Goal: Task Accomplishment & Management: Complete application form

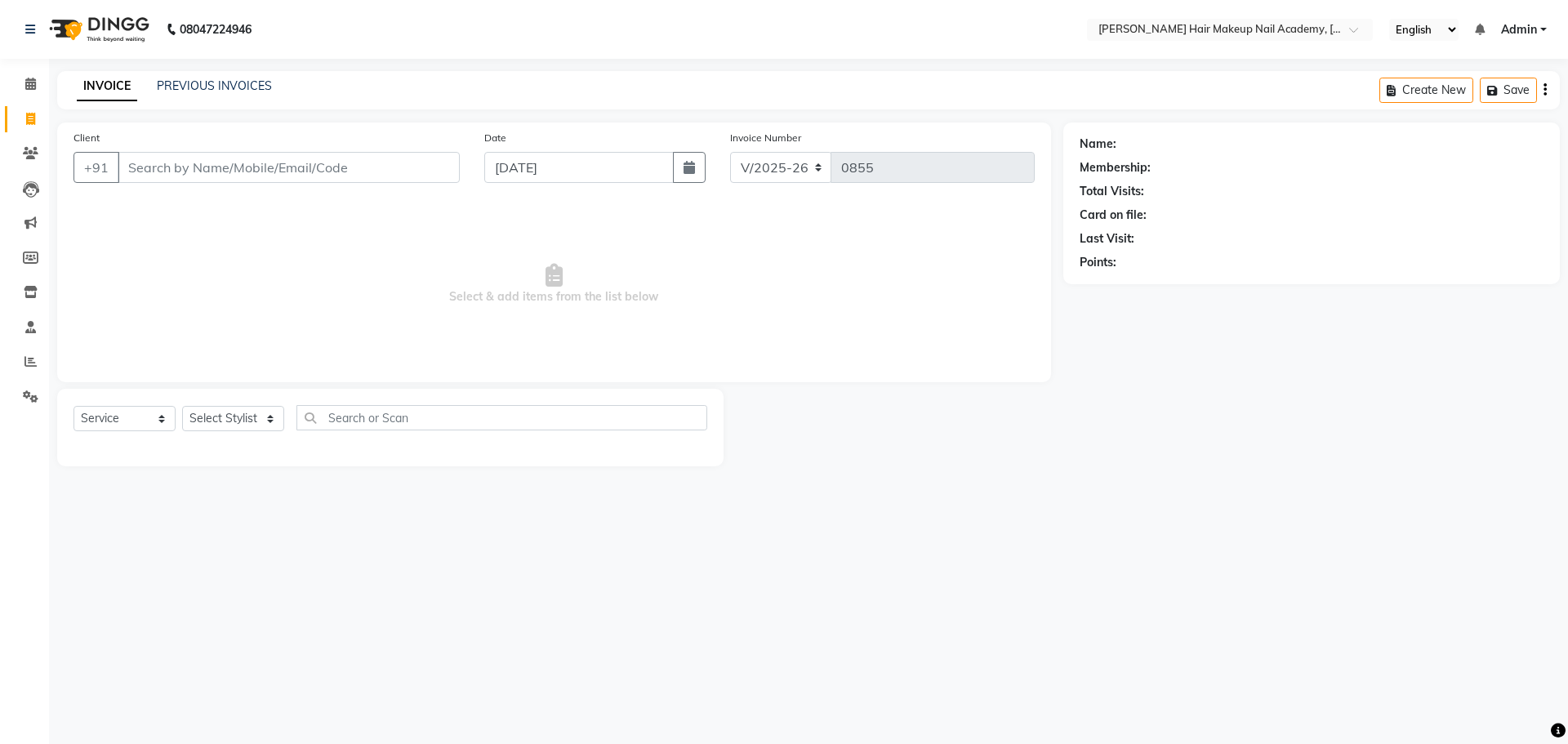
select select "3468"
select select "service"
click at [225, 424] on select "Select Stylist Abhimanyu [PERSON_NAME] Arjun [PERSON_NAME] Kiran [MEDICAL_DATA]" at bounding box center [233, 418] width 102 height 25
select select "88142"
click at [182, 406] on select "Select Stylist Abhimanyu [PERSON_NAME] Arjun [PERSON_NAME] Kiran [MEDICAL_DATA]" at bounding box center [233, 418] width 102 height 25
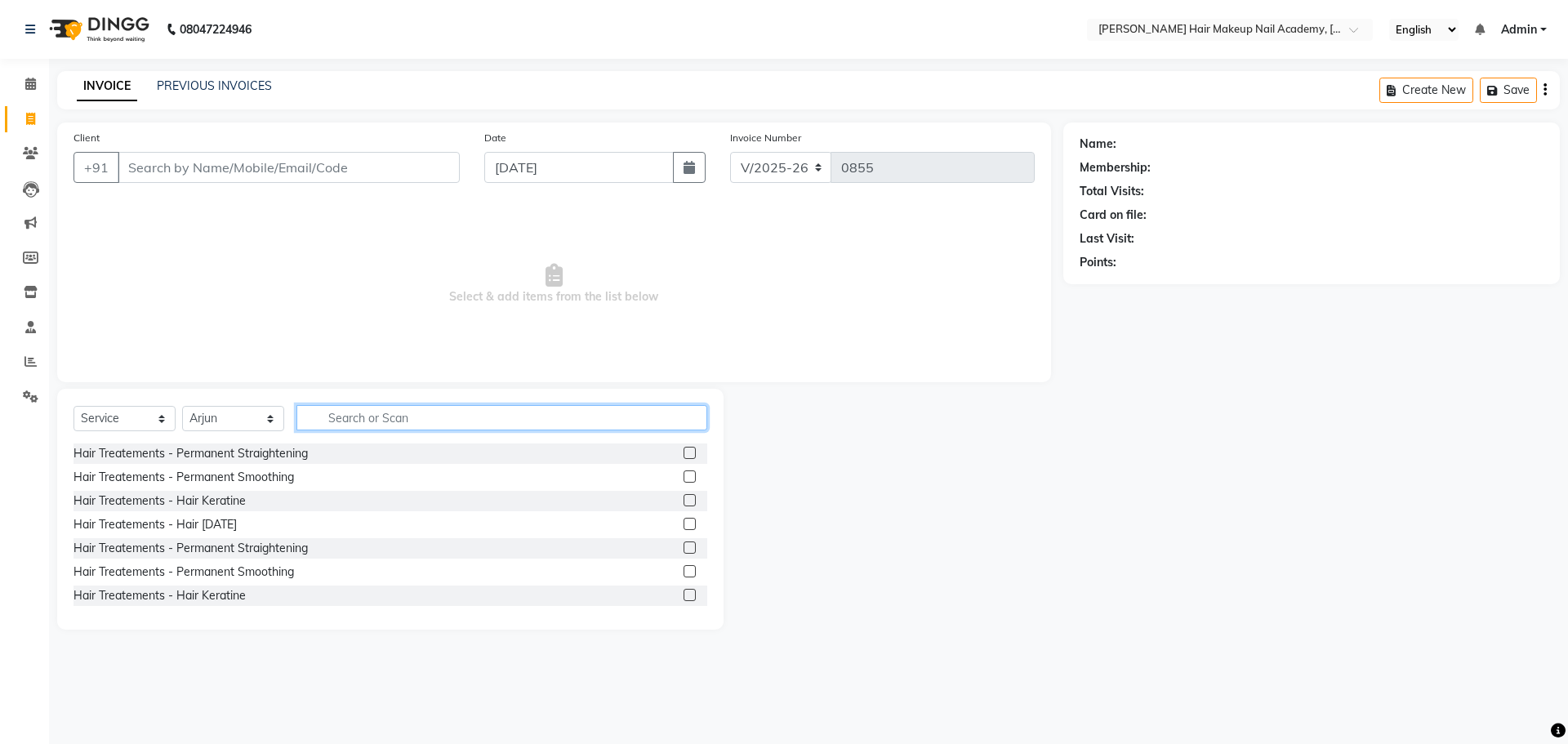
click at [381, 411] on input "text" at bounding box center [502, 417] width 411 height 25
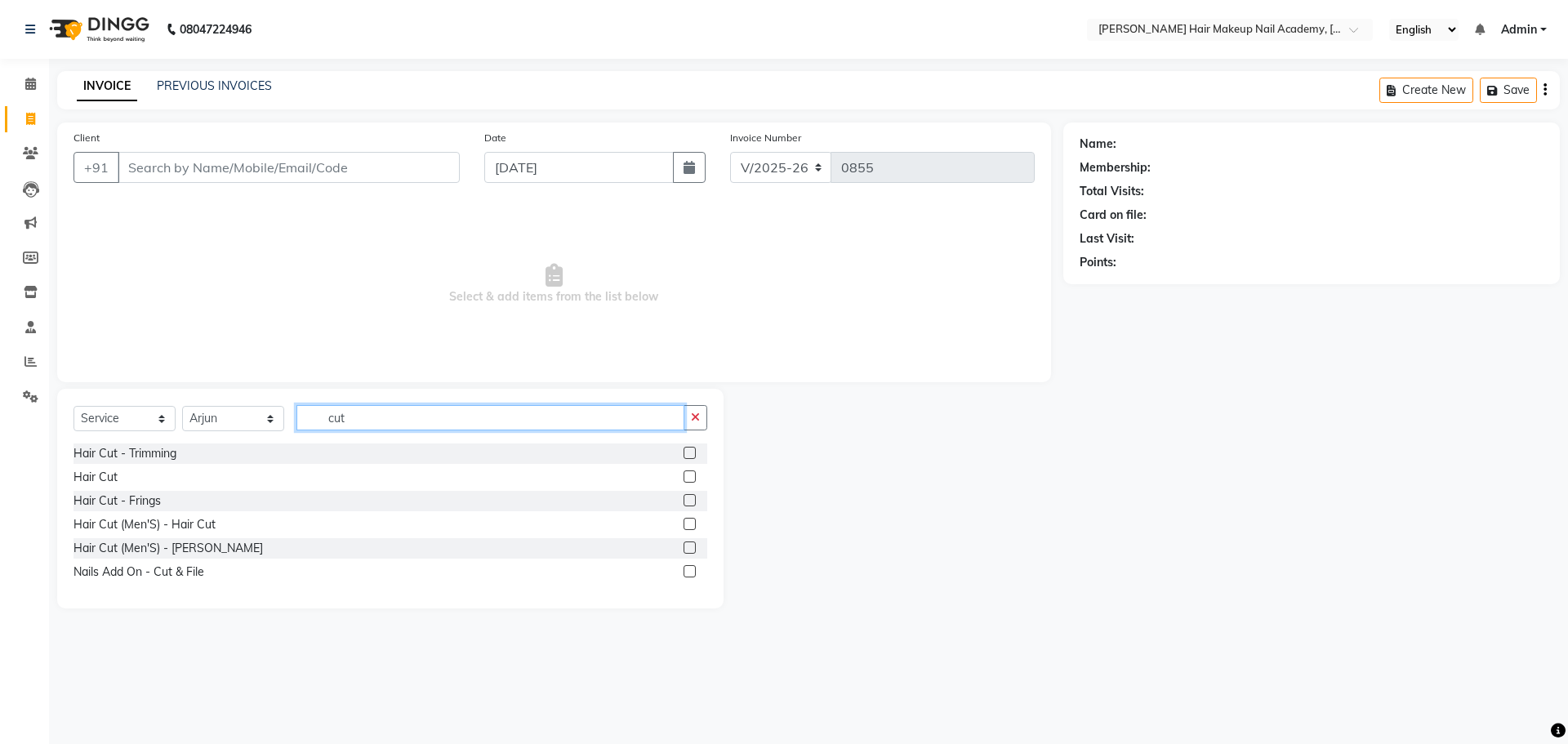
type input "cut"
click at [690, 522] on label at bounding box center [689, 524] width 12 height 12
click at [690, 522] on input "checkbox" at bounding box center [688, 525] width 11 height 11
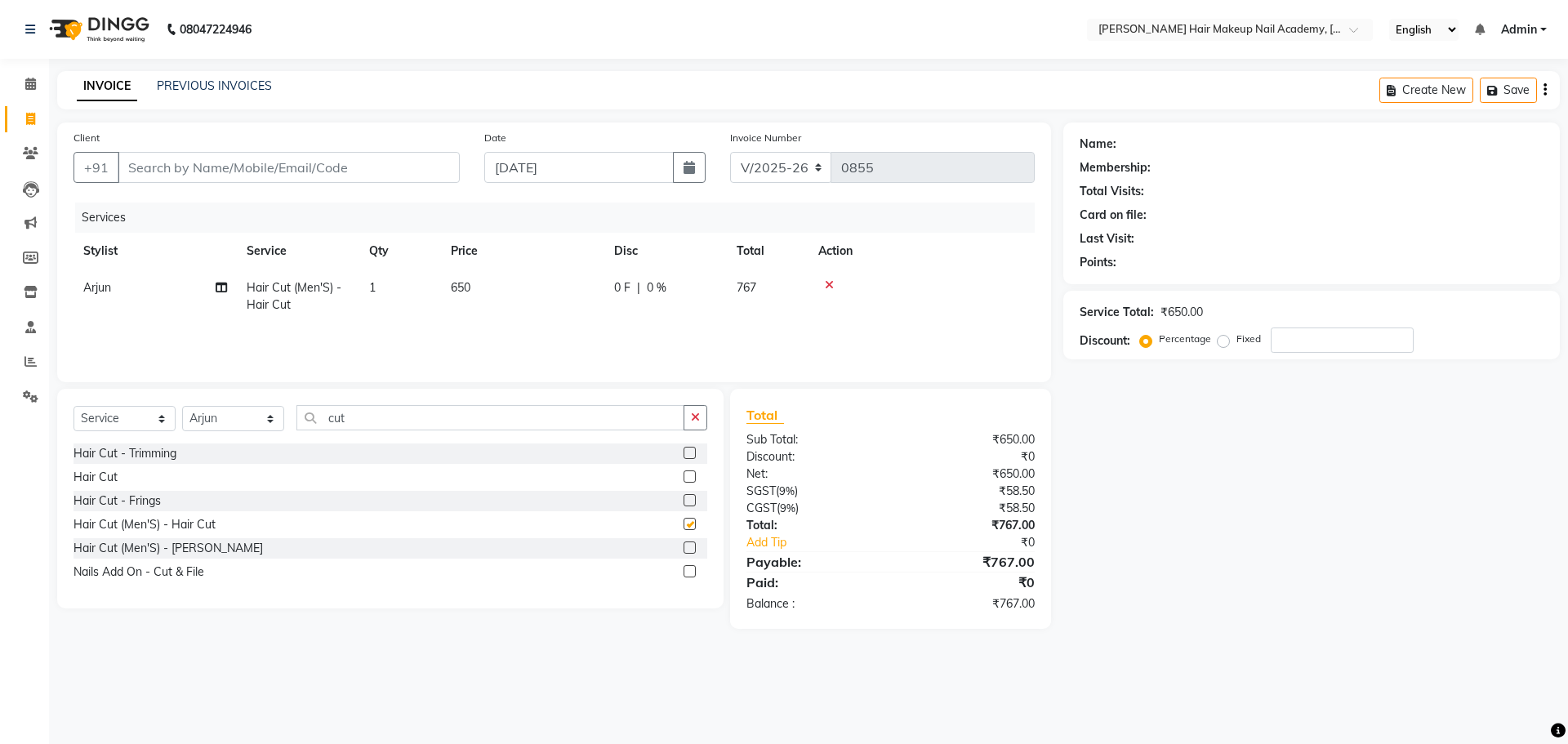
checkbox input "false"
click at [1543, 90] on icon "button" at bounding box center [1545, 90] width 4 height 1
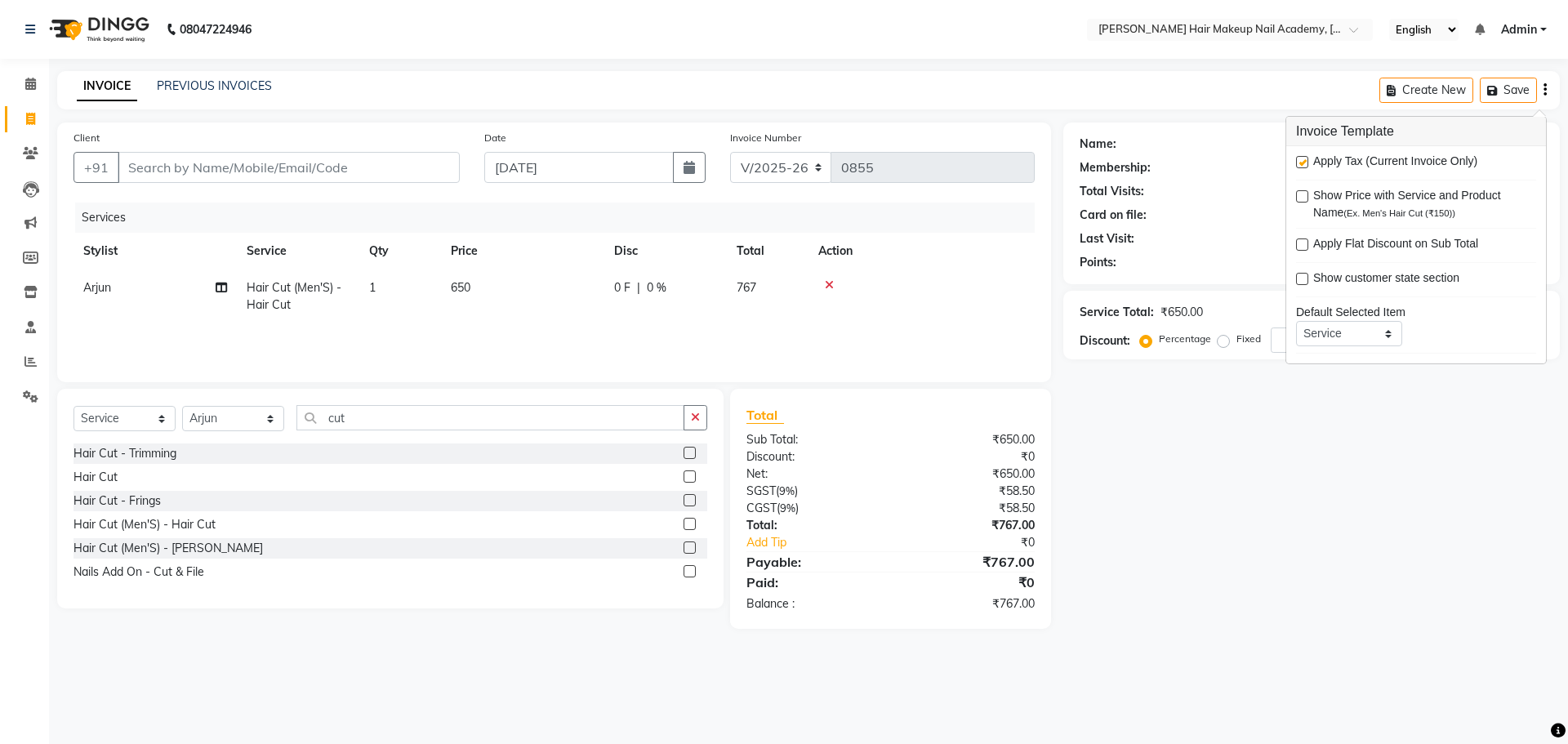
click at [1300, 160] on label at bounding box center [1302, 162] width 12 height 12
click at [1300, 160] on input "checkbox" at bounding box center [1301, 163] width 11 height 11
checkbox input "false"
click at [1243, 519] on div "Name: Membership: Total Visits: Card on file: Last Visit: Points: Service Total…" at bounding box center [1317, 366] width 509 height 486
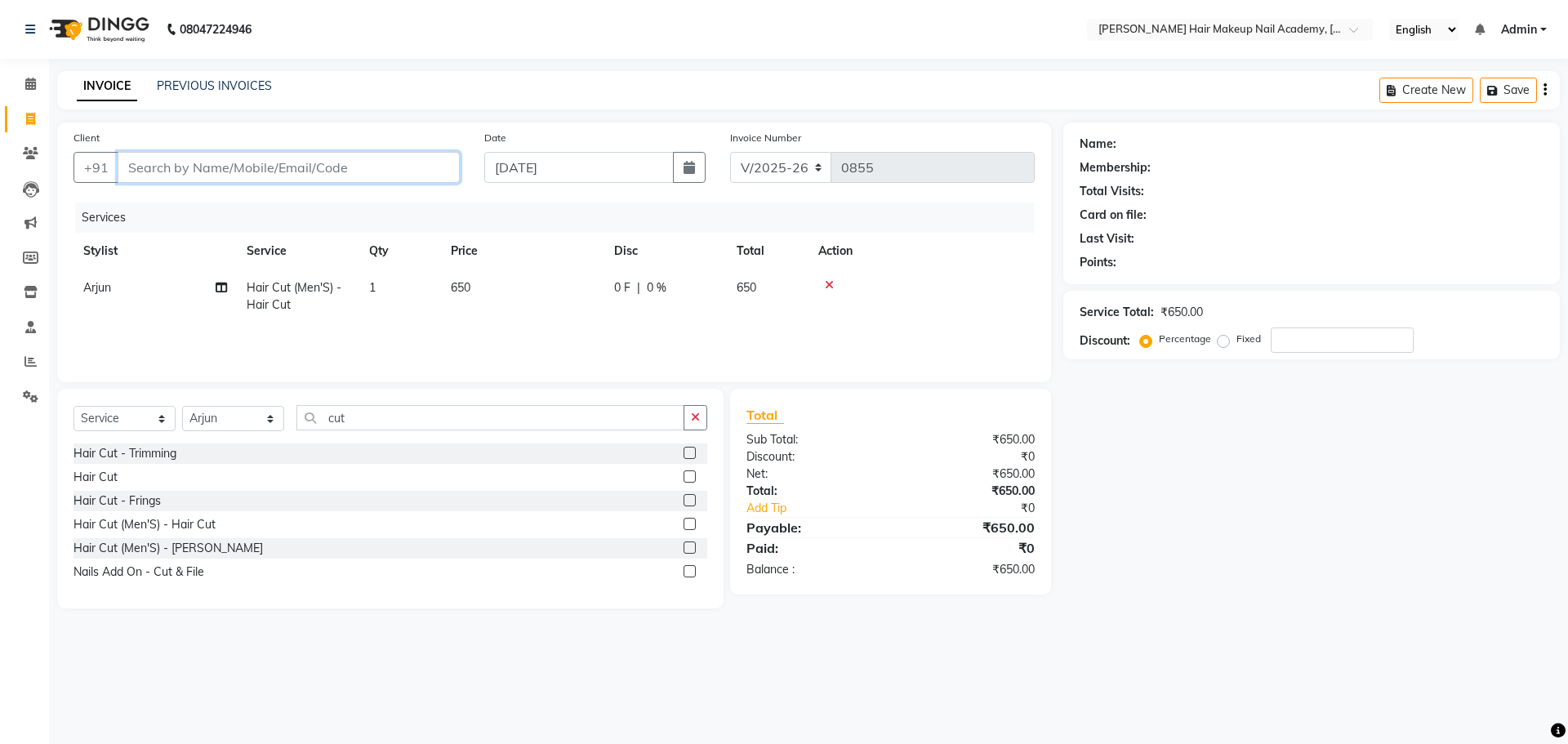
click at [430, 174] on input "Client" at bounding box center [288, 167] width 342 height 31
click at [702, 408] on button "button" at bounding box center [695, 417] width 24 height 25
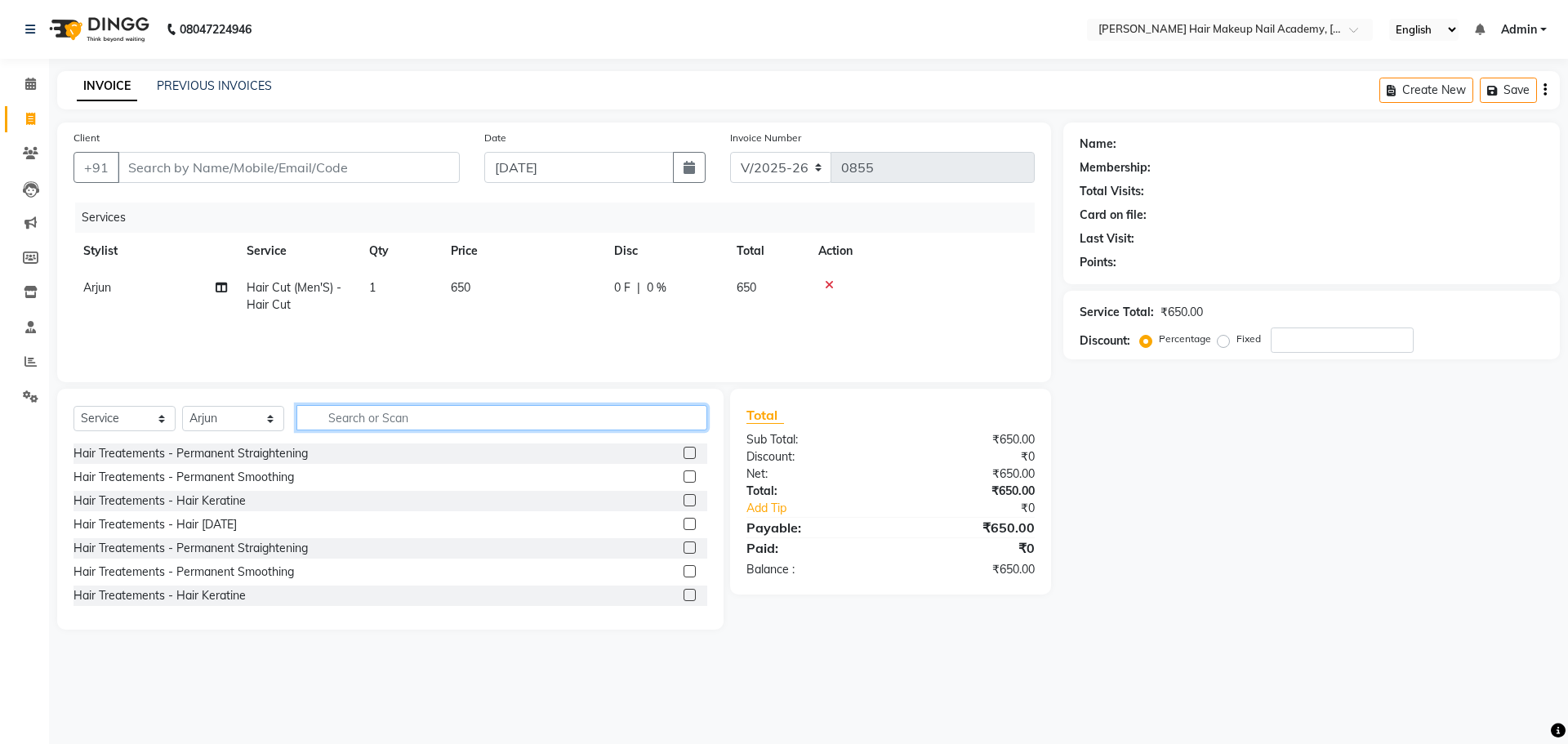
click at [684, 416] on input "text" at bounding box center [502, 417] width 411 height 25
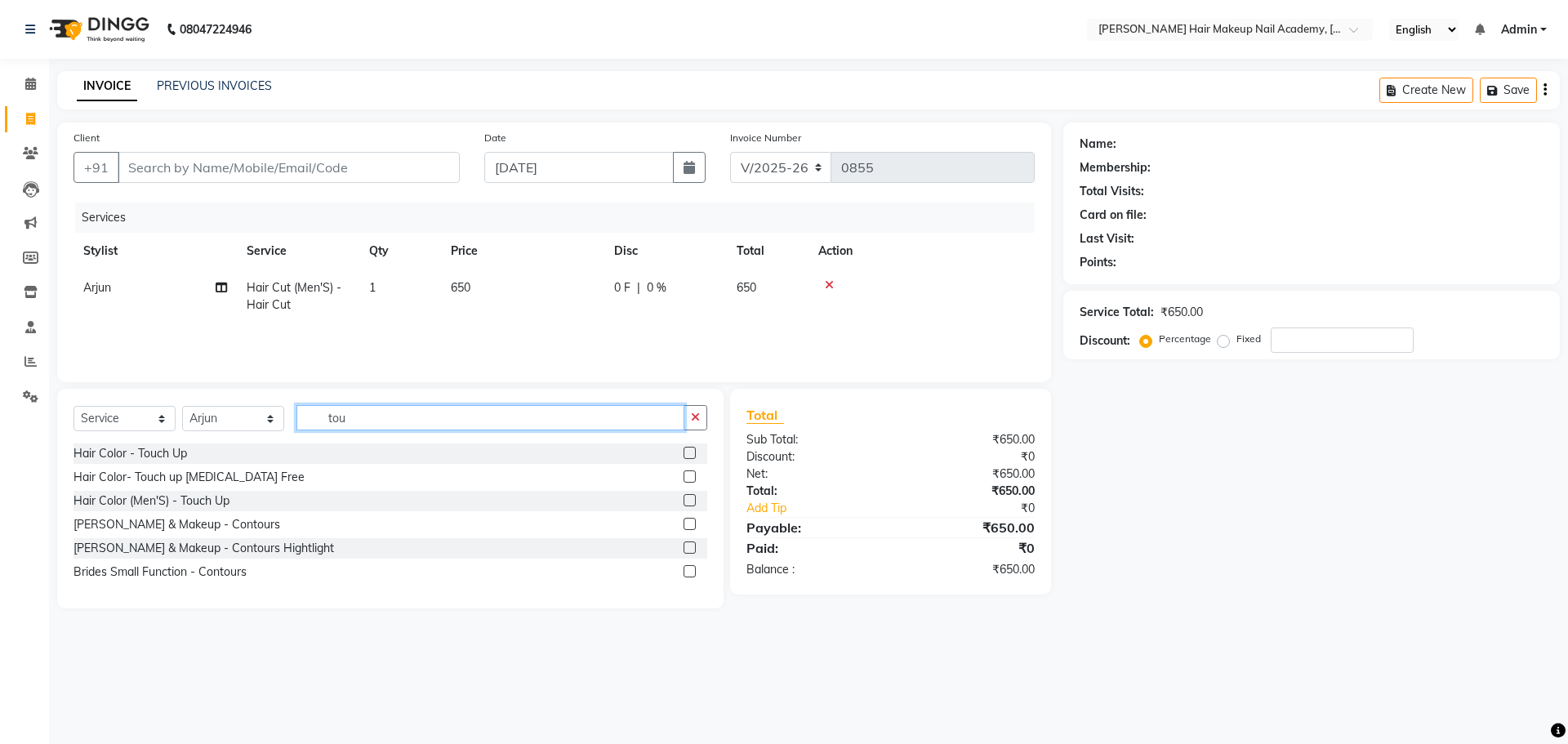
type input "tou"
click at [693, 504] on label at bounding box center [689, 500] width 12 height 12
click at [693, 504] on input "checkbox" at bounding box center [688, 501] width 11 height 11
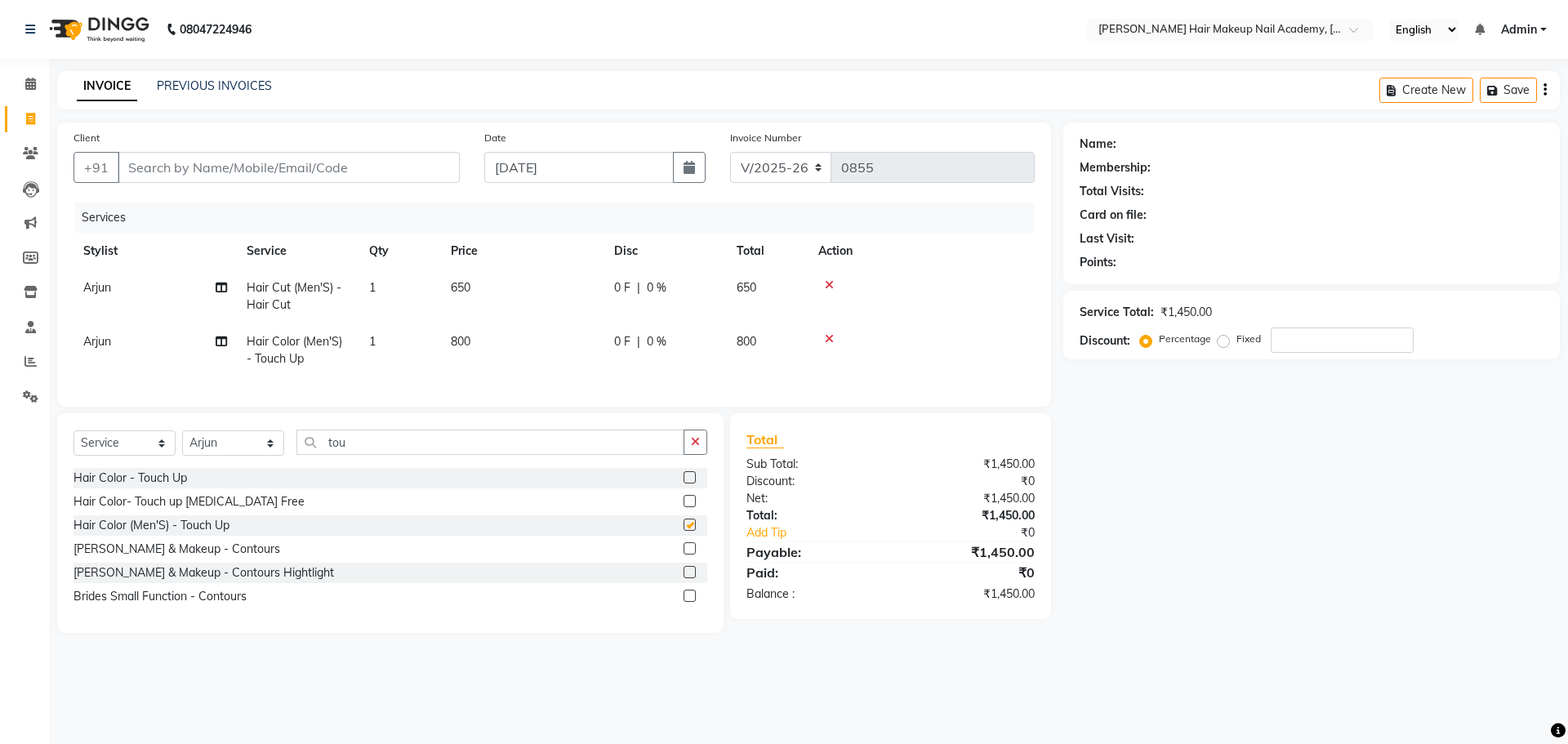
checkbox input "false"
click at [703, 455] on button "button" at bounding box center [695, 442] width 24 height 25
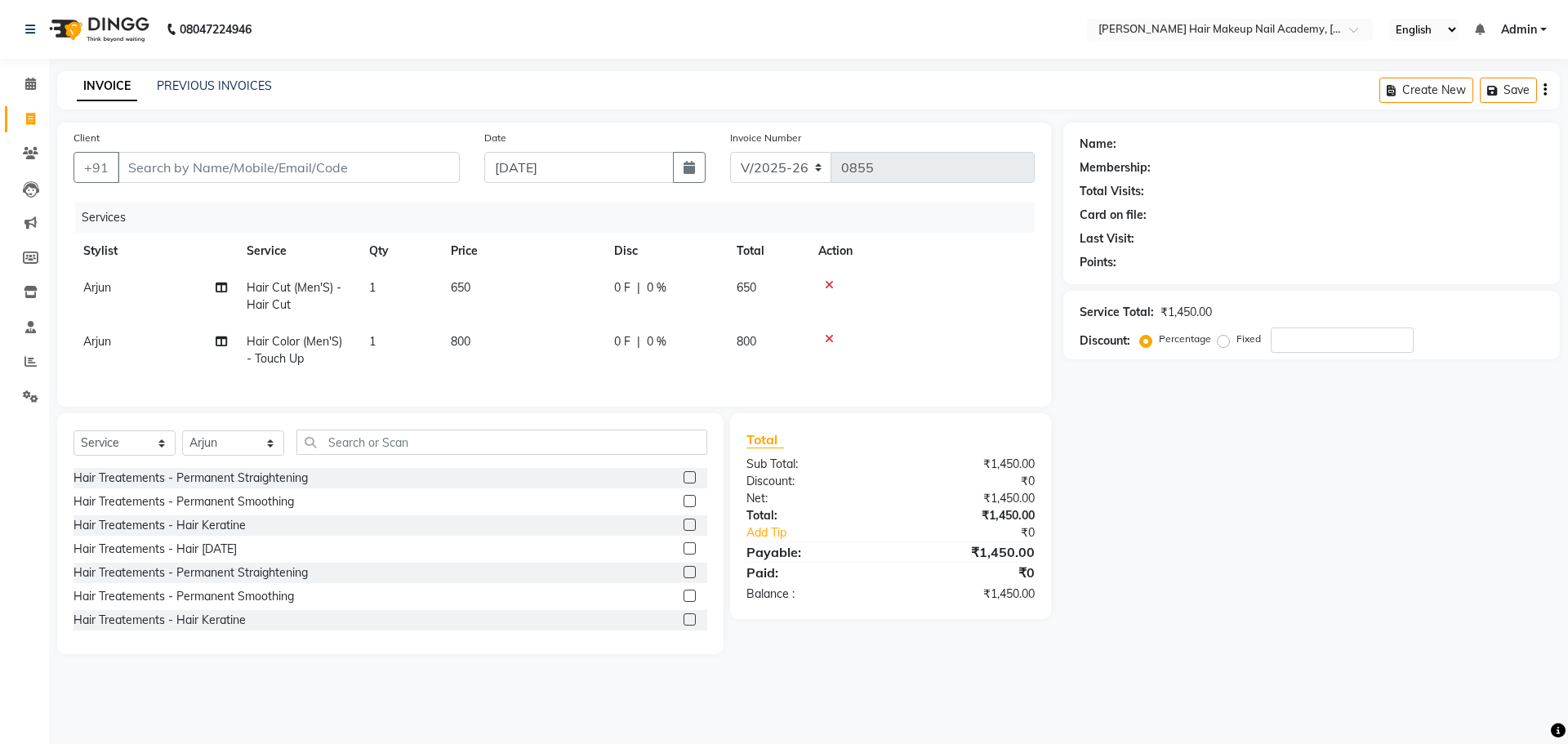
click at [483, 332] on td "800" at bounding box center [523, 351] width 164 height 54
select select "88142"
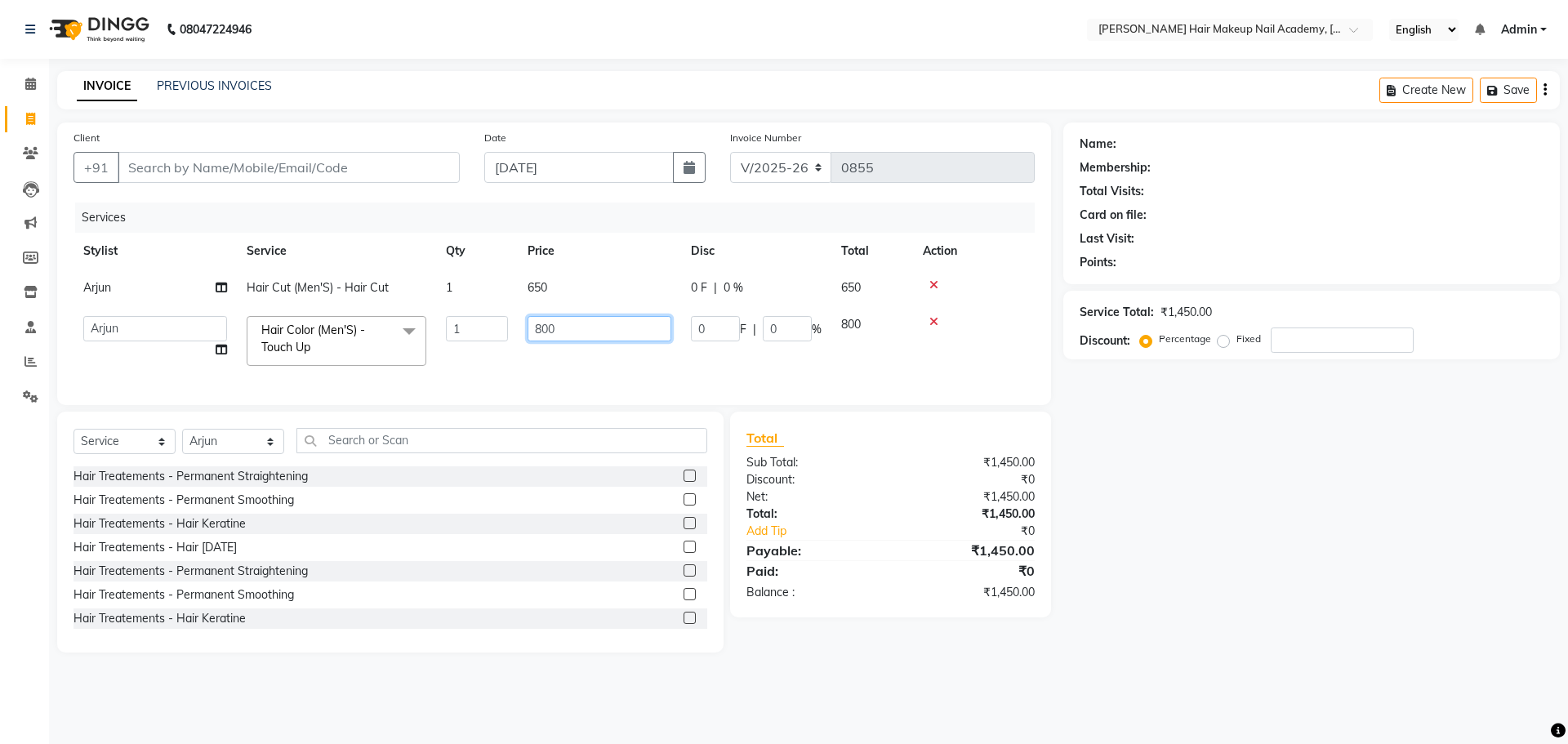
click at [559, 328] on input "800" at bounding box center [599, 328] width 144 height 25
type input "8"
type input "1200"
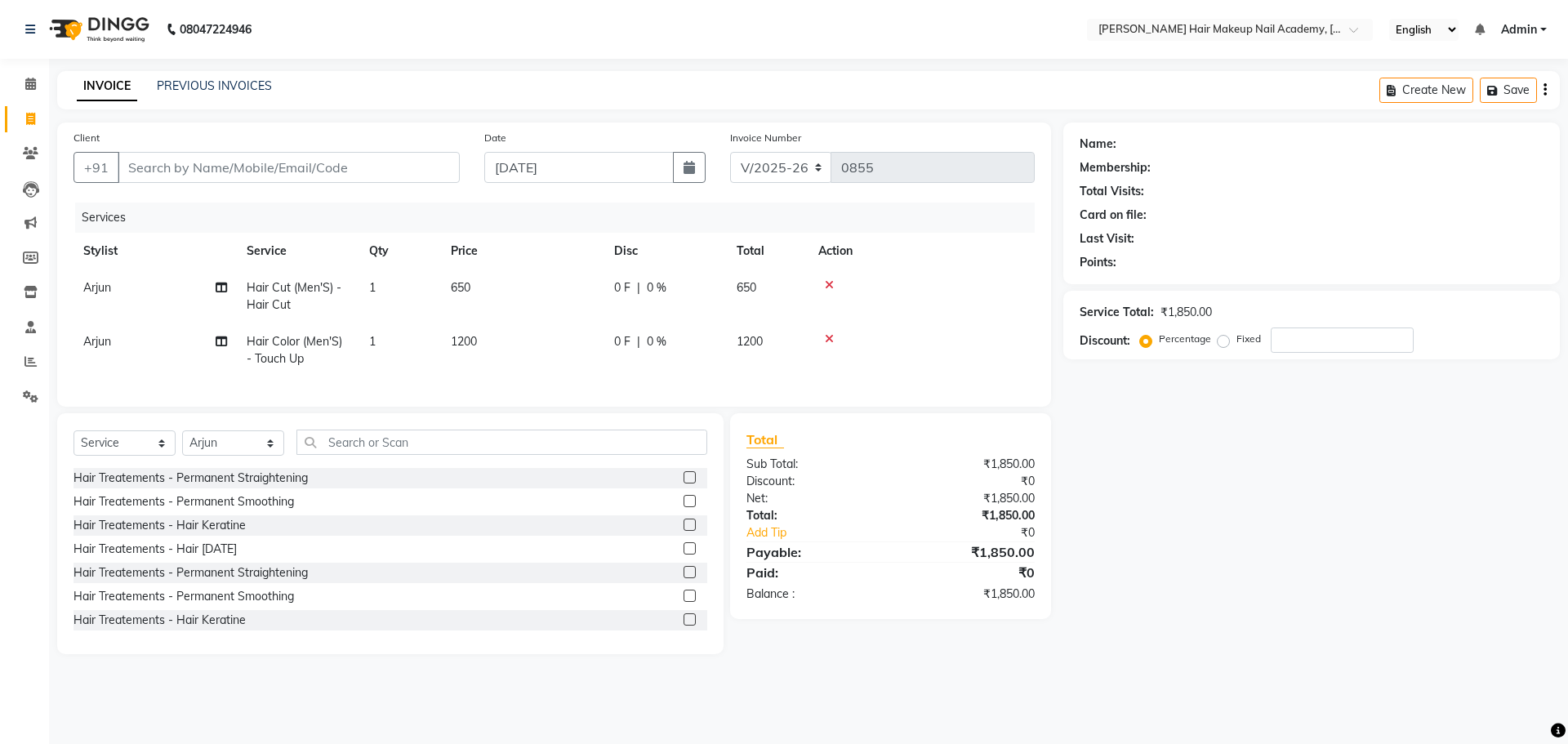
click at [1133, 569] on div "Name: Membership: Total Visits: Card on file: Last Visit: Points: Service Total…" at bounding box center [1317, 389] width 509 height 532
click at [1546, 90] on icon "button" at bounding box center [1545, 90] width 4 height 1
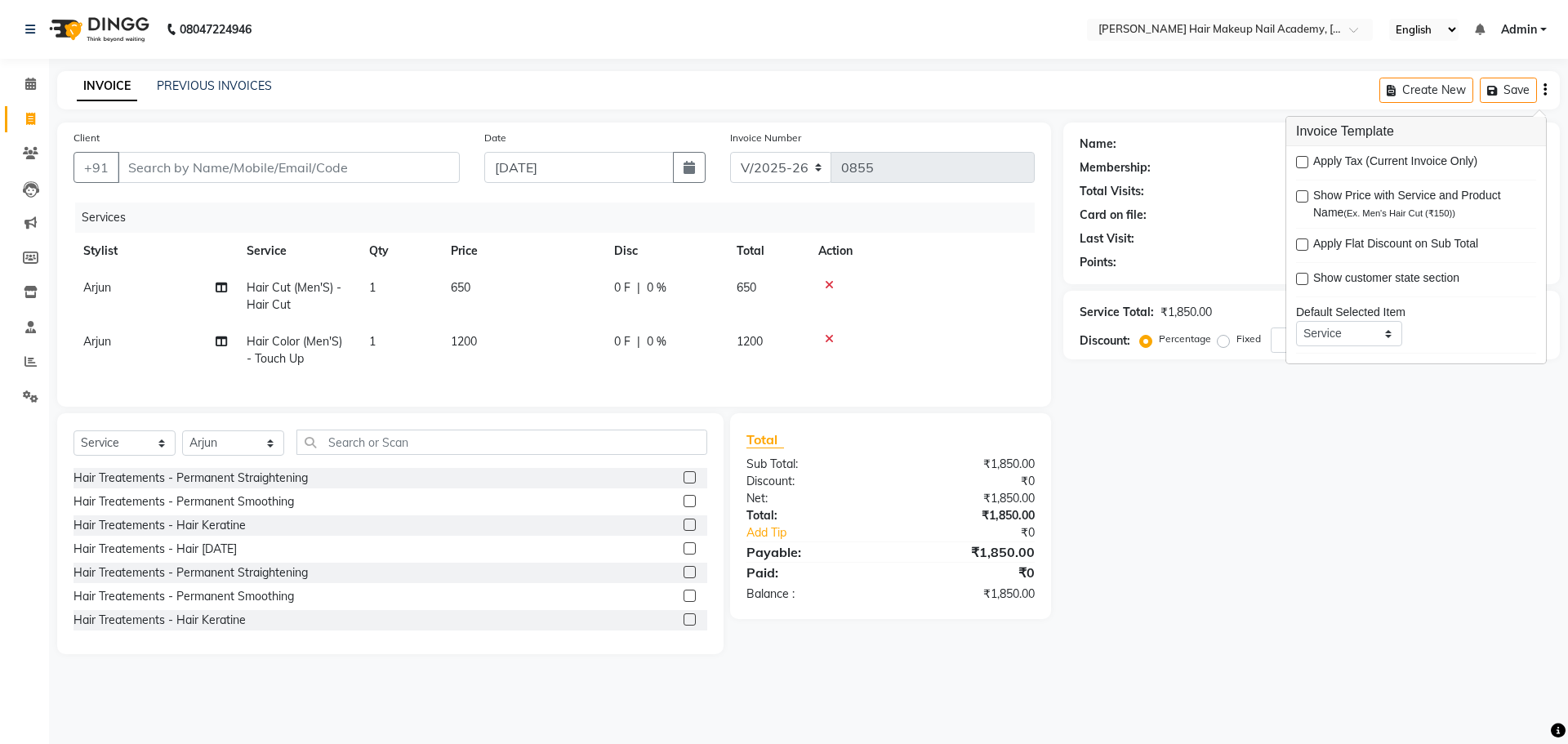
click at [1250, 494] on div "Name: Membership: Total Visits: Card on file: Last Visit: Points: Service Total…" at bounding box center [1317, 389] width 509 height 532
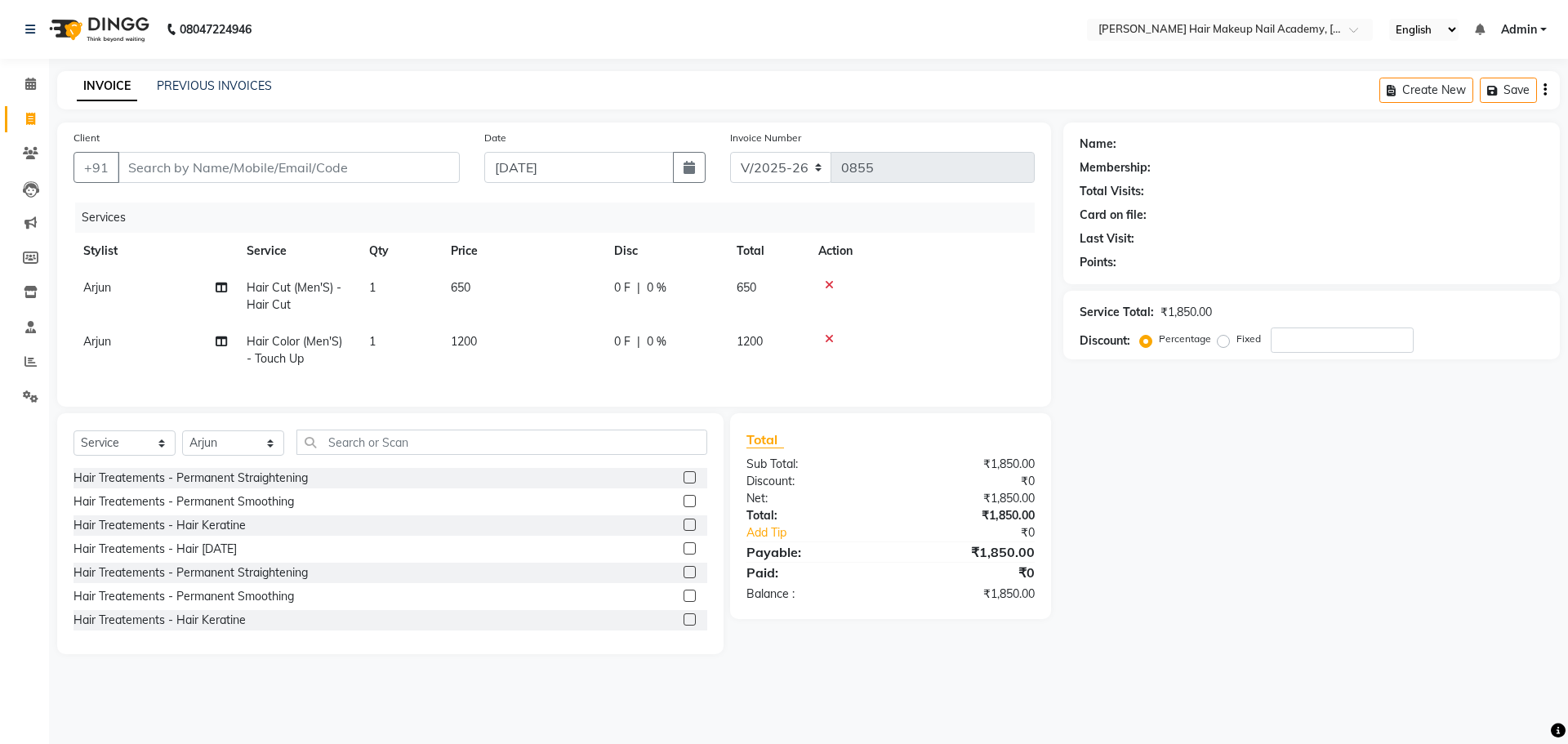
click at [463, 341] on span "1200" at bounding box center [463, 341] width 26 height 15
select select "88142"
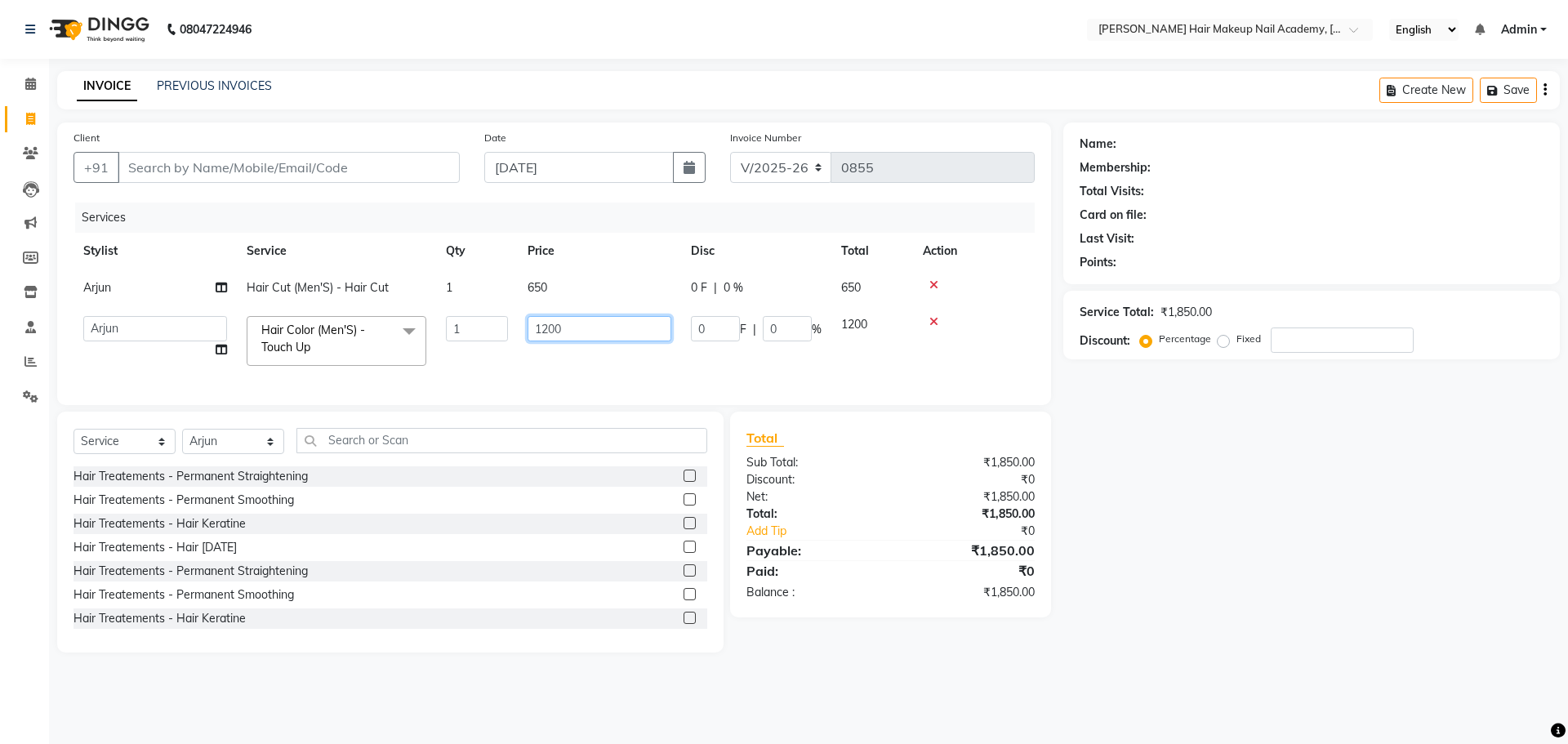
click at [545, 327] on input "1200" at bounding box center [599, 328] width 144 height 25
type input "1800"
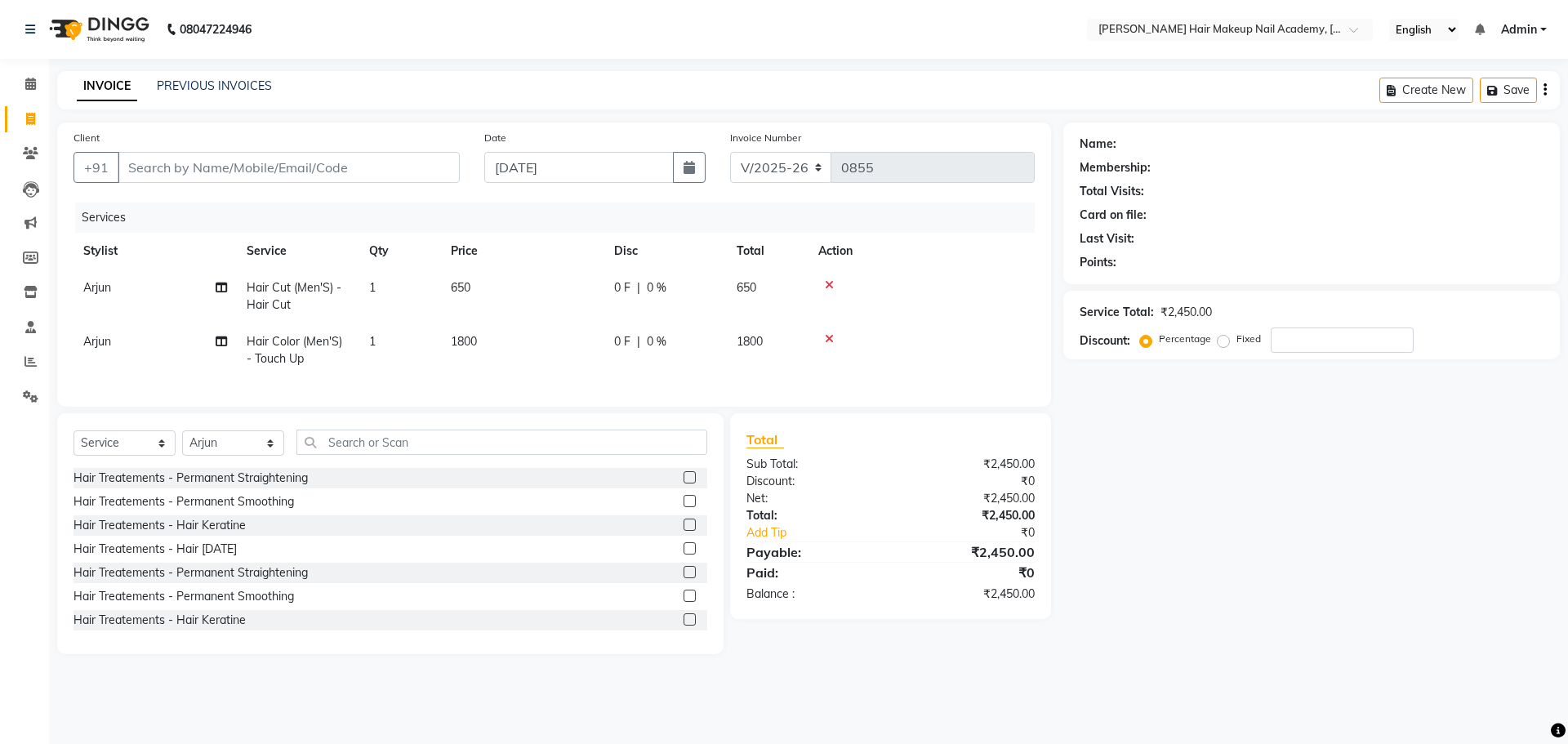
click at [1199, 622] on div "Name: Membership: Total Visits: Card on file: Last Visit: Points: Service Total…" at bounding box center [1317, 389] width 509 height 532
click at [462, 342] on span "1800" at bounding box center [463, 341] width 26 height 15
select select "88142"
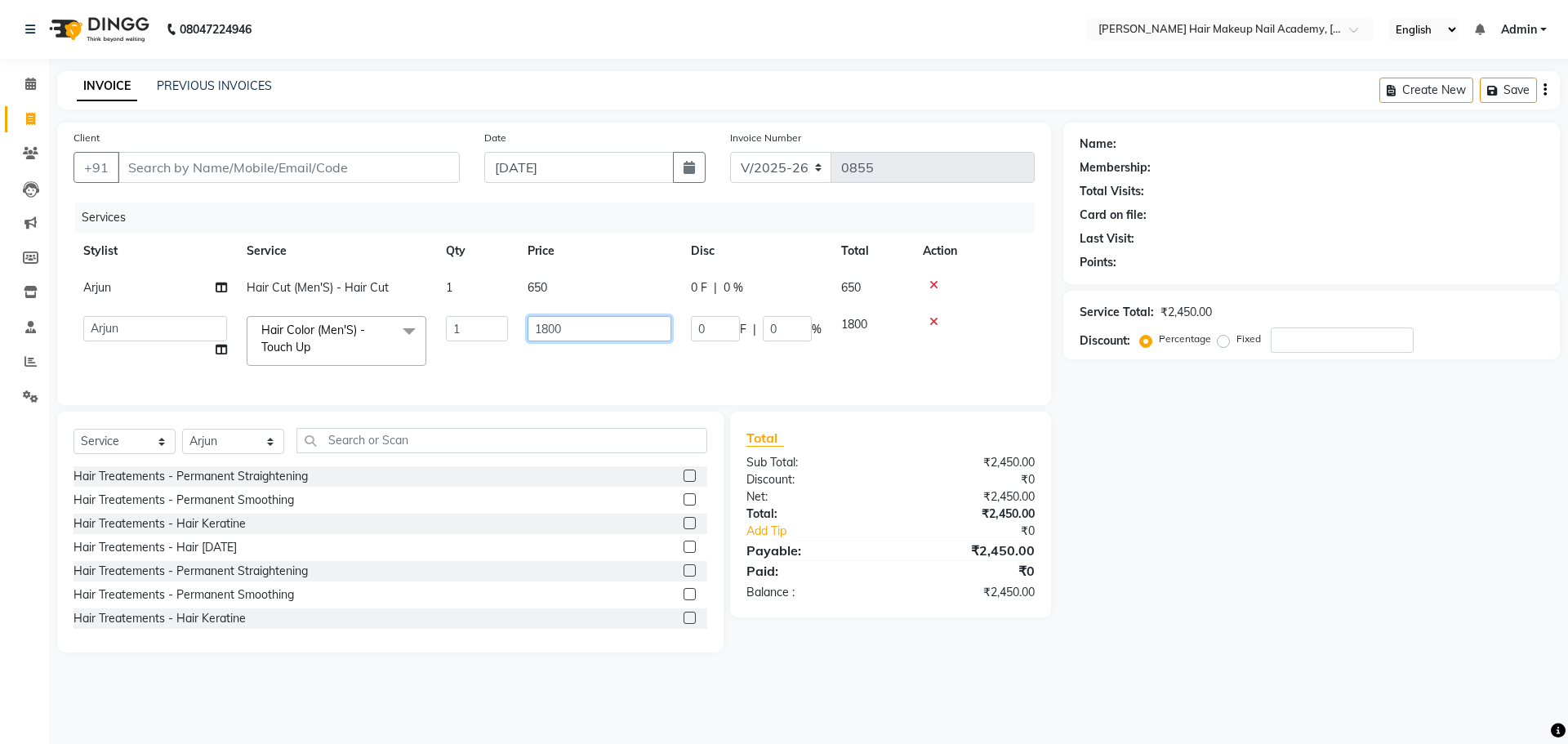
click at [547, 326] on input "1800" at bounding box center [599, 328] width 144 height 25
type input "1200"
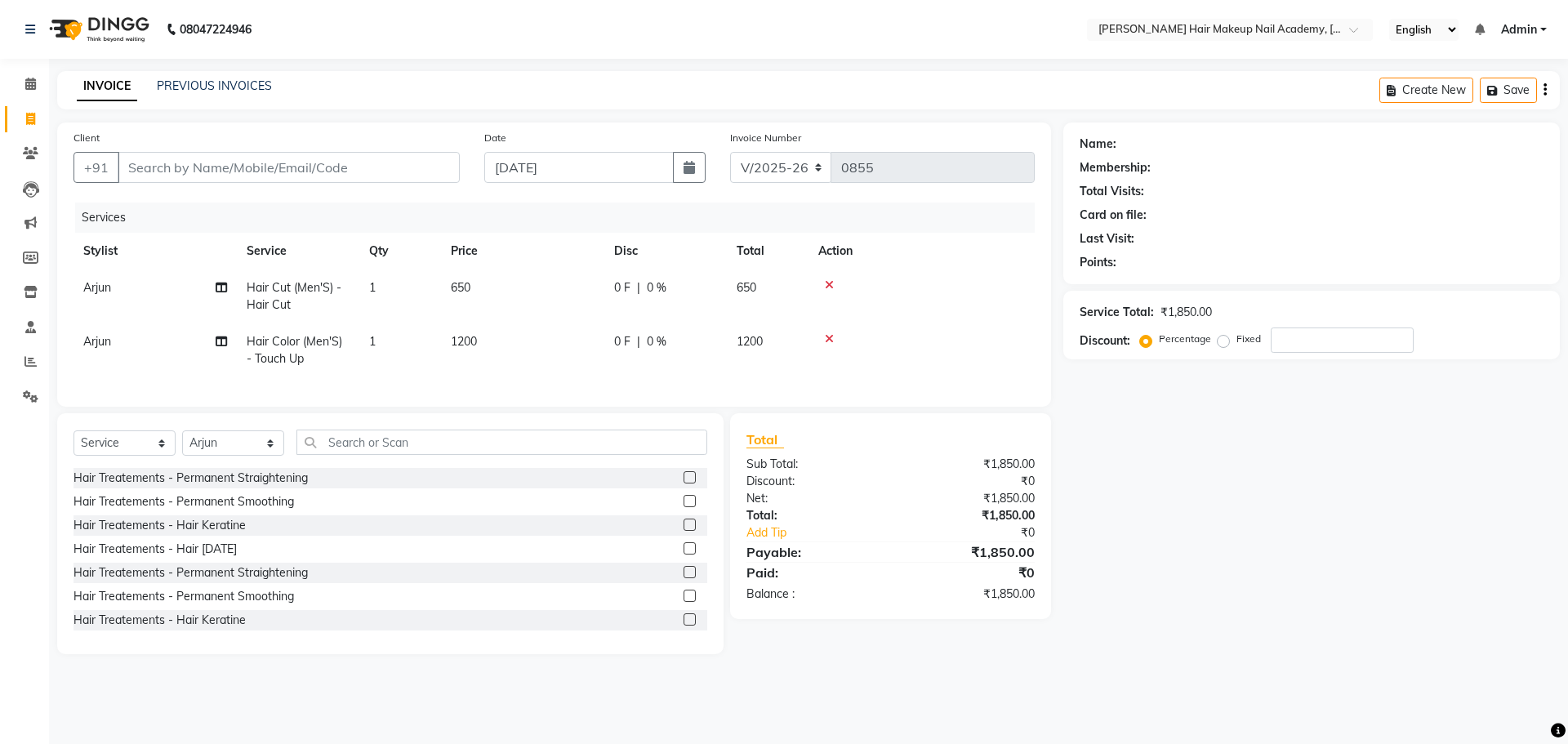
click at [1325, 573] on div "Name: Membership: Total Visits: Card on file: Last Visit: Points: Service Total…" at bounding box center [1317, 389] width 509 height 532
click at [434, 455] on input "text" at bounding box center [502, 442] width 411 height 25
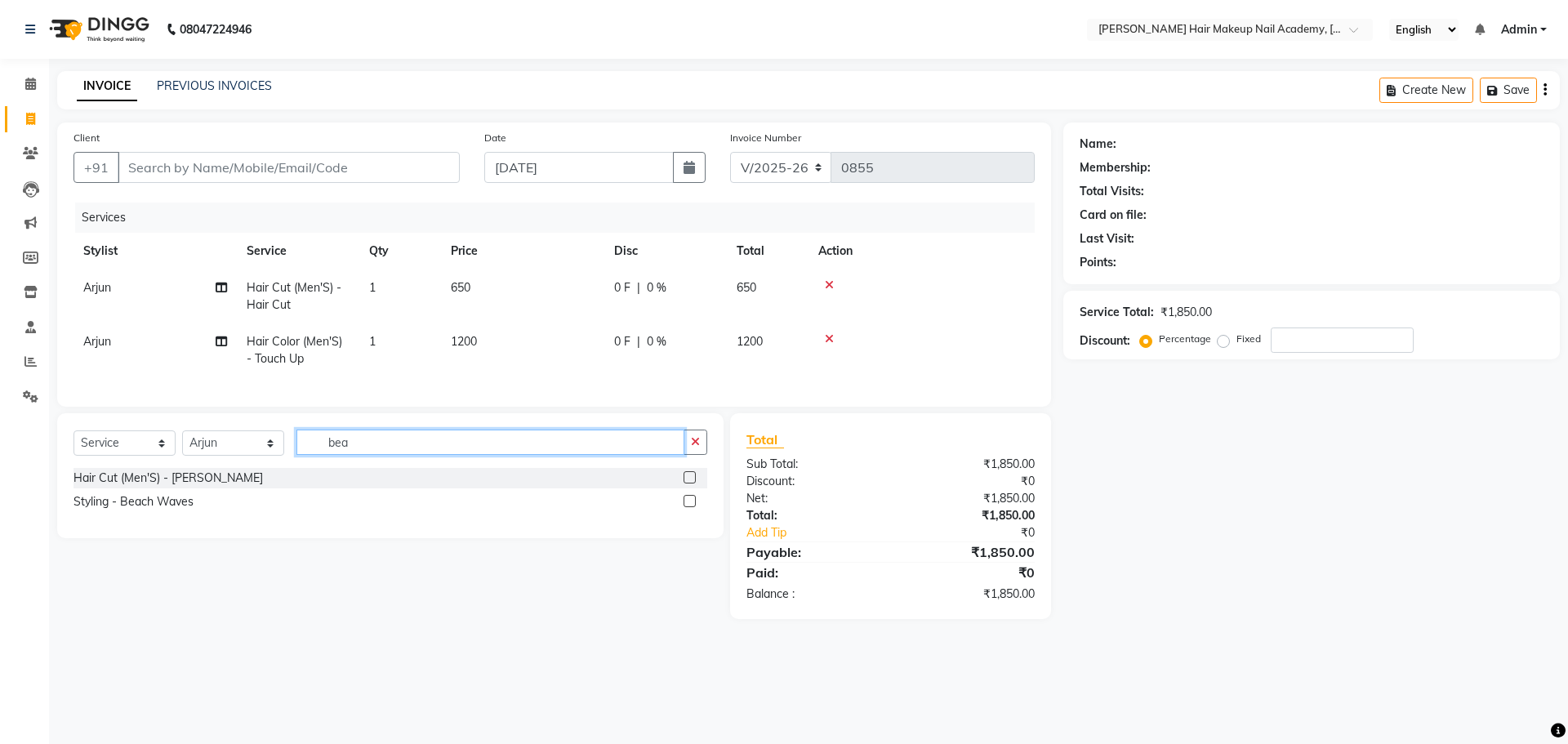
type input "bea"
click at [693, 483] on label at bounding box center [689, 478] width 12 height 12
click at [693, 483] on input "checkbox" at bounding box center [688, 479] width 11 height 11
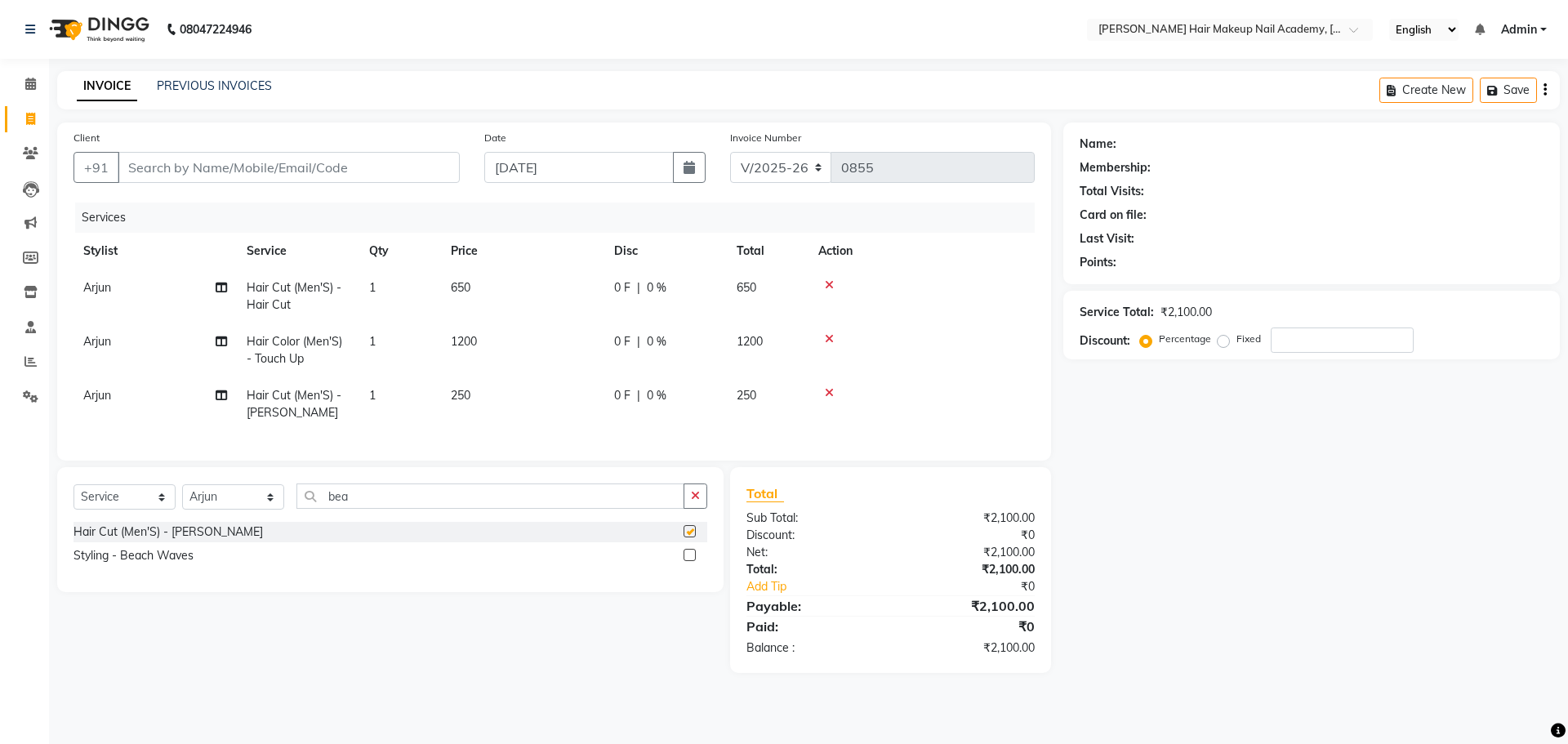
checkbox input "false"
click at [690, 506] on button "button" at bounding box center [695, 496] width 24 height 25
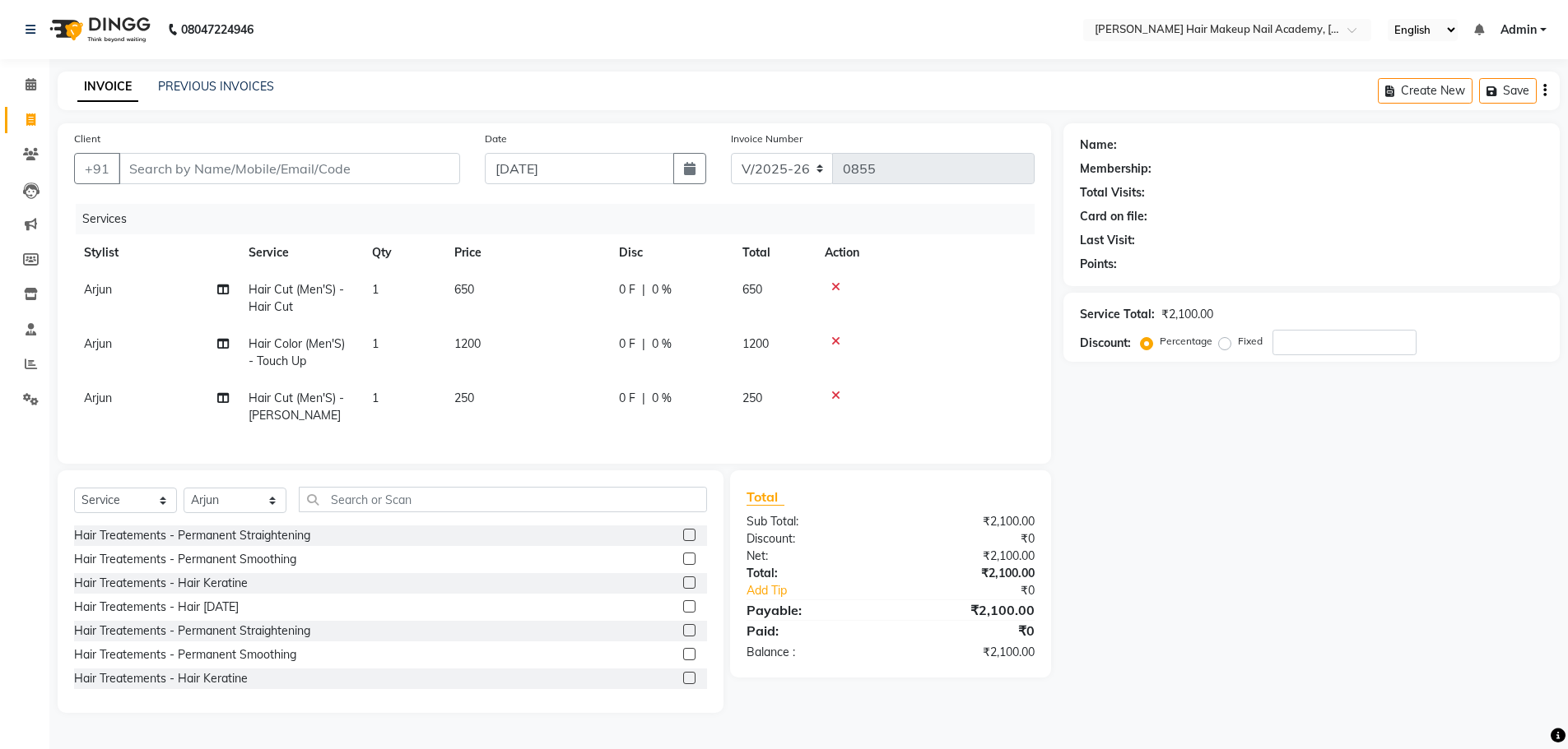
click at [466, 337] on span "1200" at bounding box center [467, 343] width 26 height 15
select select "88142"
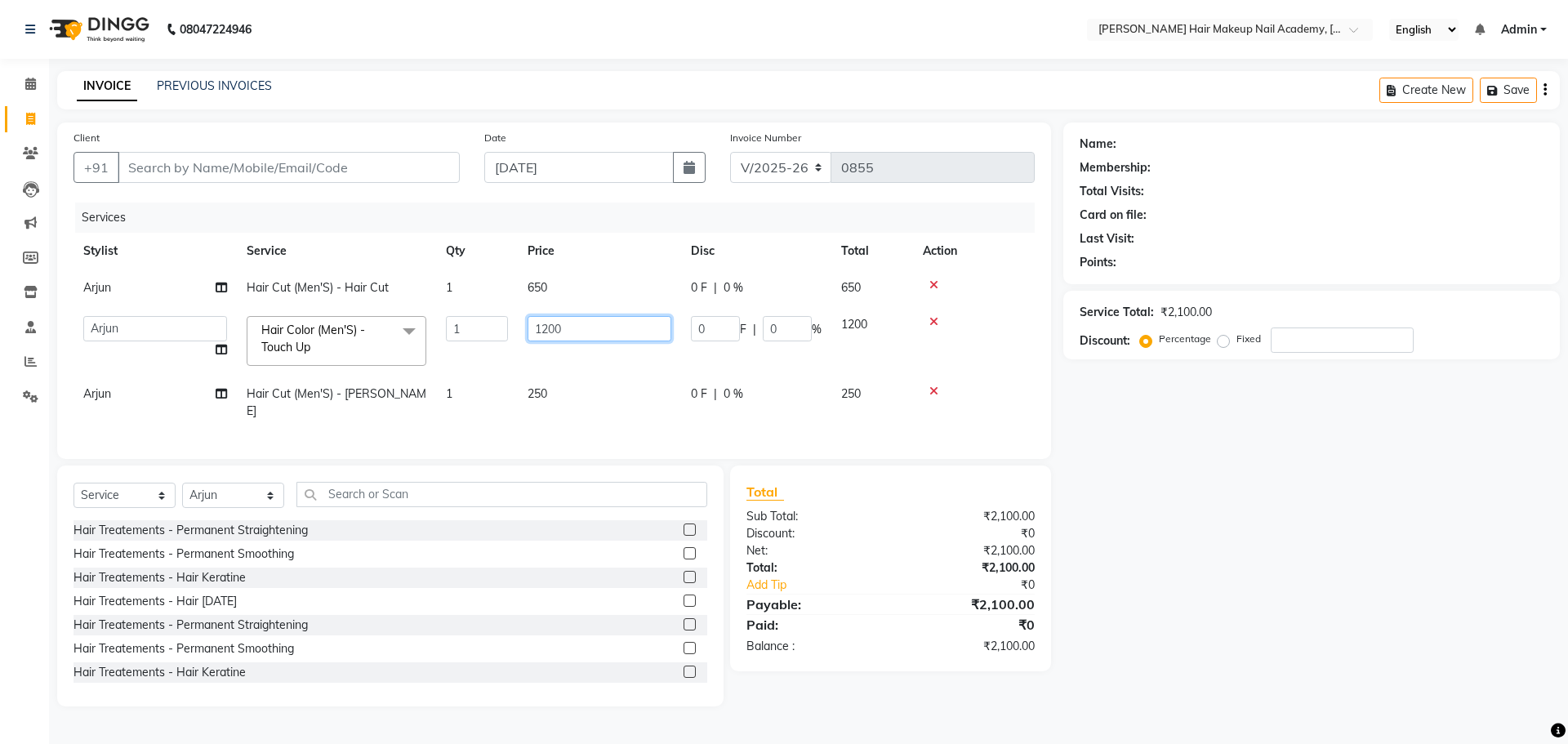
click at [551, 327] on input "1200" at bounding box center [599, 328] width 144 height 25
click at [551, 333] on input "1200" at bounding box center [599, 328] width 144 height 25
type input "1800"
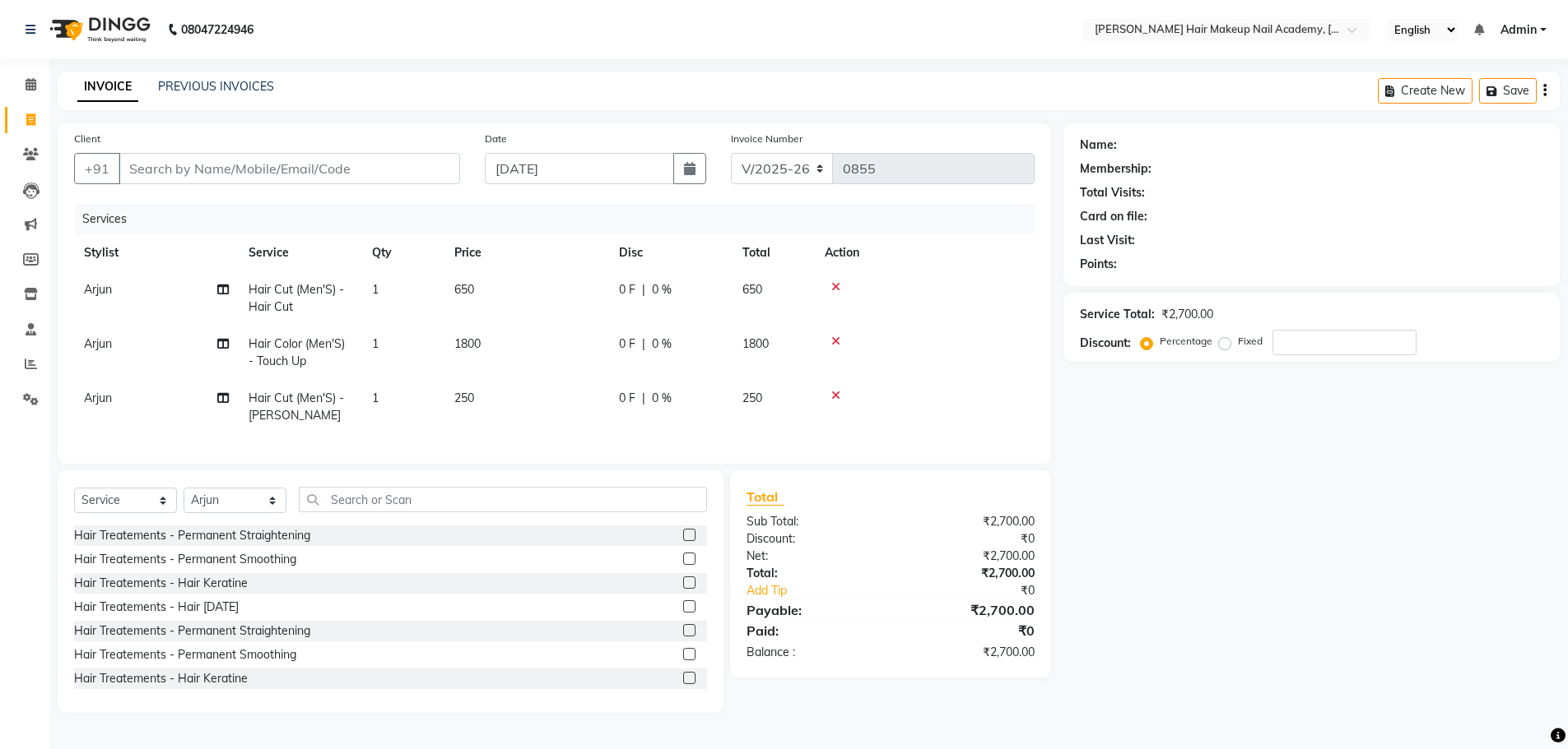
click at [1191, 512] on div "Name: Membership: Total Visits: Card on file: Last Visit: Points: Service Total…" at bounding box center [1317, 418] width 508 height 590
click at [397, 166] on input "Client" at bounding box center [289, 168] width 342 height 31
type input "8"
type input "0"
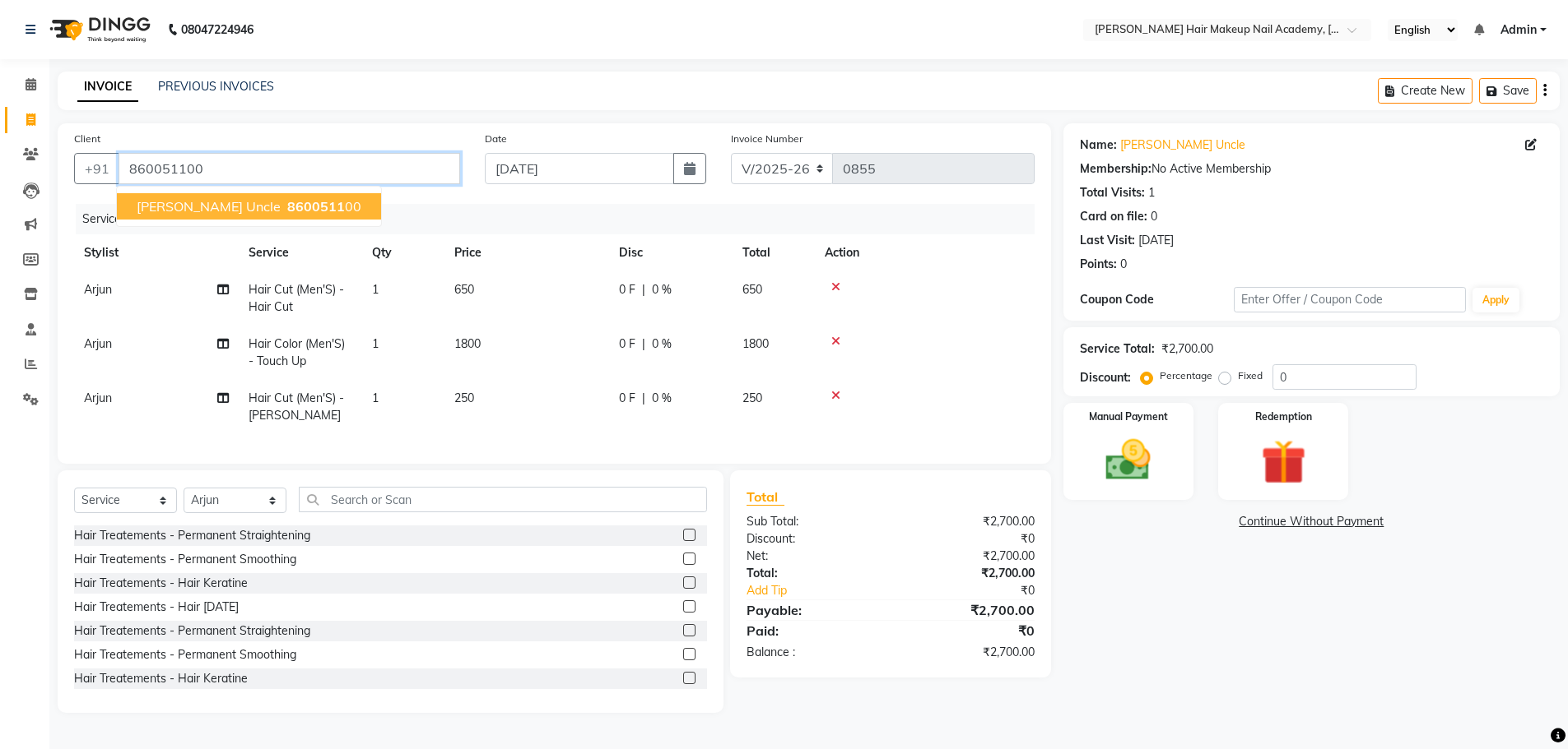
click at [402, 163] on input "860051100" at bounding box center [289, 168] width 342 height 31
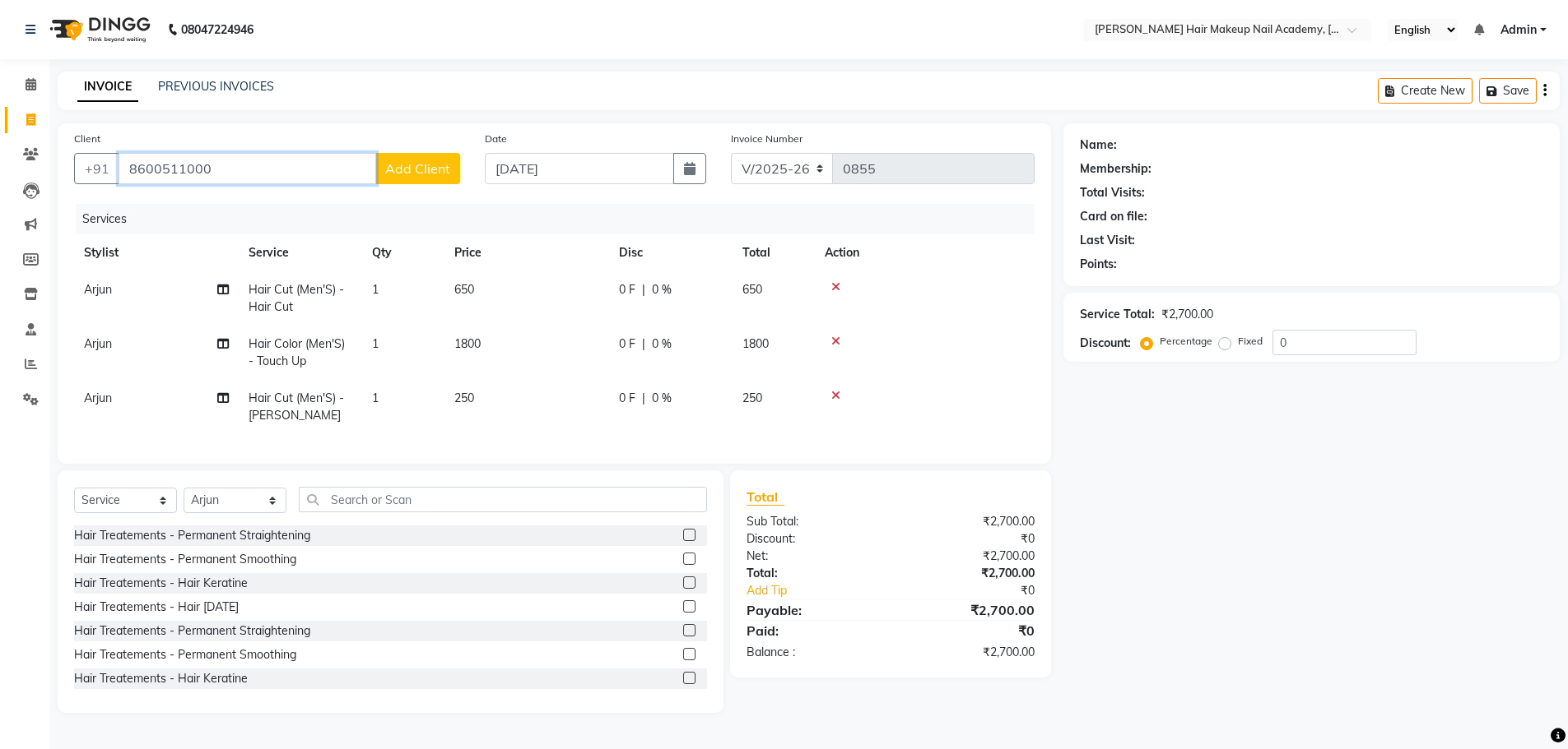
type input "8600511000"
click at [402, 163] on span "Add Client" at bounding box center [418, 168] width 65 height 16
select select "22"
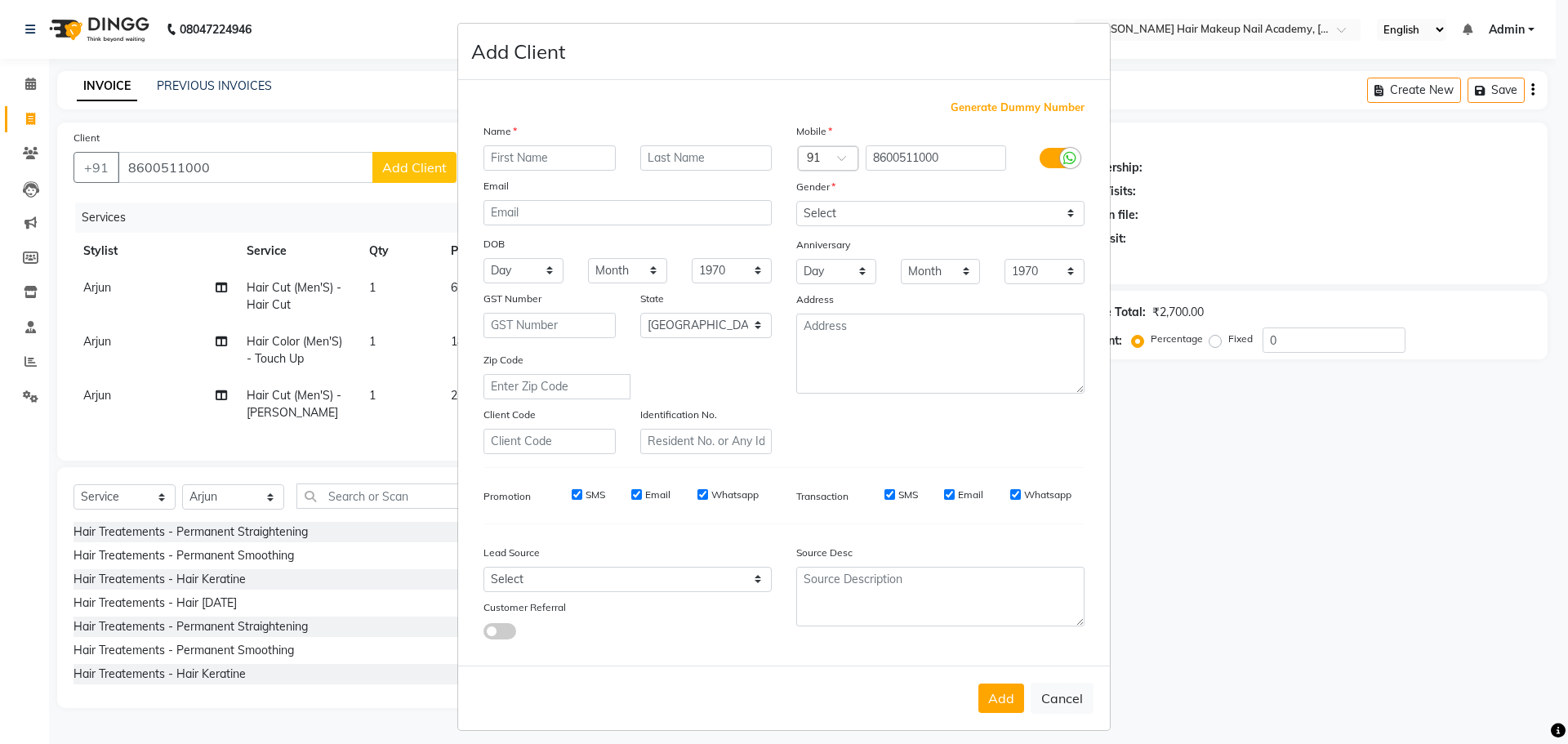
click at [535, 166] on input "text" at bounding box center [549, 158] width 133 height 25
type input "[PERSON_NAME]"
click at [864, 209] on select "Select [DEMOGRAPHIC_DATA] [DEMOGRAPHIC_DATA] Other Prefer Not To Say" at bounding box center [940, 214] width 288 height 25
select select "[DEMOGRAPHIC_DATA]"
click at [796, 201] on select "Select [DEMOGRAPHIC_DATA] [DEMOGRAPHIC_DATA] Other Prefer Not To Say" at bounding box center [940, 214] width 288 height 25
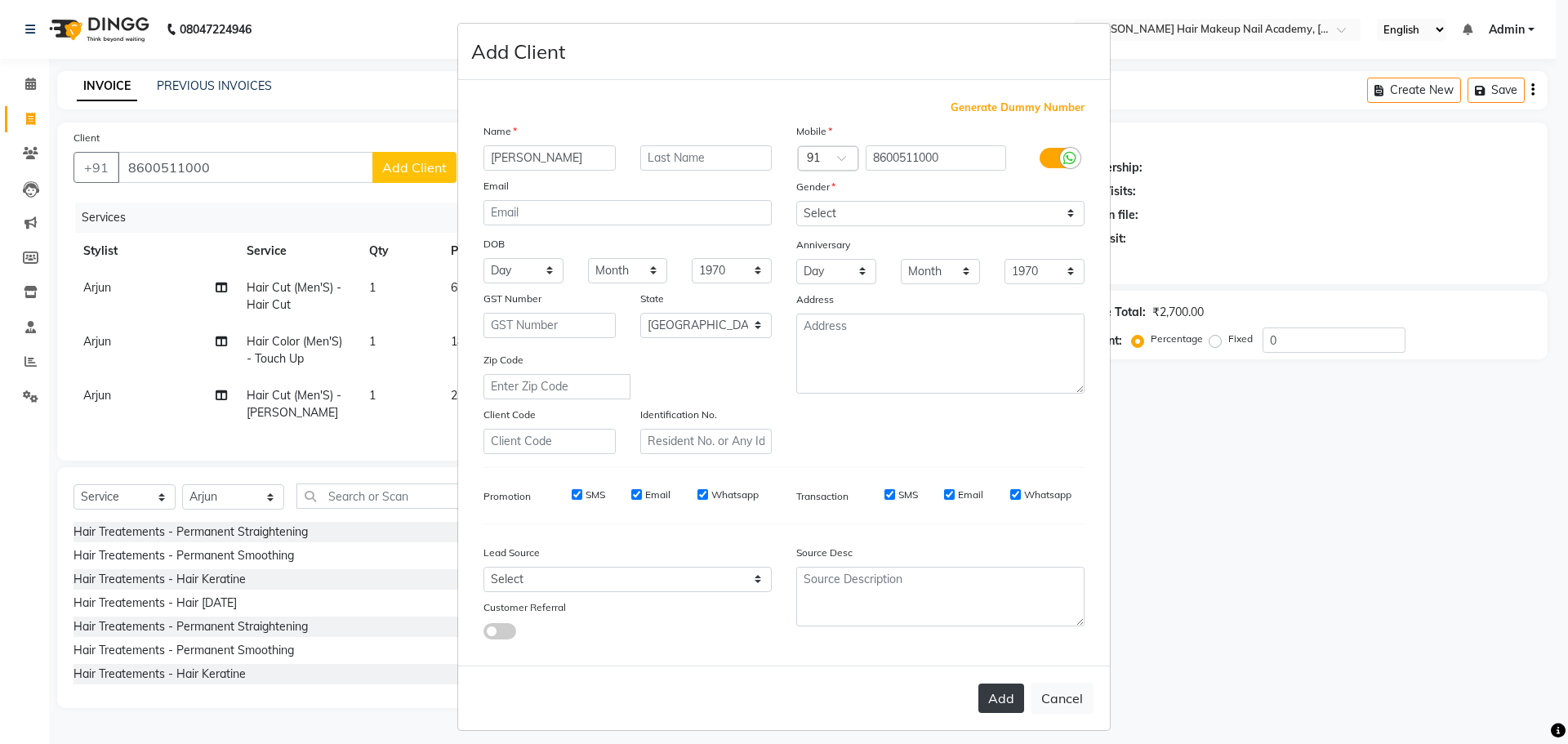
click at [1008, 690] on button "Add" at bounding box center [1001, 698] width 45 height 29
select select
select select "null"
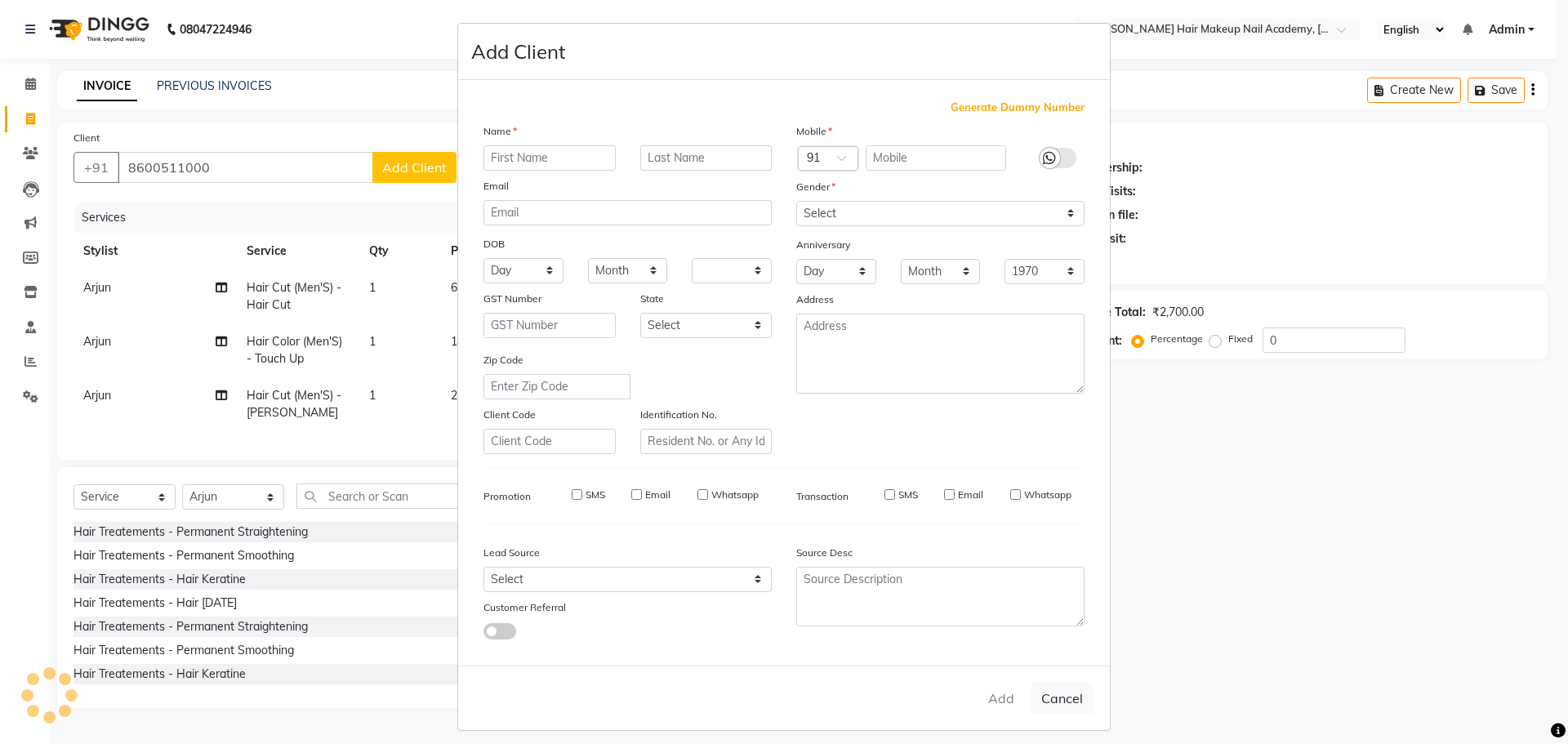
select select
checkbox input "false"
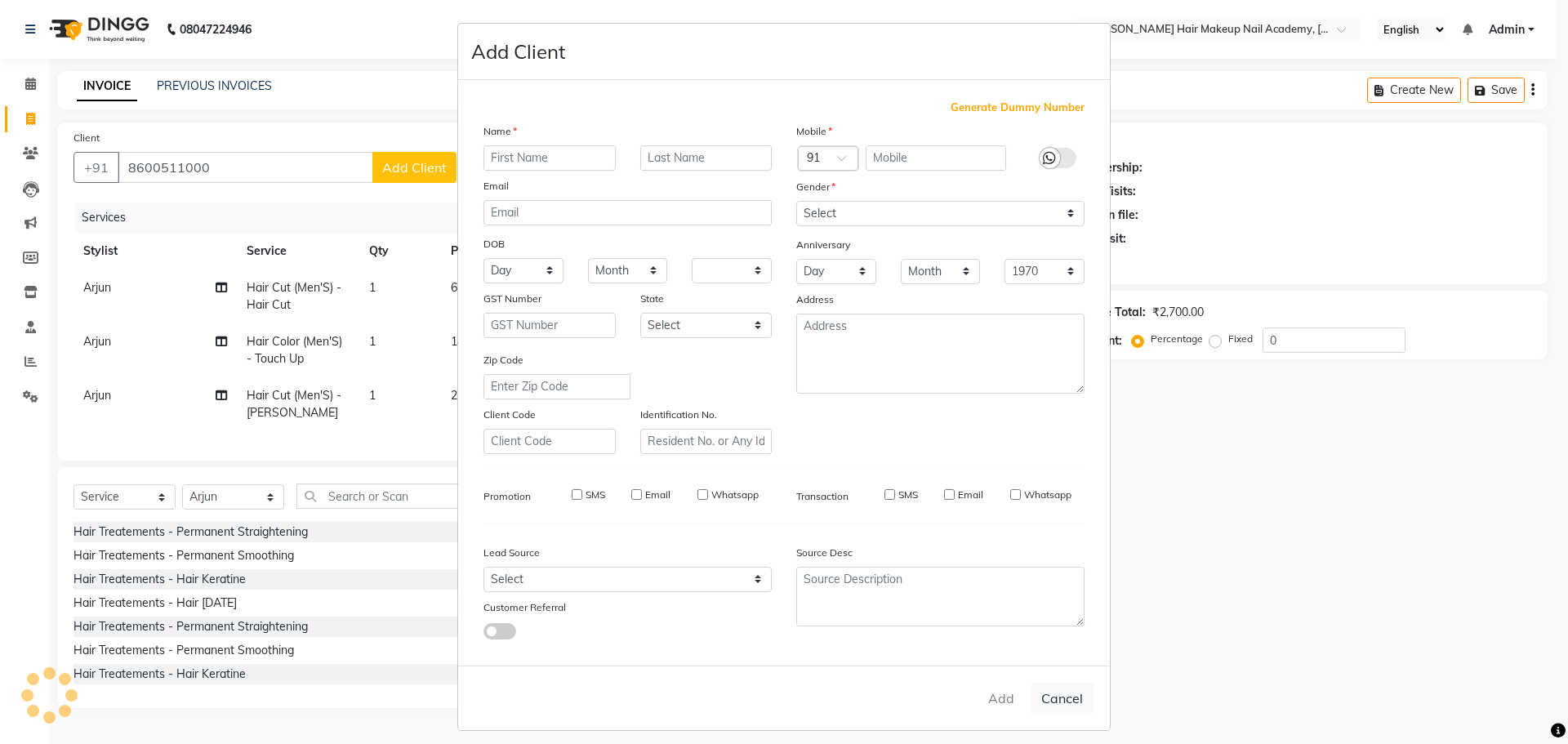
checkbox input "false"
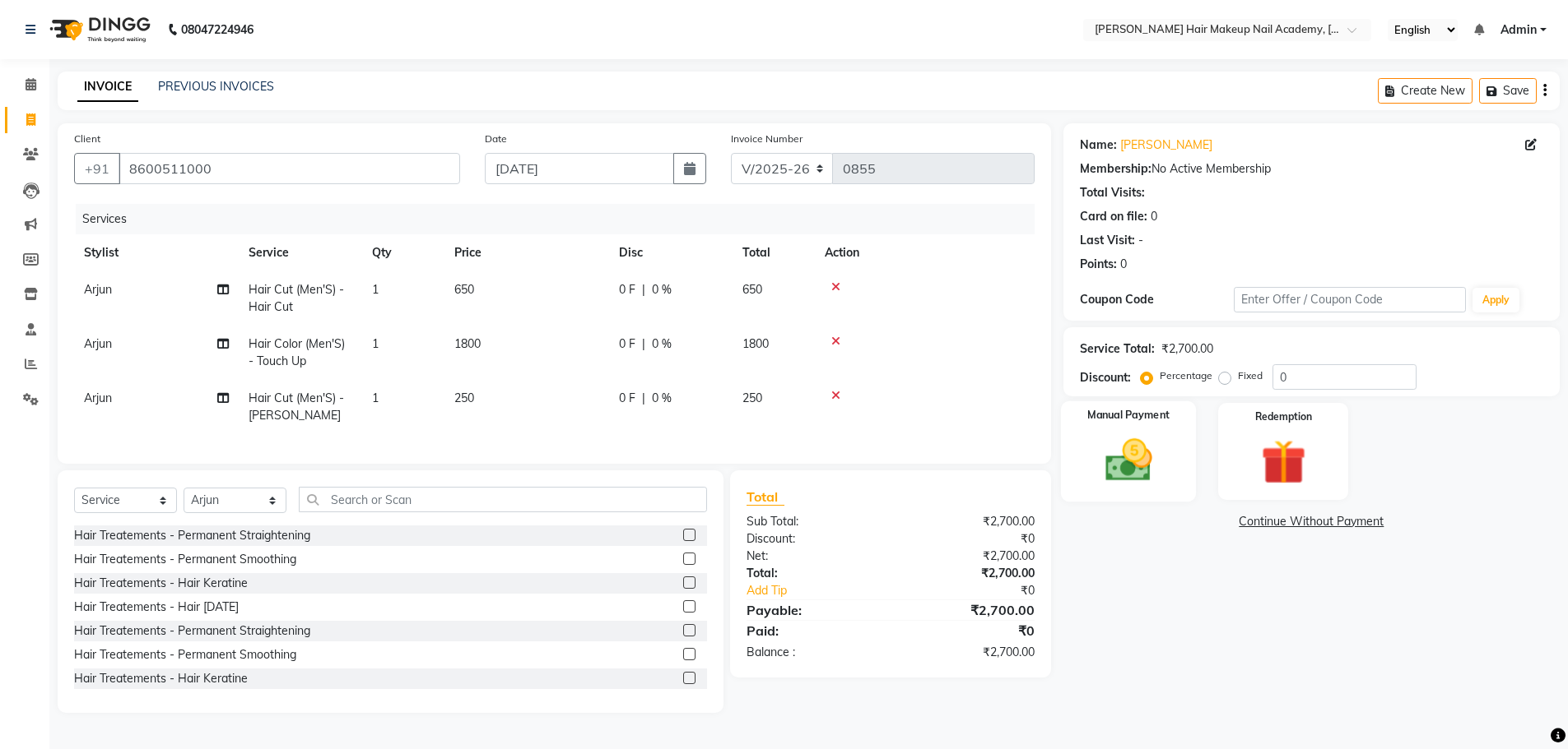
click at [1177, 457] on div "Manual Payment" at bounding box center [1127, 452] width 135 height 101
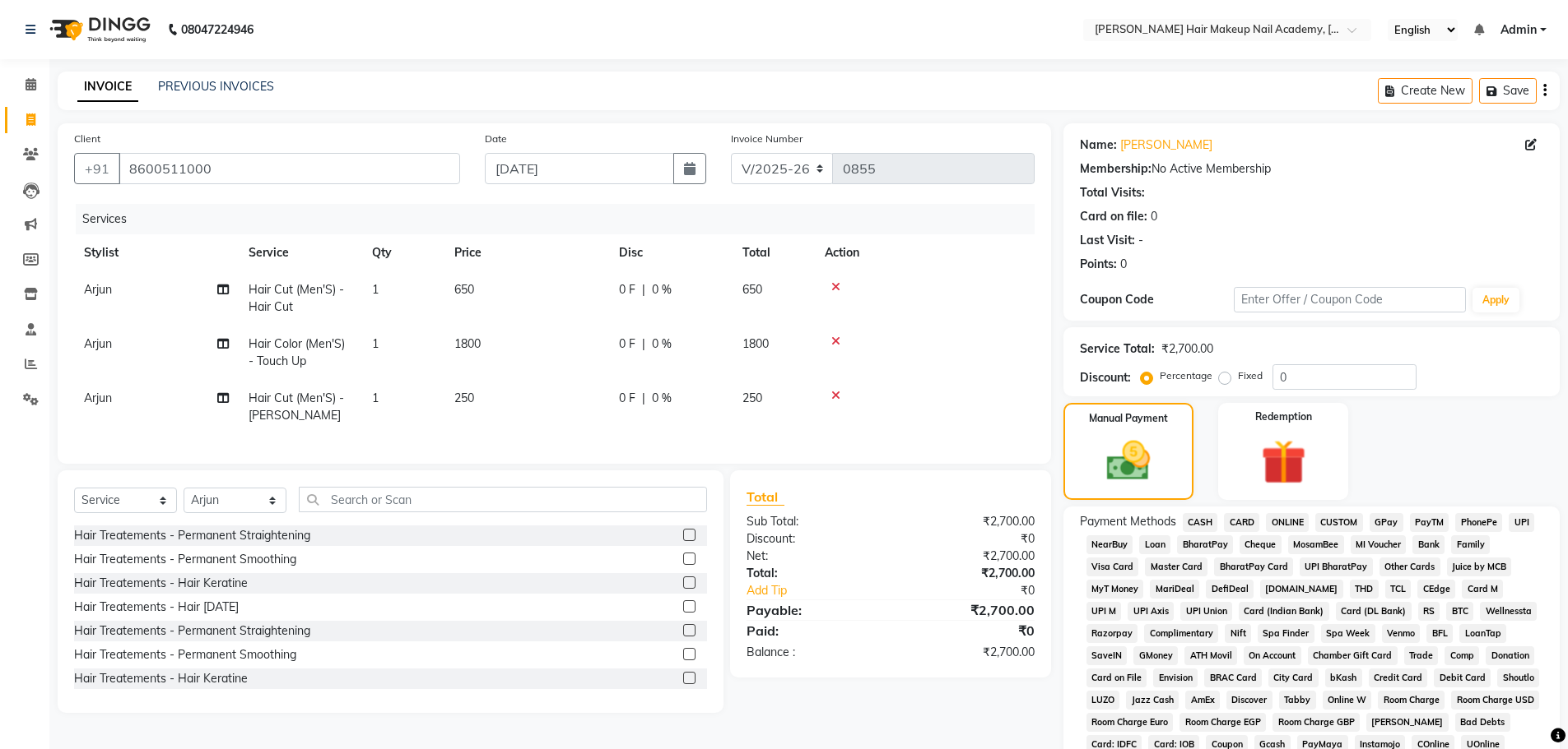
click at [1199, 523] on span "CASH" at bounding box center [1200, 522] width 35 height 19
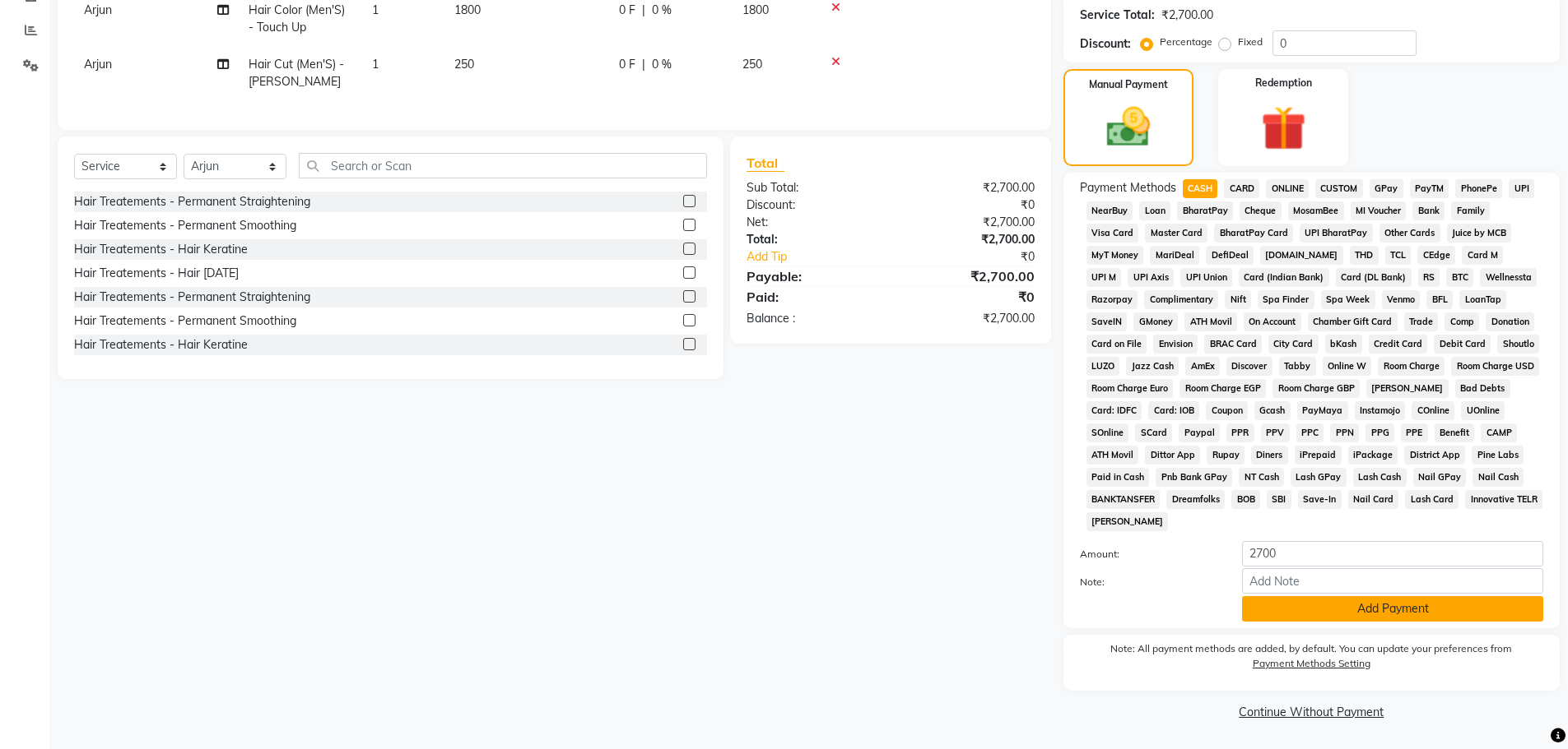
click at [1260, 607] on button "Add Payment" at bounding box center [1392, 609] width 301 height 25
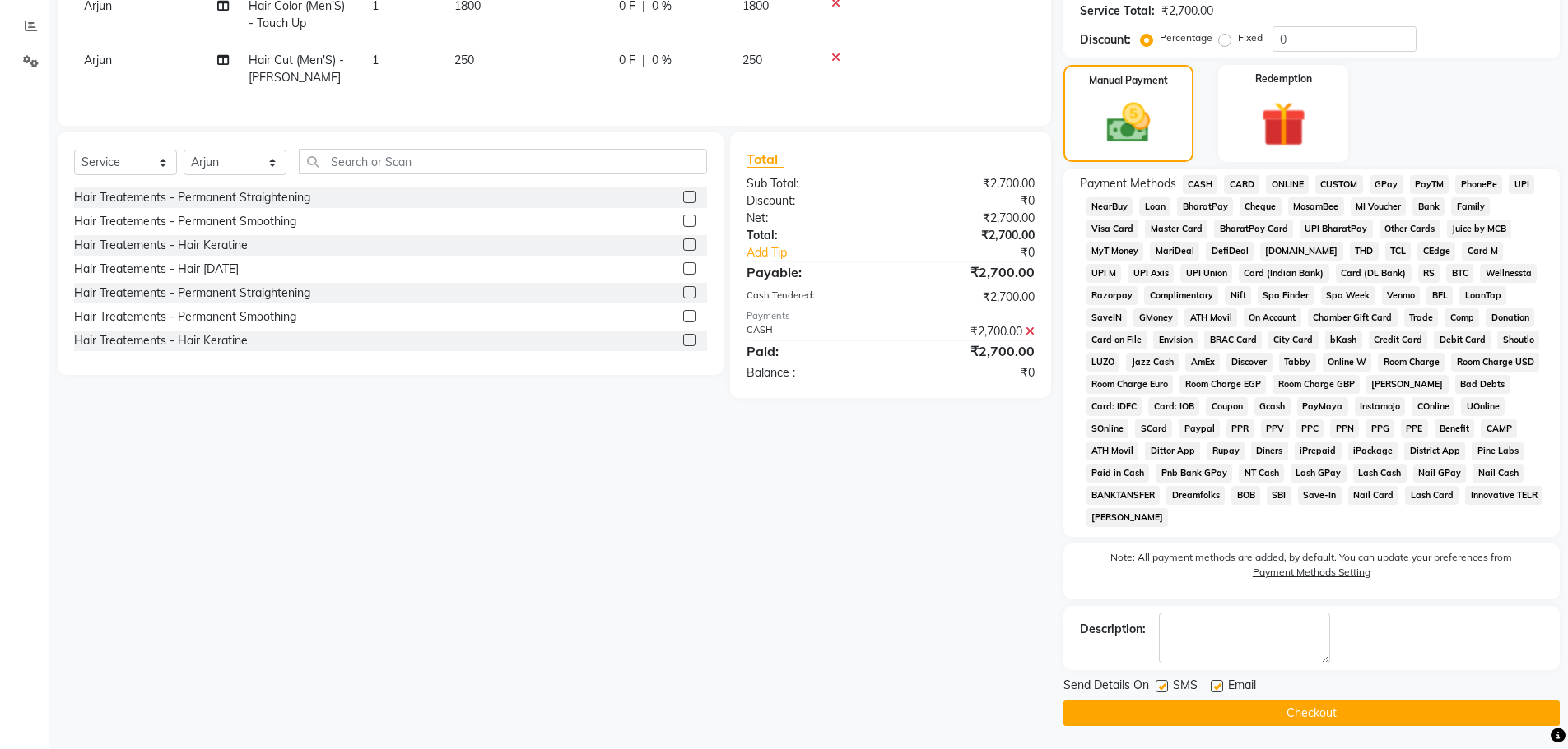
scroll to position [340, 0]
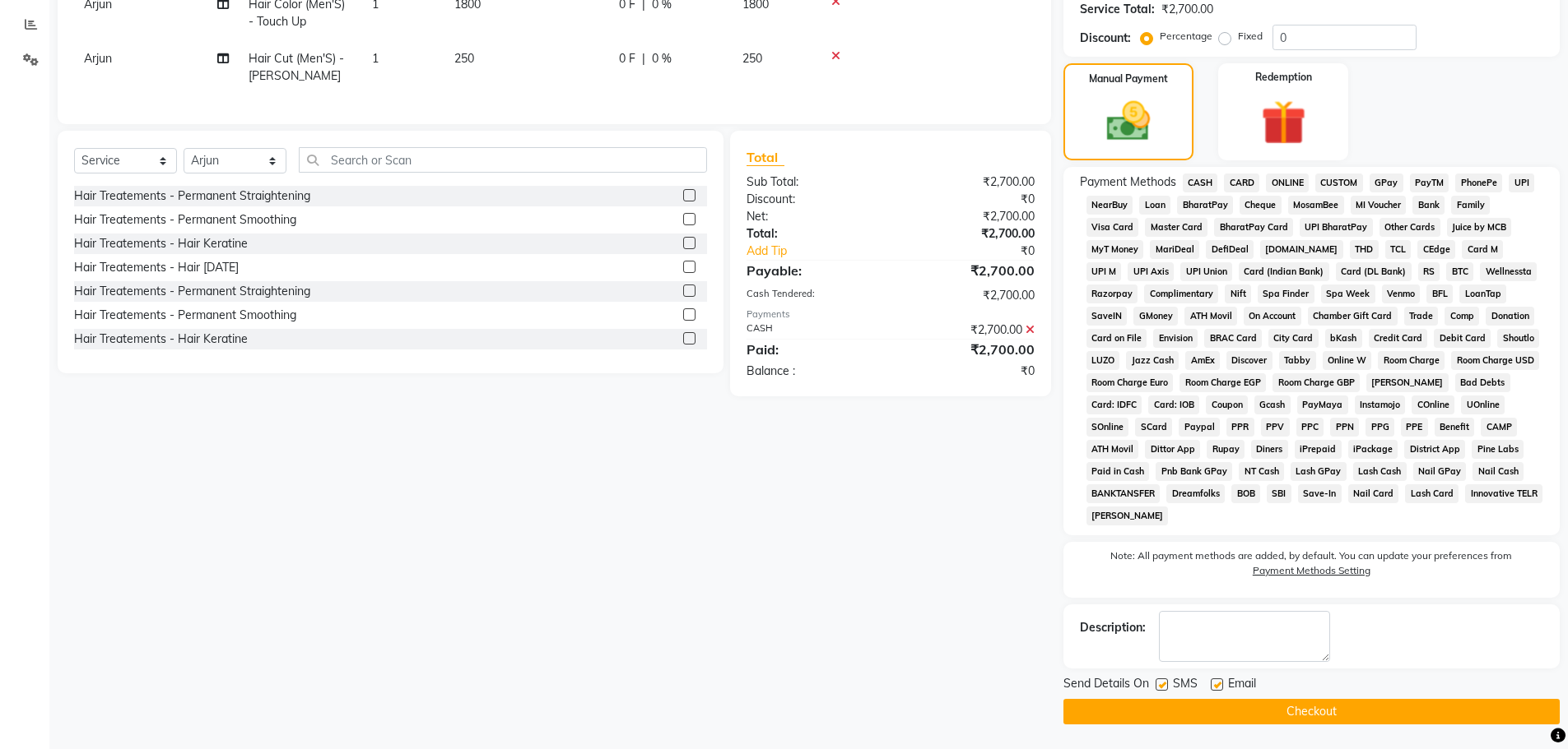
click at [1283, 710] on button "Checkout" at bounding box center [1312, 711] width 497 height 25
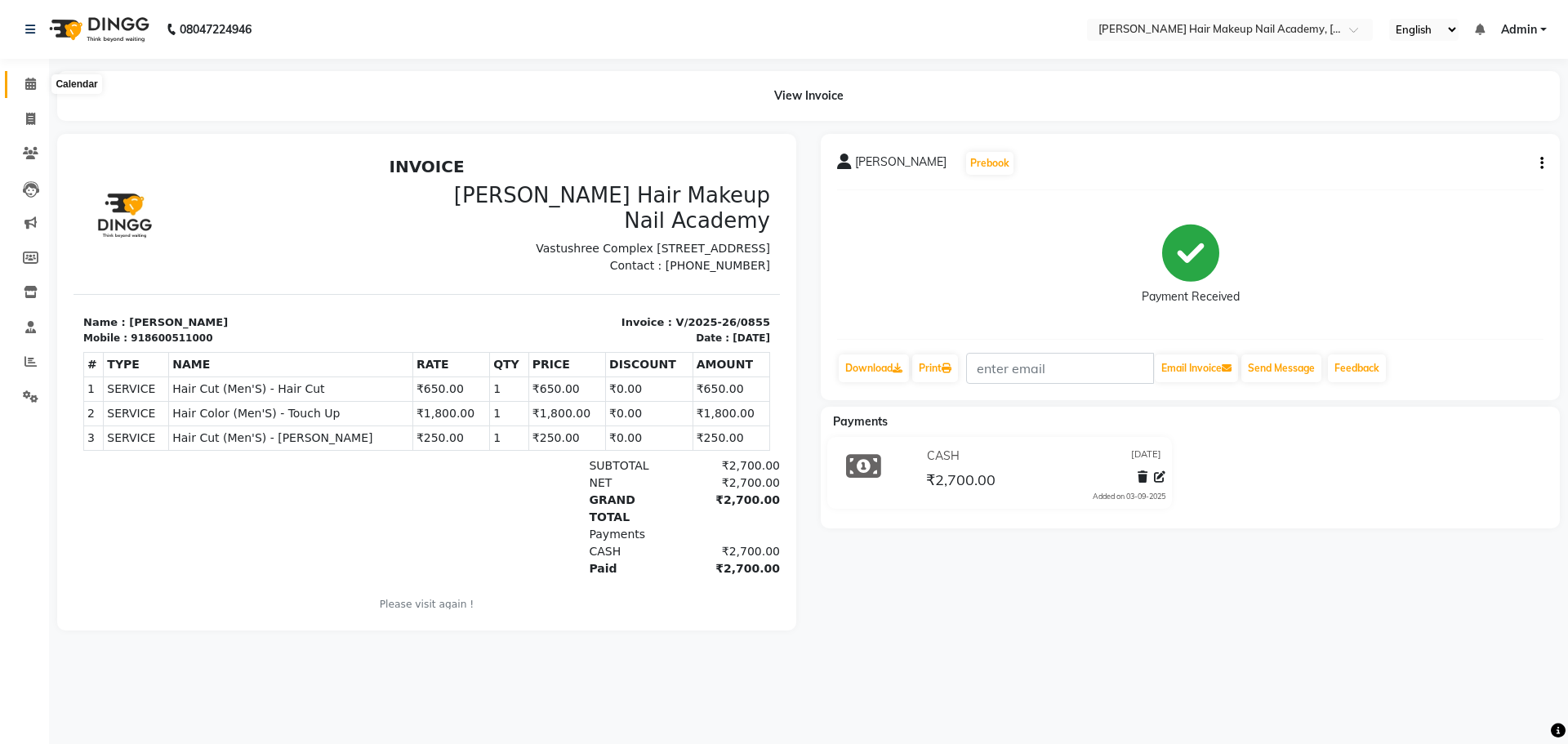
drag, startPoint x: 27, startPoint y: 85, endPoint x: 45, endPoint y: 88, distance: 18.2
click at [27, 85] on icon at bounding box center [30, 84] width 11 height 12
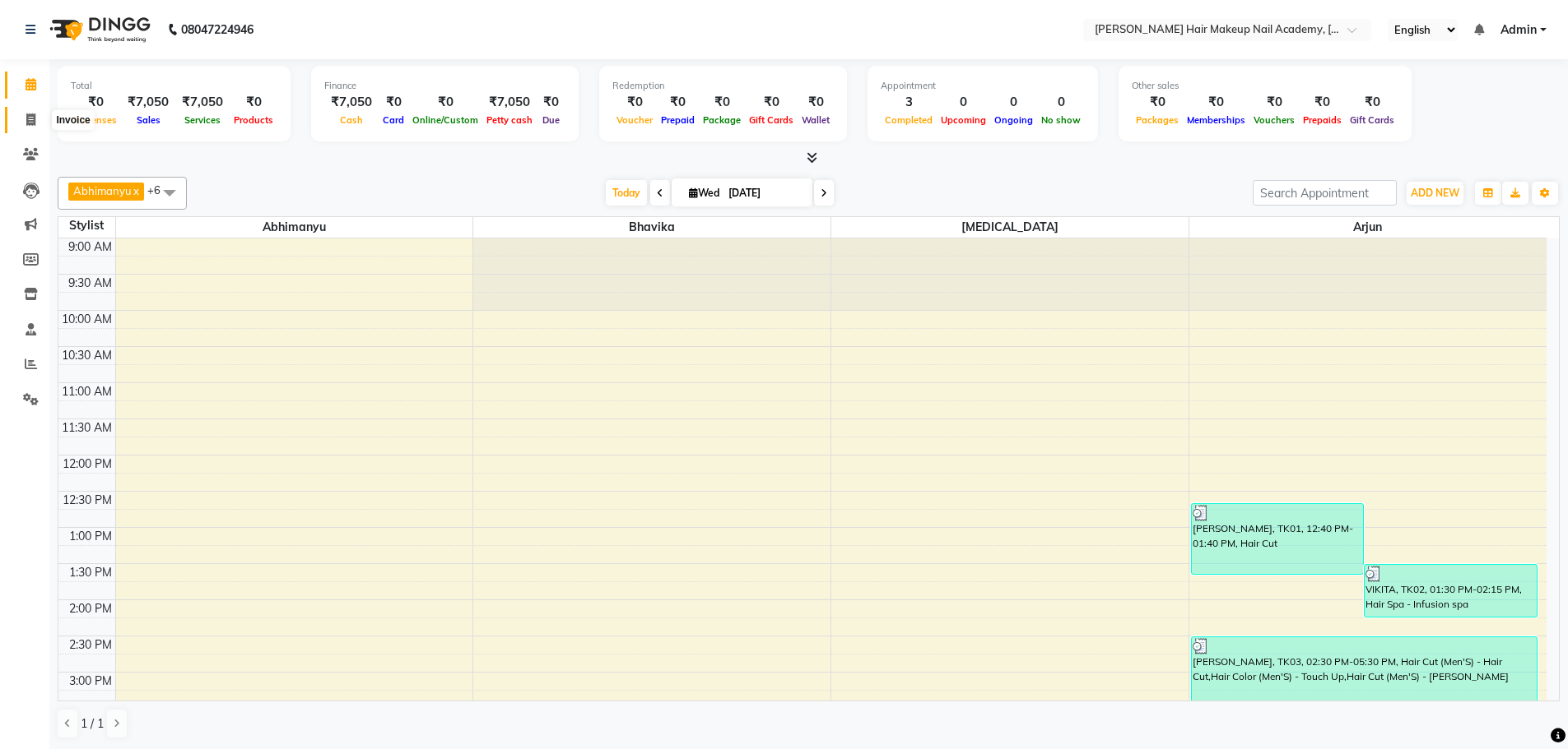
click at [34, 114] on icon at bounding box center [30, 120] width 9 height 13
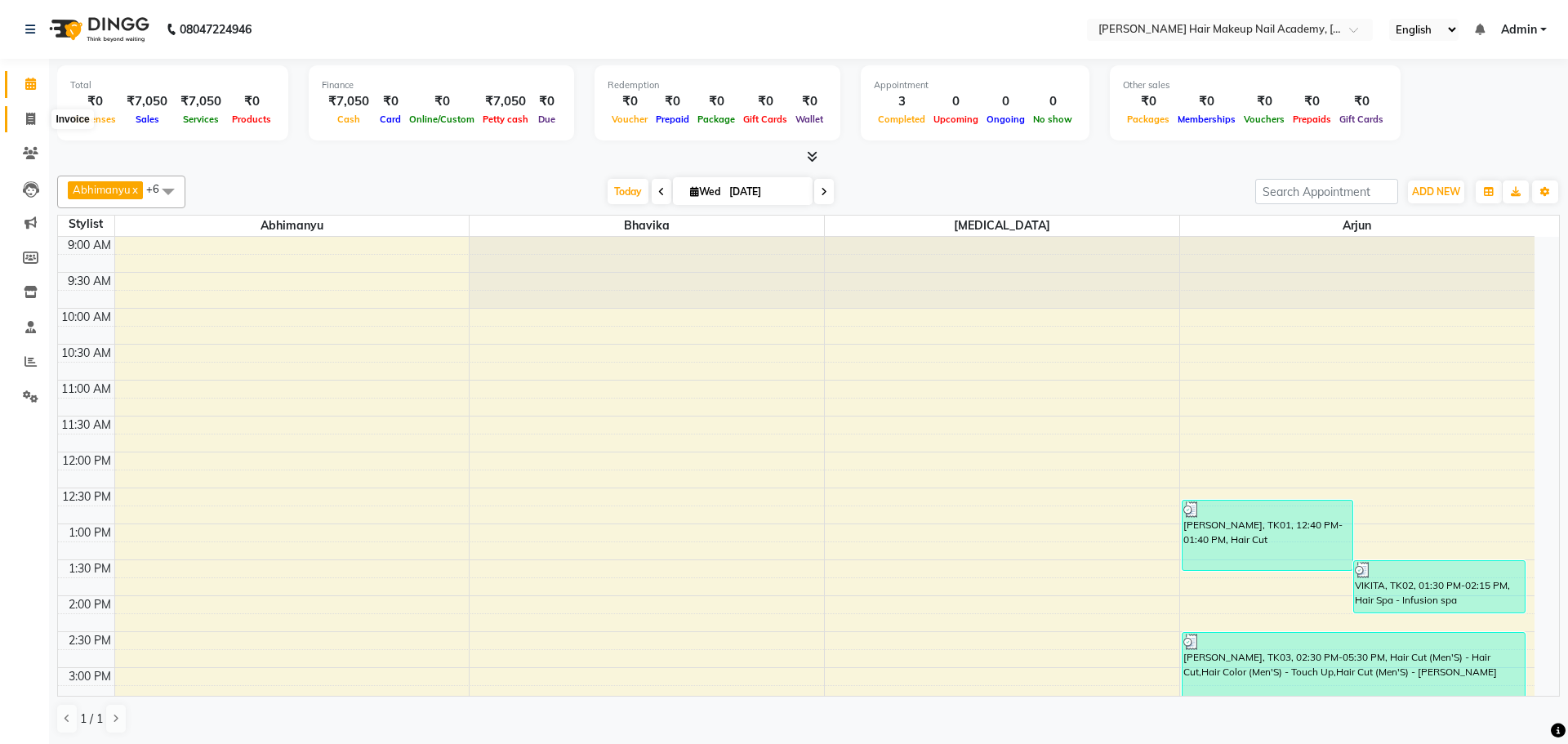
select select "3468"
select select "service"
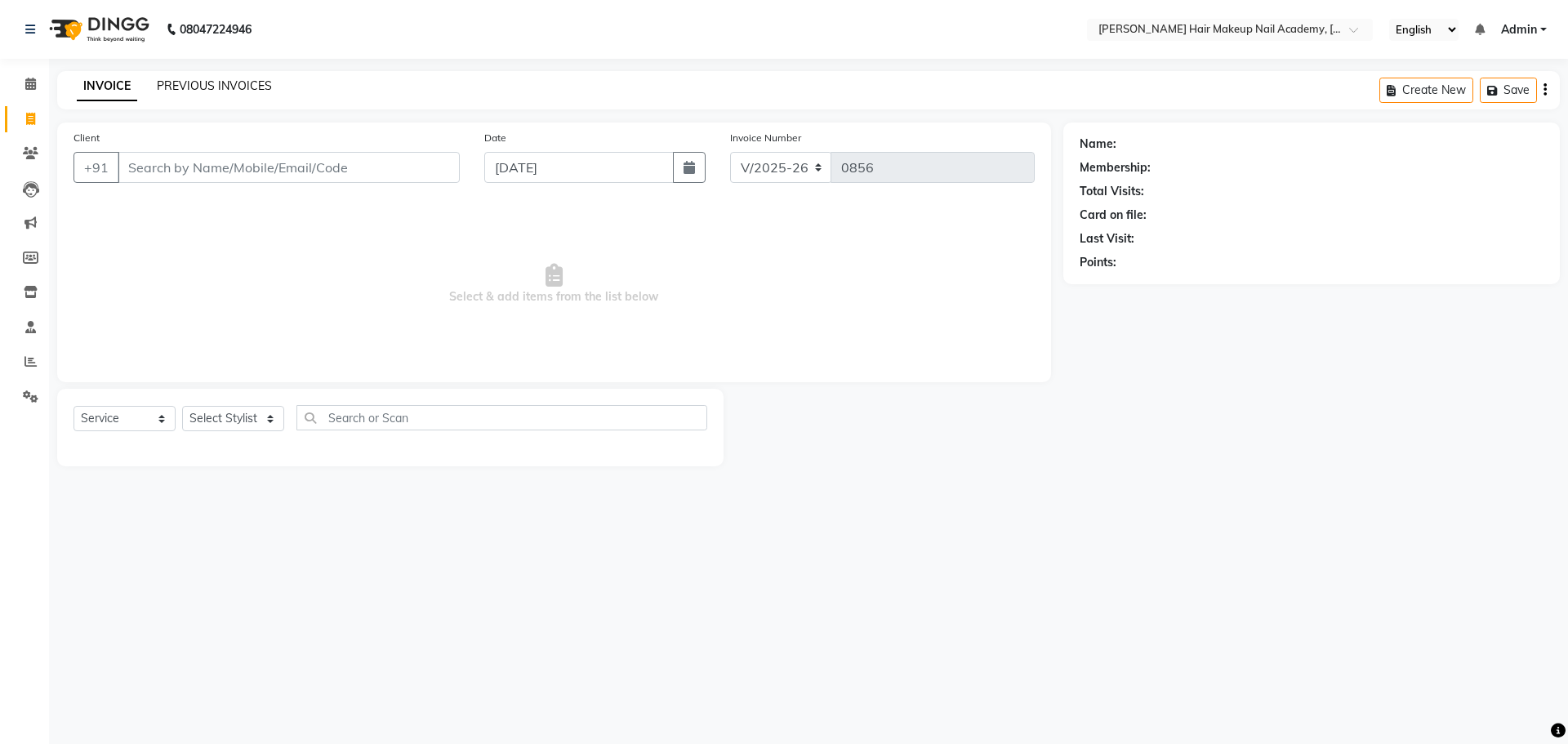
click at [174, 87] on link "PREVIOUS INVOICES" at bounding box center [213, 85] width 115 height 15
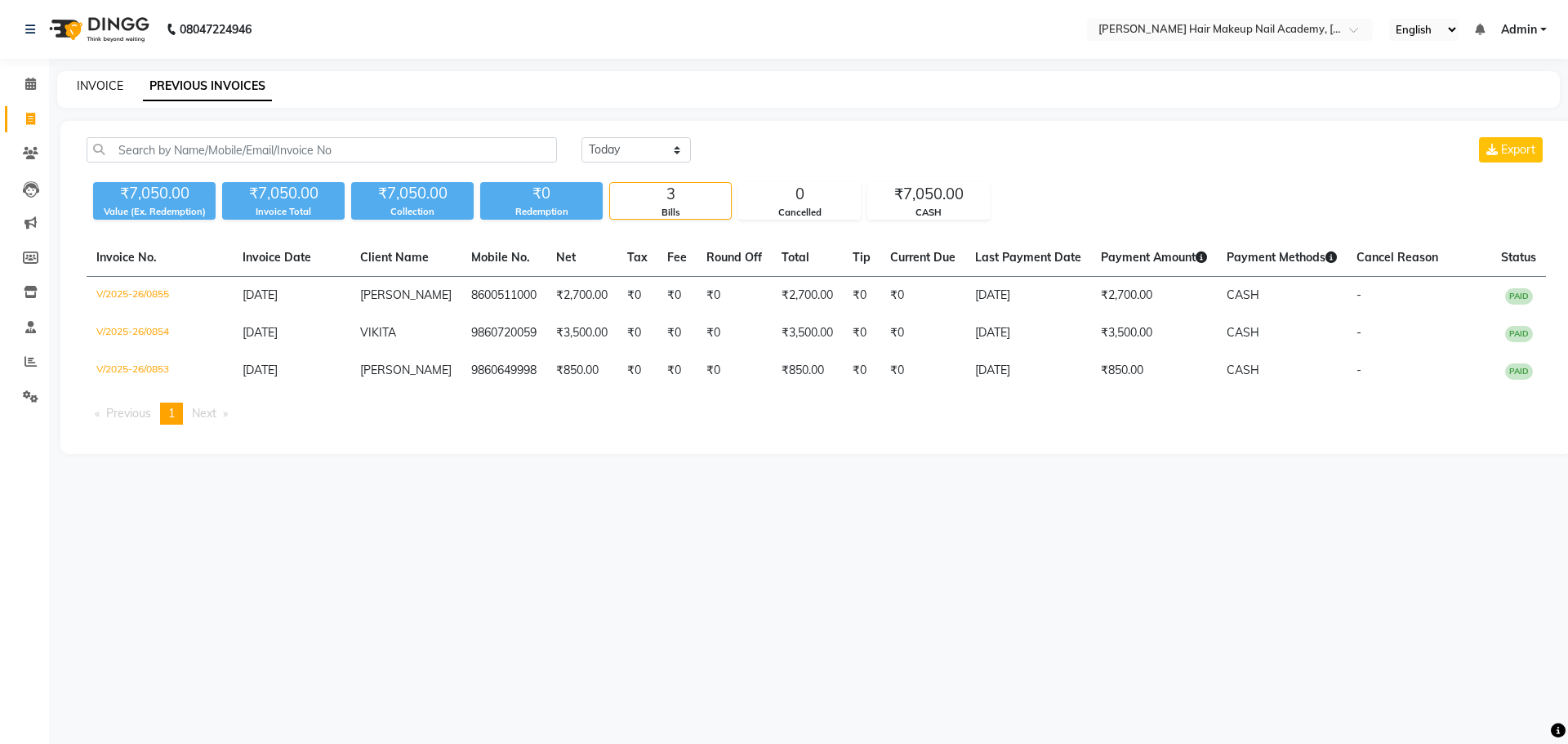
click at [97, 80] on link "INVOICE" at bounding box center [100, 85] width 46 height 15
select select "3468"
select select "service"
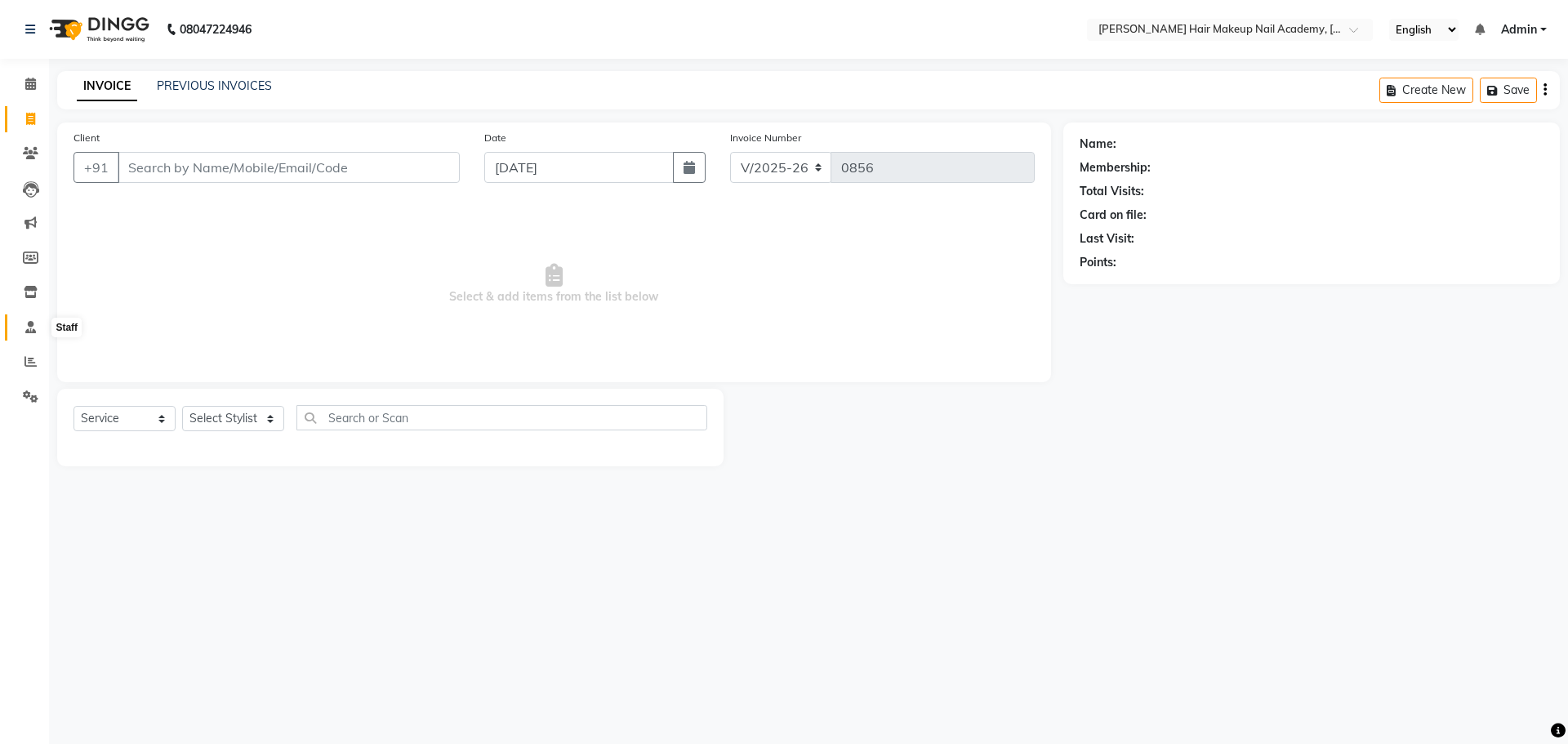
click at [34, 335] on span at bounding box center [30, 328] width 28 height 19
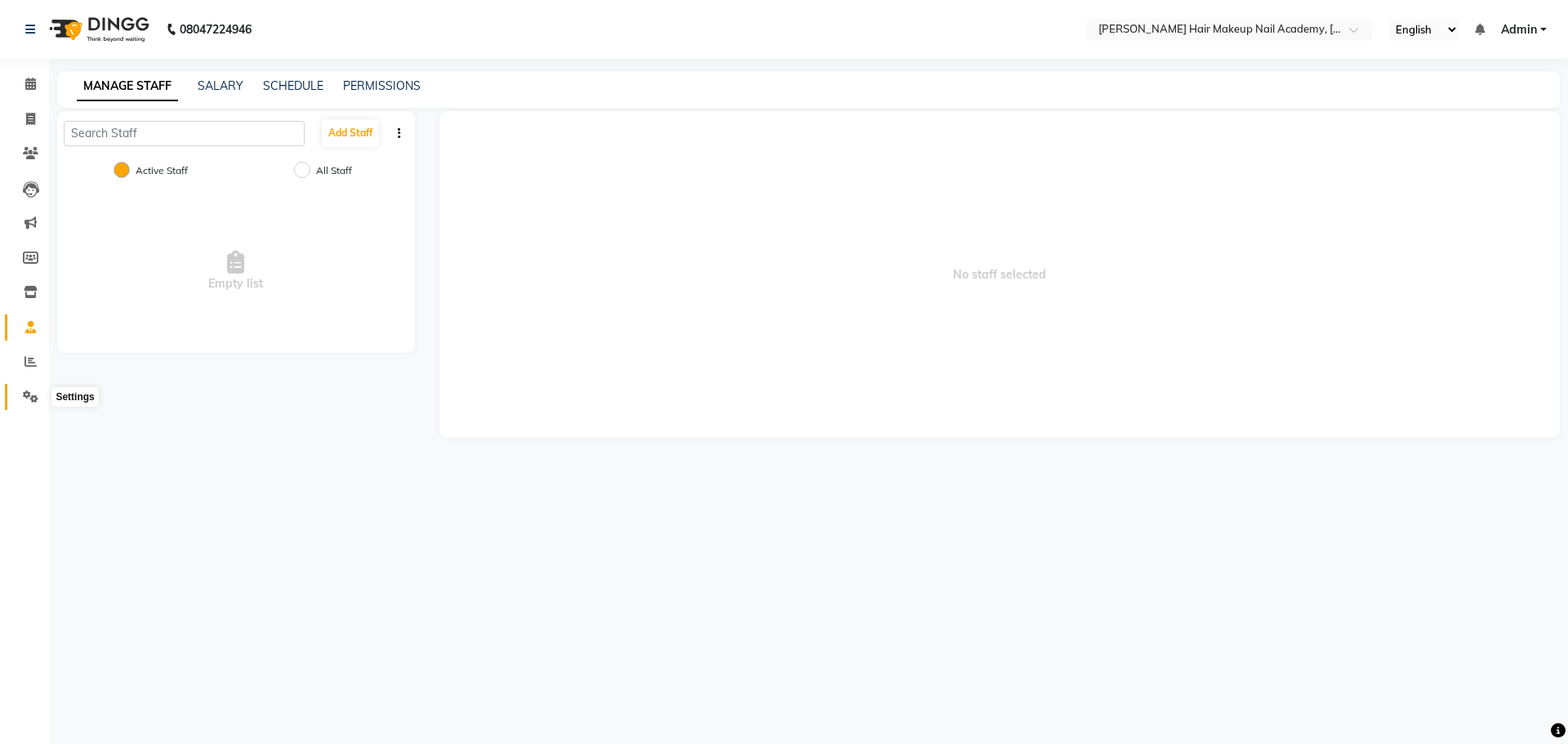
click at [25, 393] on icon at bounding box center [30, 397] width 15 height 12
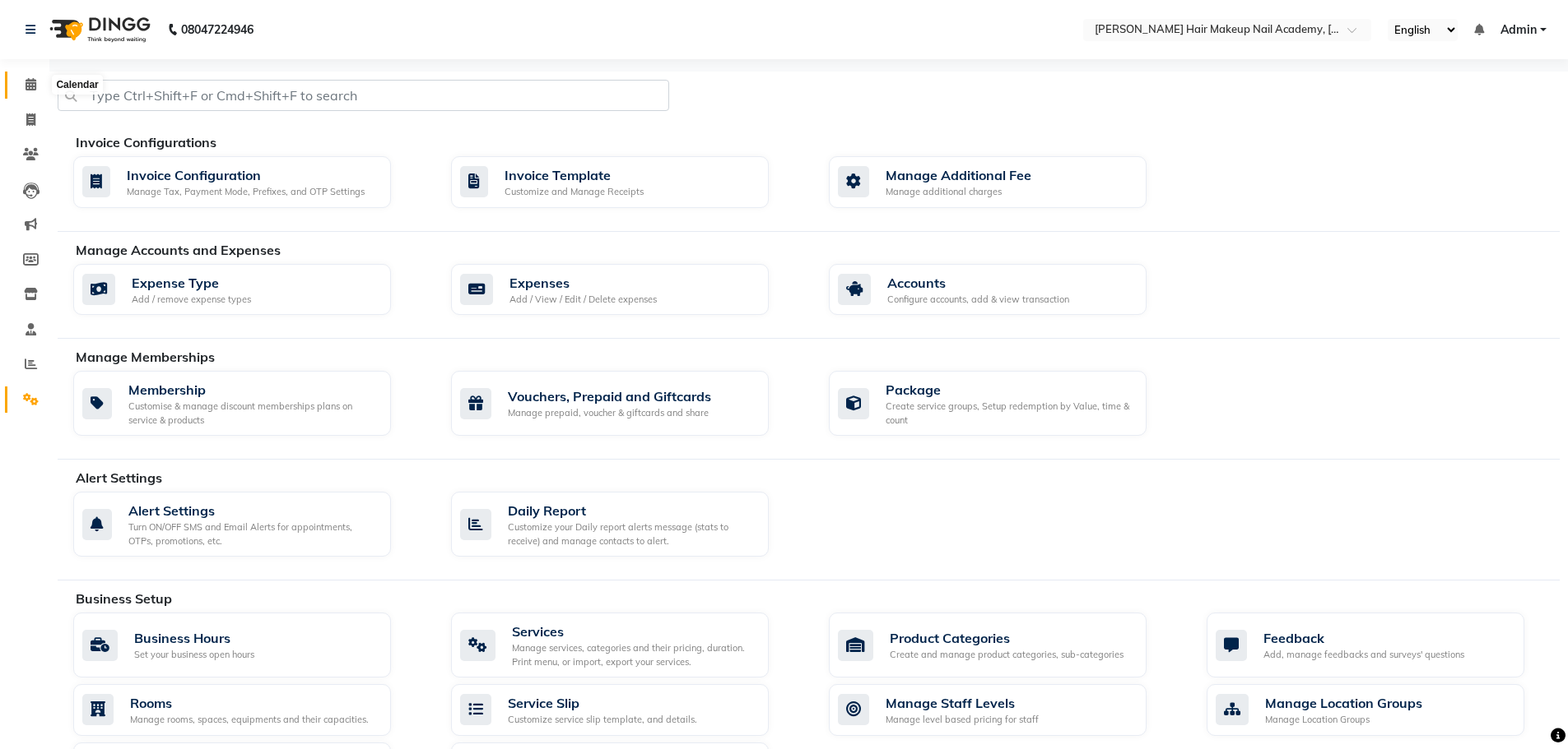
click at [34, 85] on icon at bounding box center [30, 84] width 11 height 13
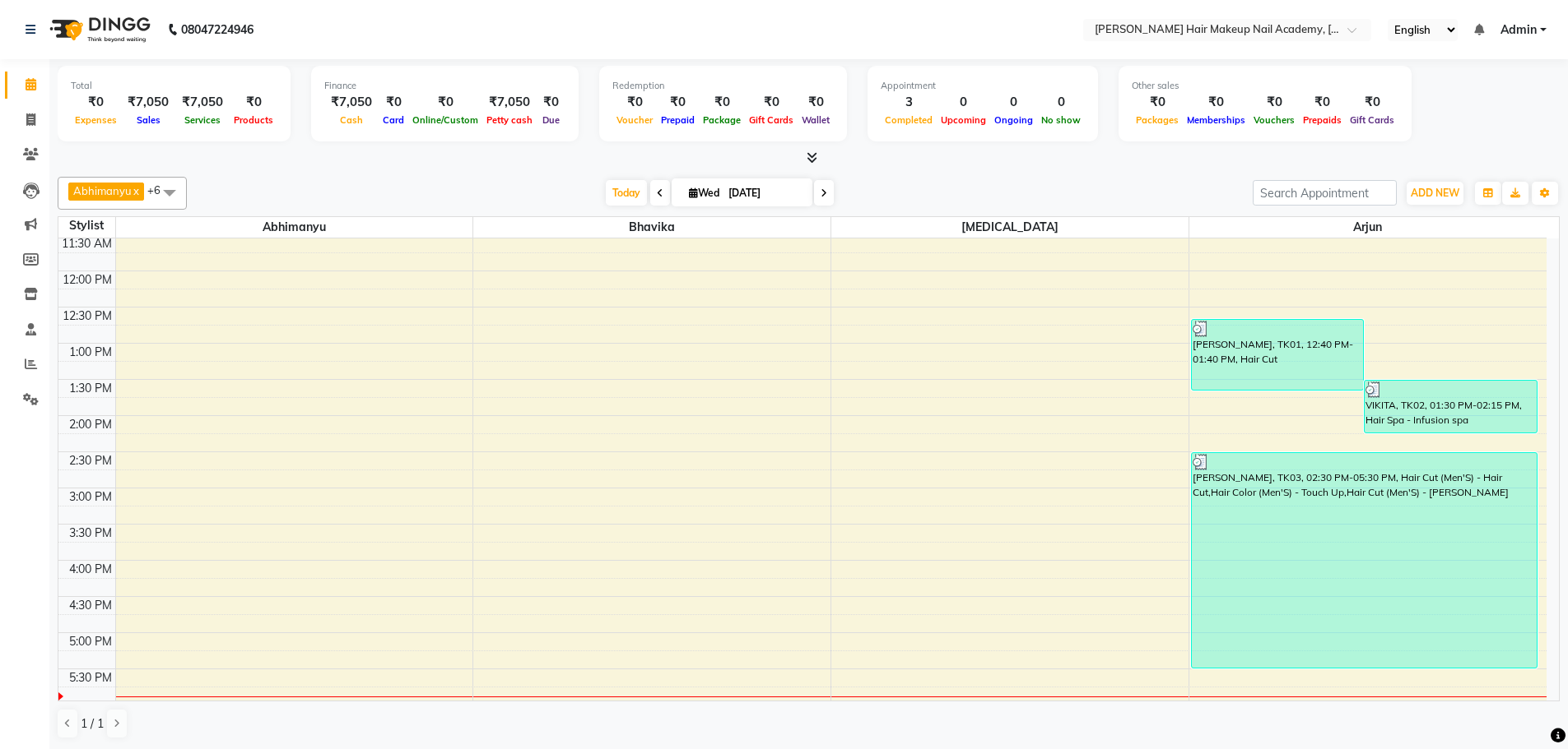
scroll to position [329, 0]
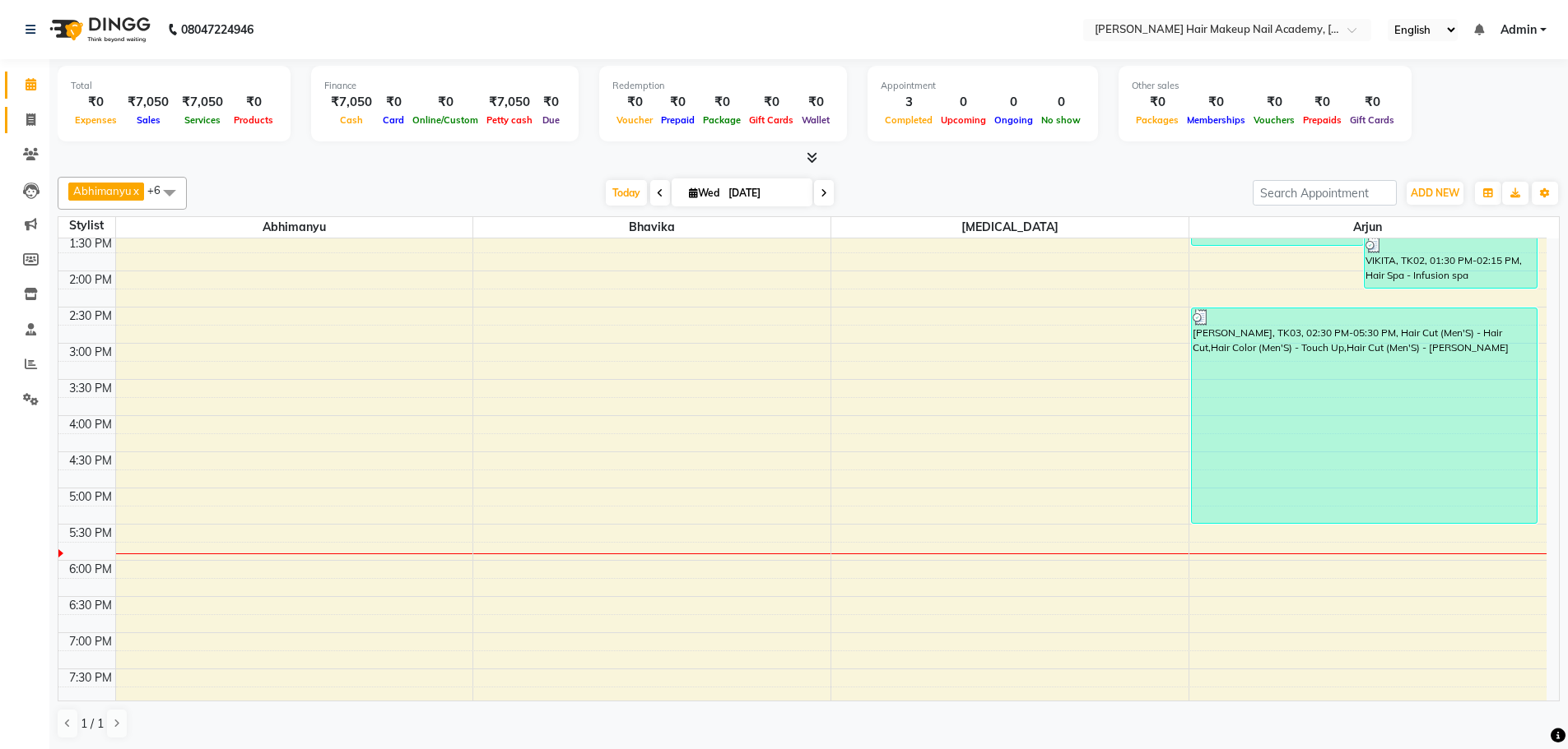
click at [39, 130] on link "Invoice" at bounding box center [25, 120] width 39 height 27
select select "service"
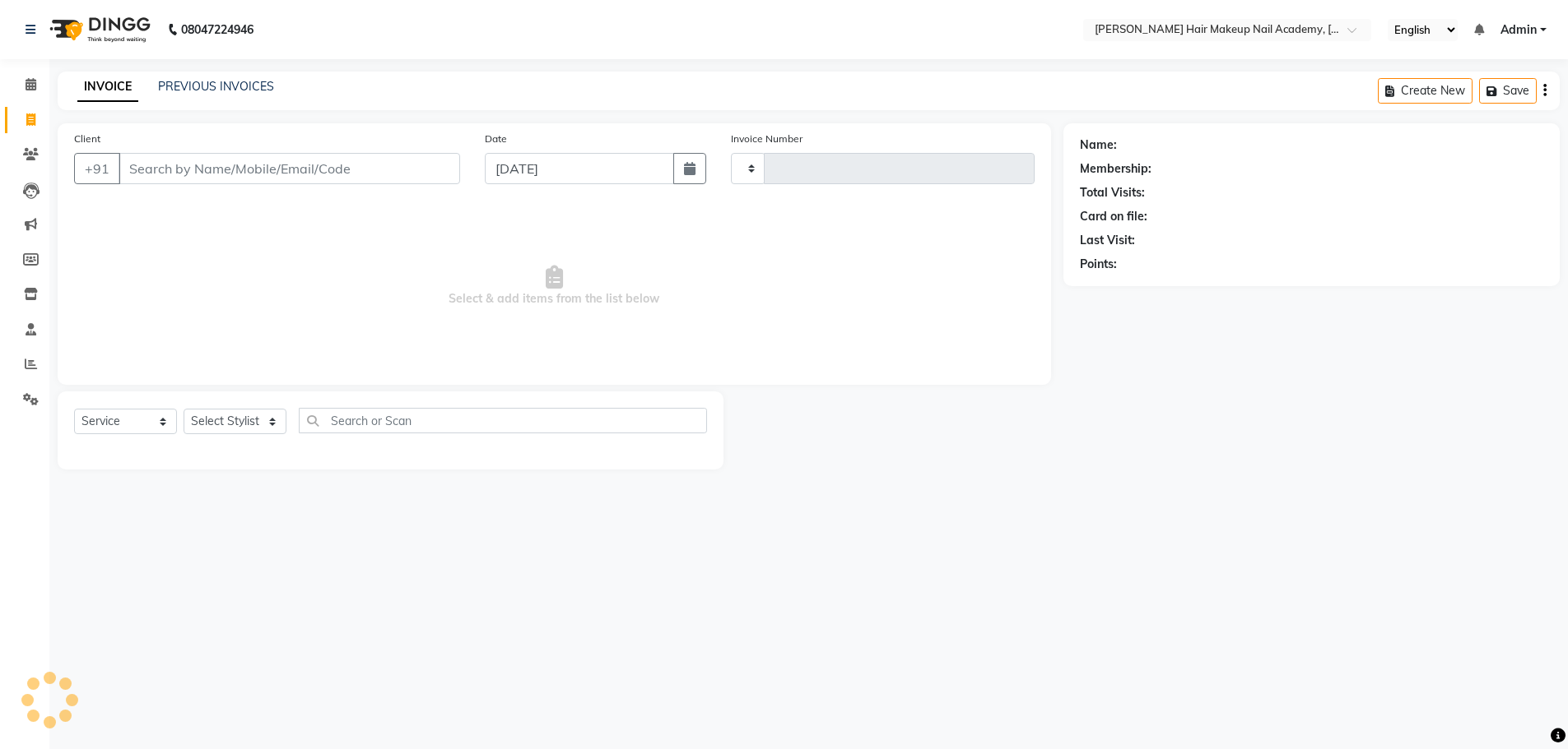
type input "0856"
select select "3468"
click at [212, 164] on input "Client" at bounding box center [290, 168] width 345 height 31
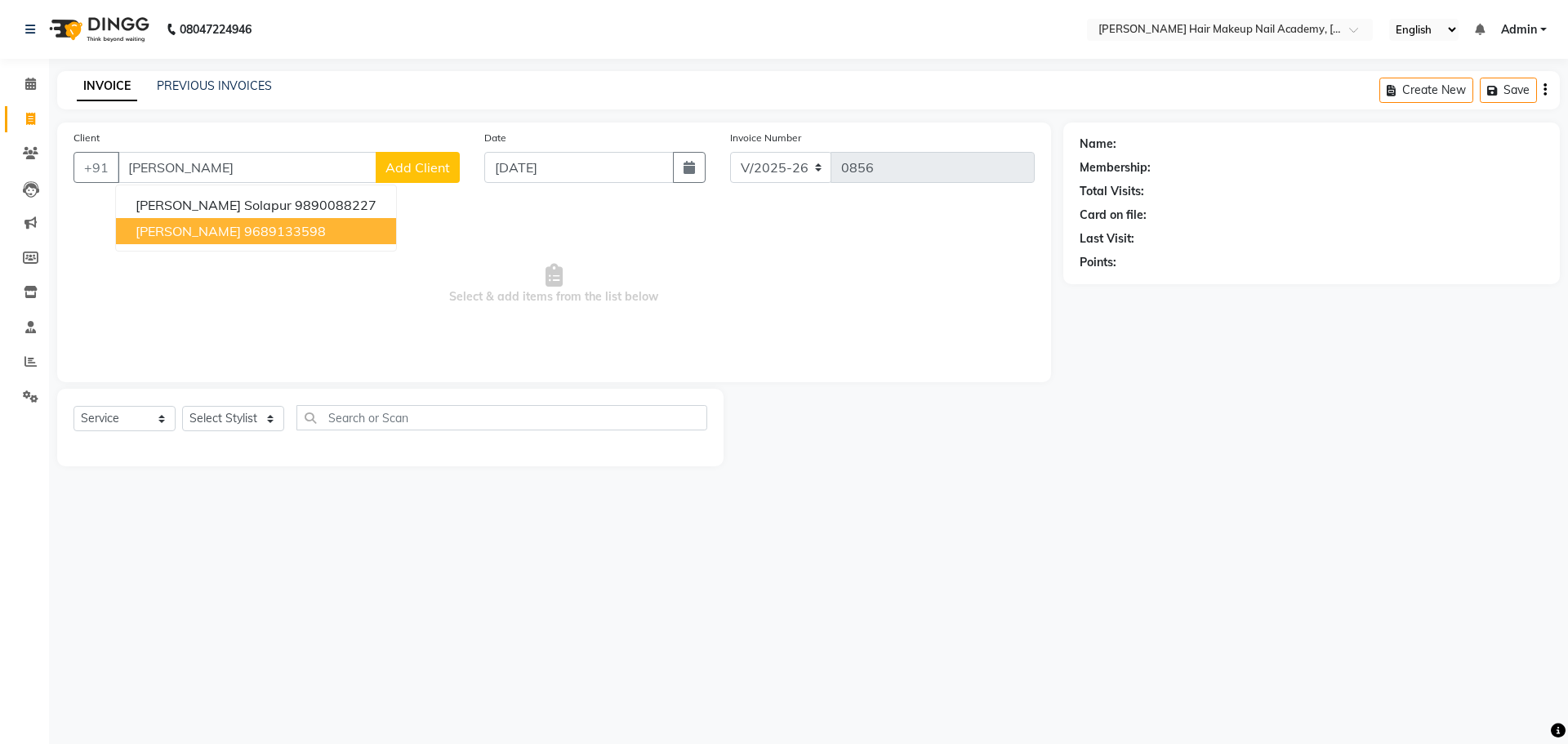
click at [216, 222] on button "[PERSON_NAME] 9689133598" at bounding box center [255, 230] width 280 height 26
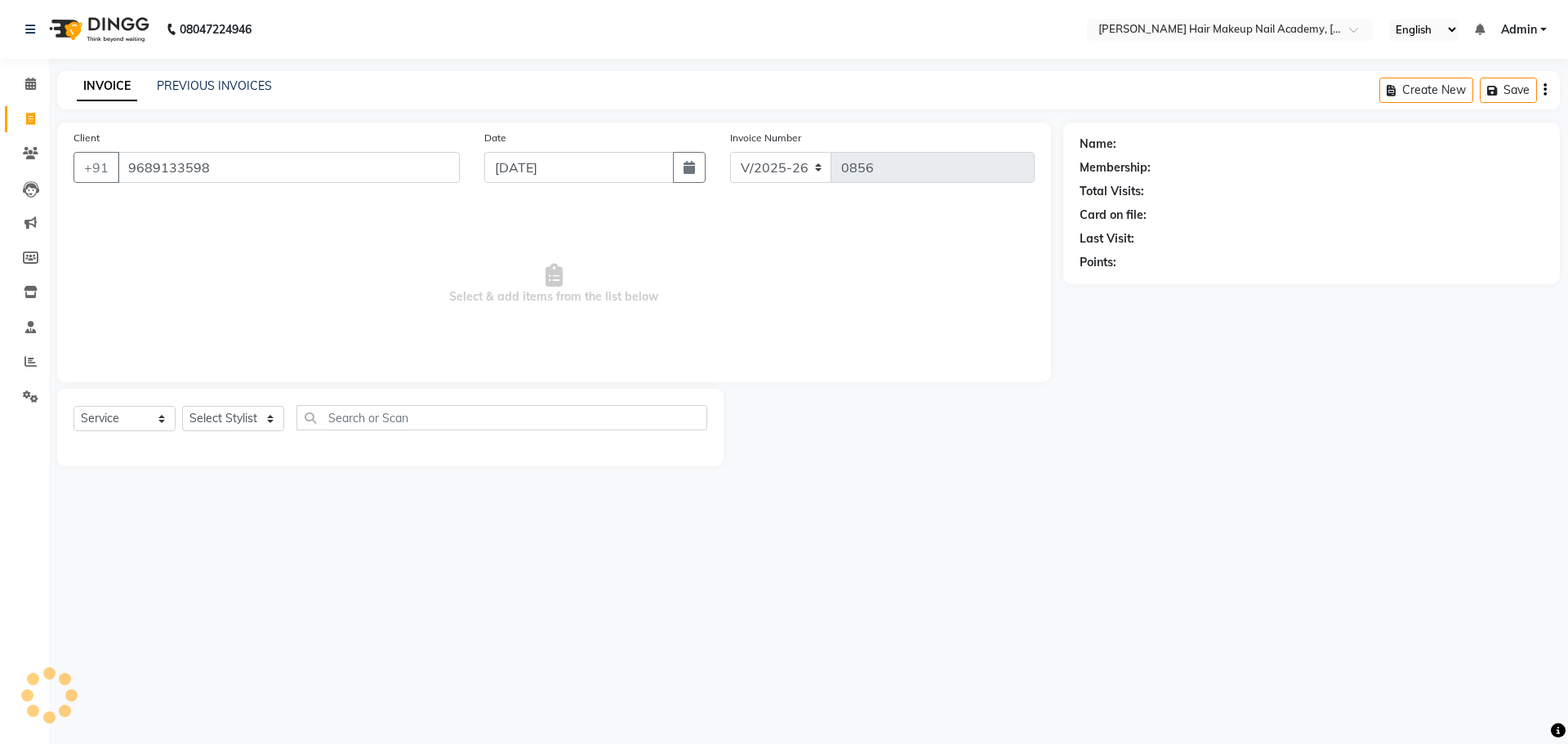
type input "9689133598"
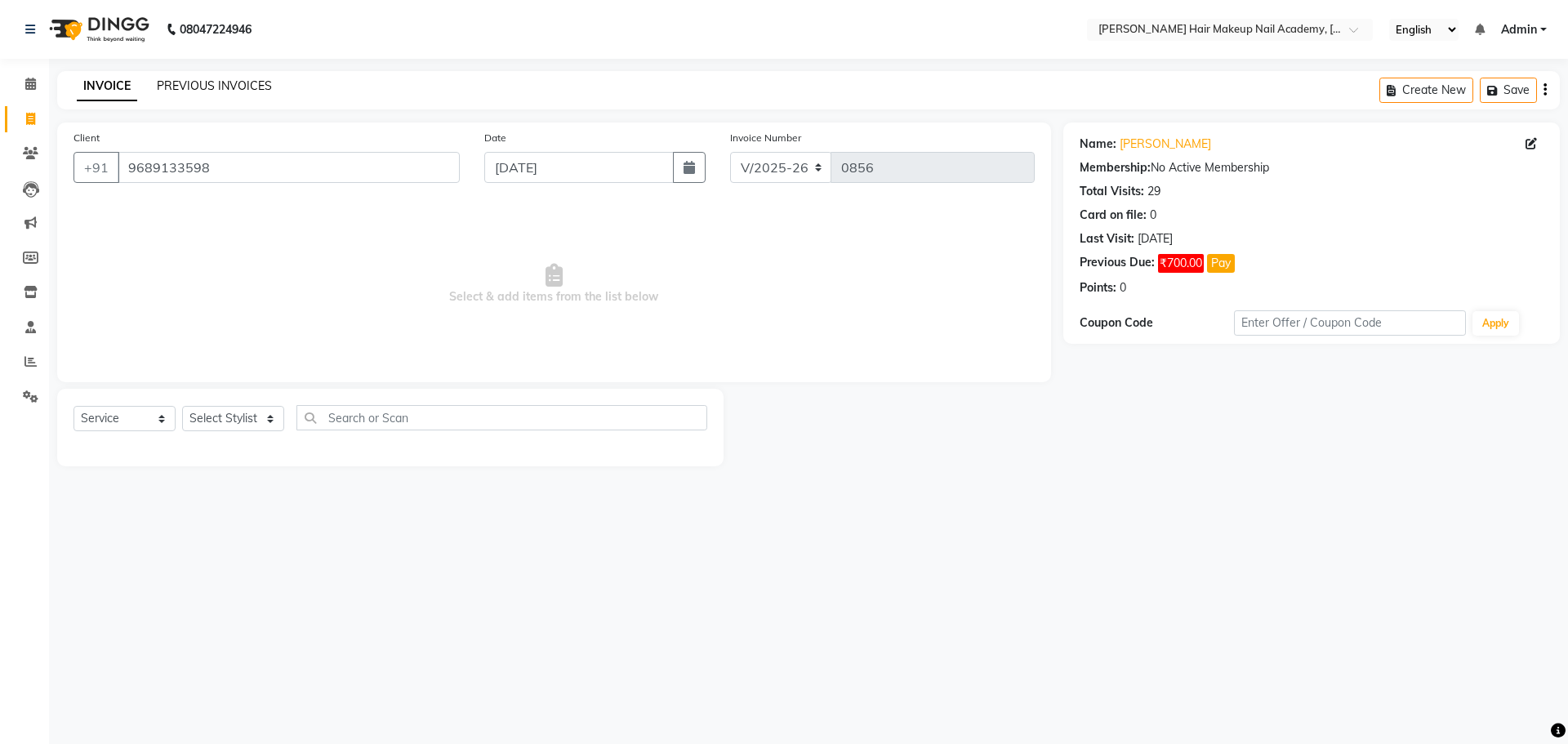
click at [226, 85] on link "PREVIOUS INVOICES" at bounding box center [213, 85] width 115 height 15
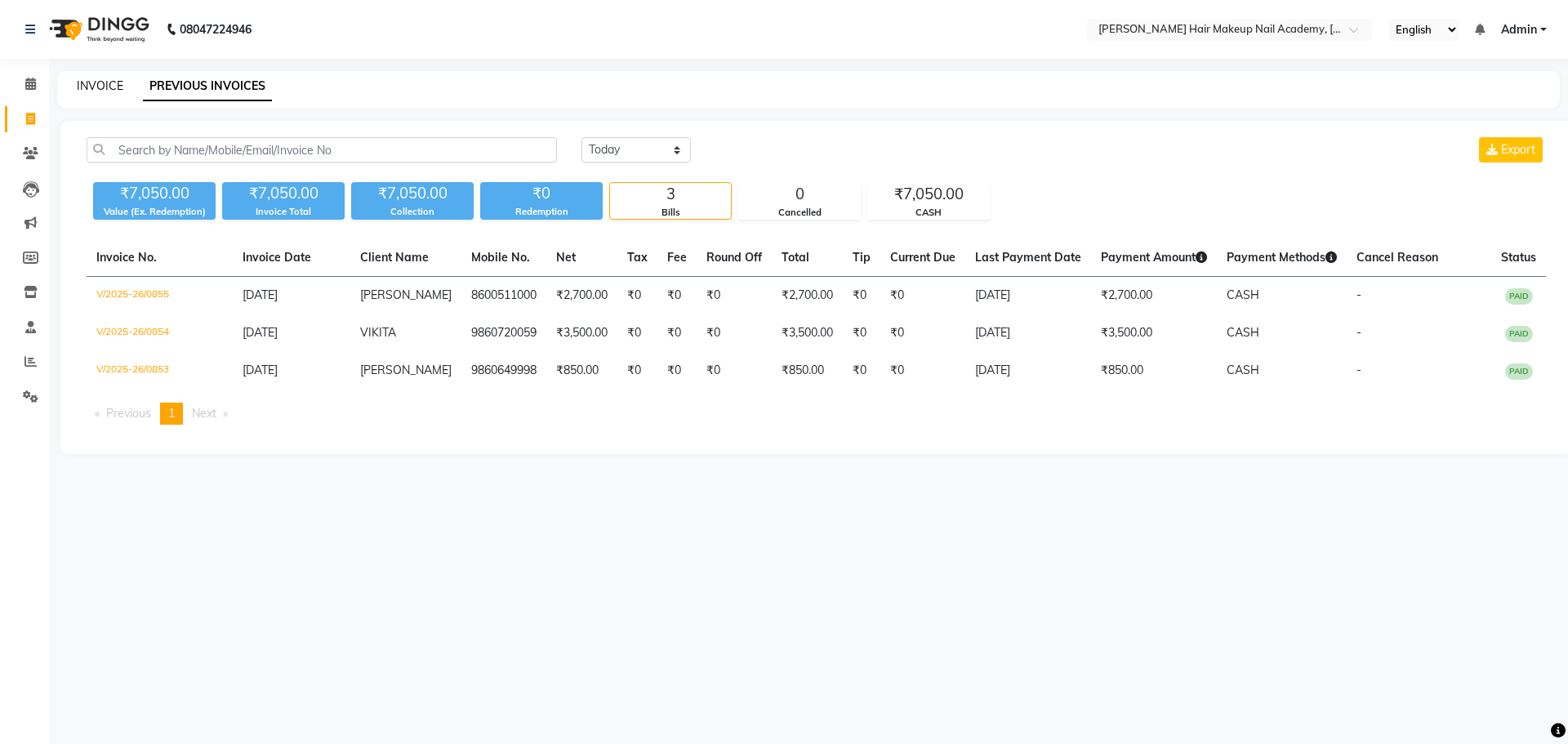
click at [99, 85] on link "INVOICE" at bounding box center [100, 85] width 46 height 15
select select "service"
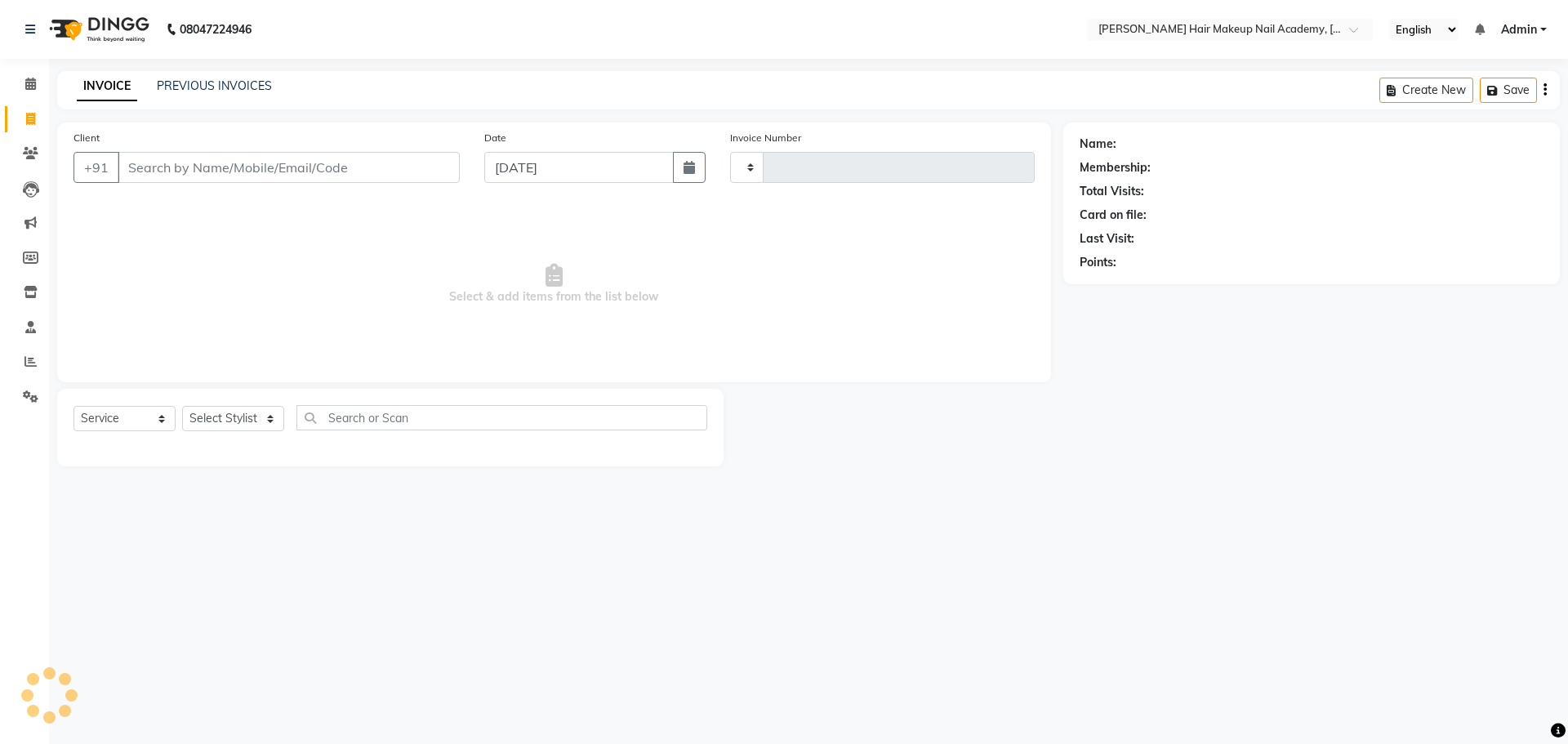
type input "0856"
select select "3468"
click at [44, 86] on span at bounding box center [30, 84] width 28 height 19
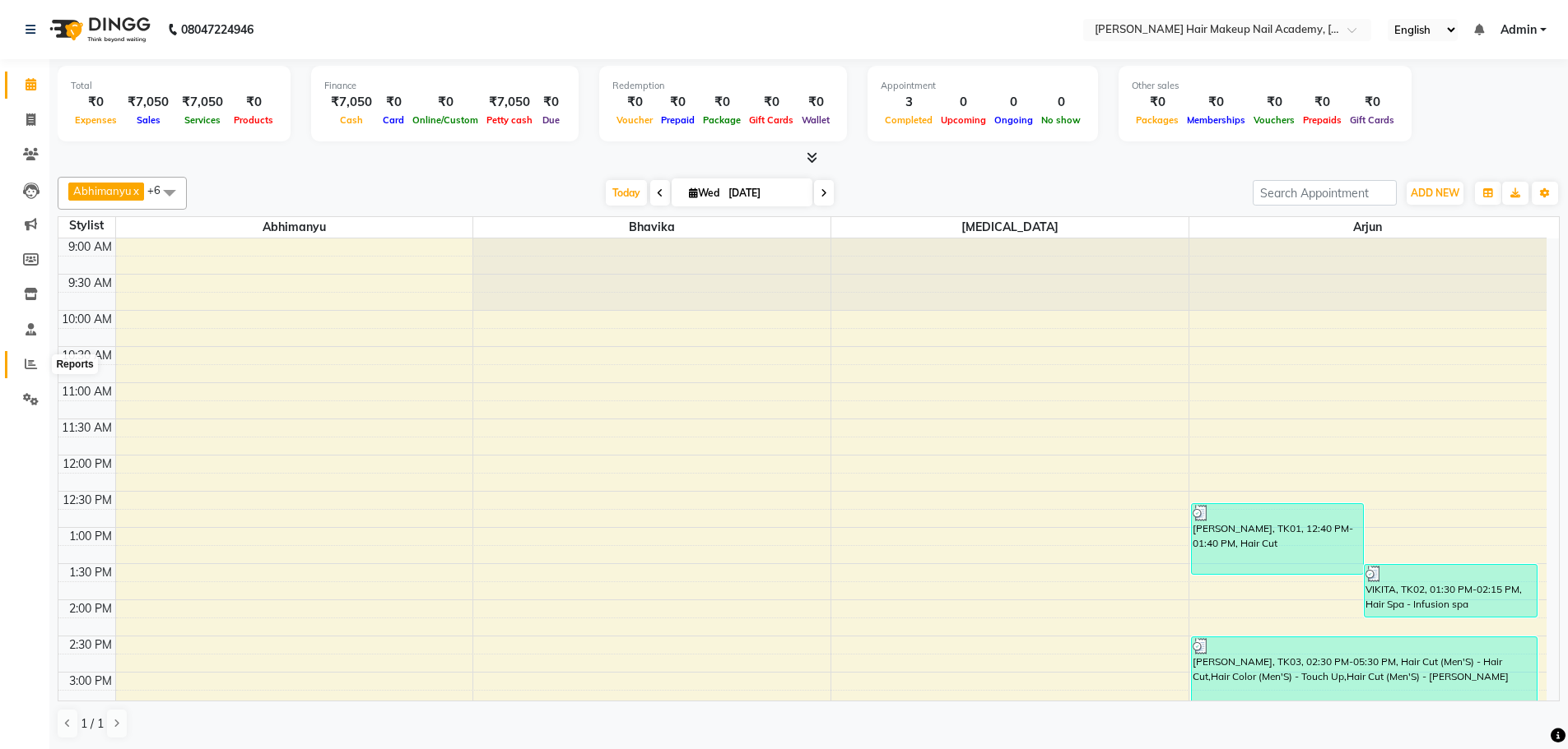
click at [31, 360] on icon at bounding box center [31, 364] width 13 height 13
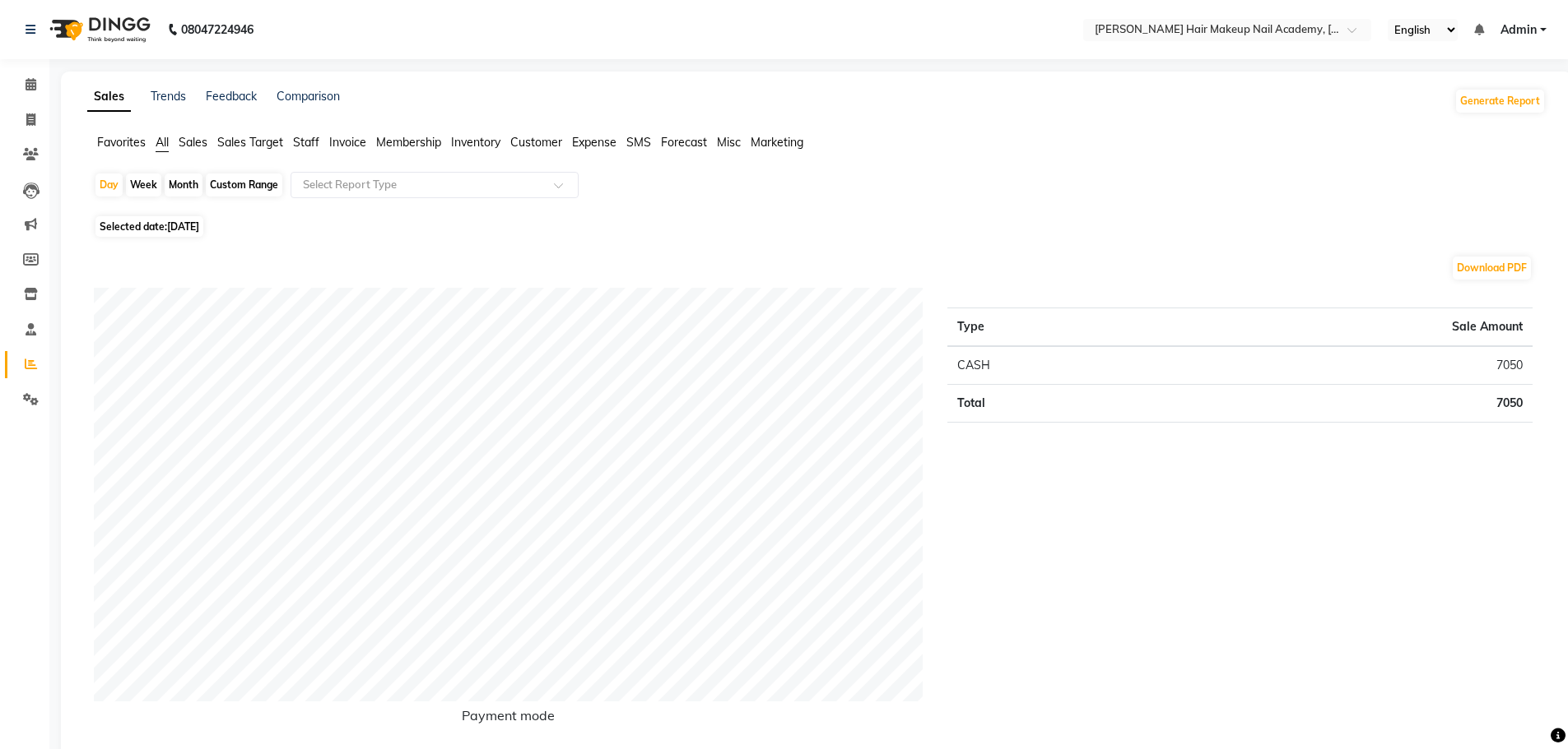
click at [186, 184] on div "Month" at bounding box center [184, 185] width 38 height 23
select select "9"
select select "2025"
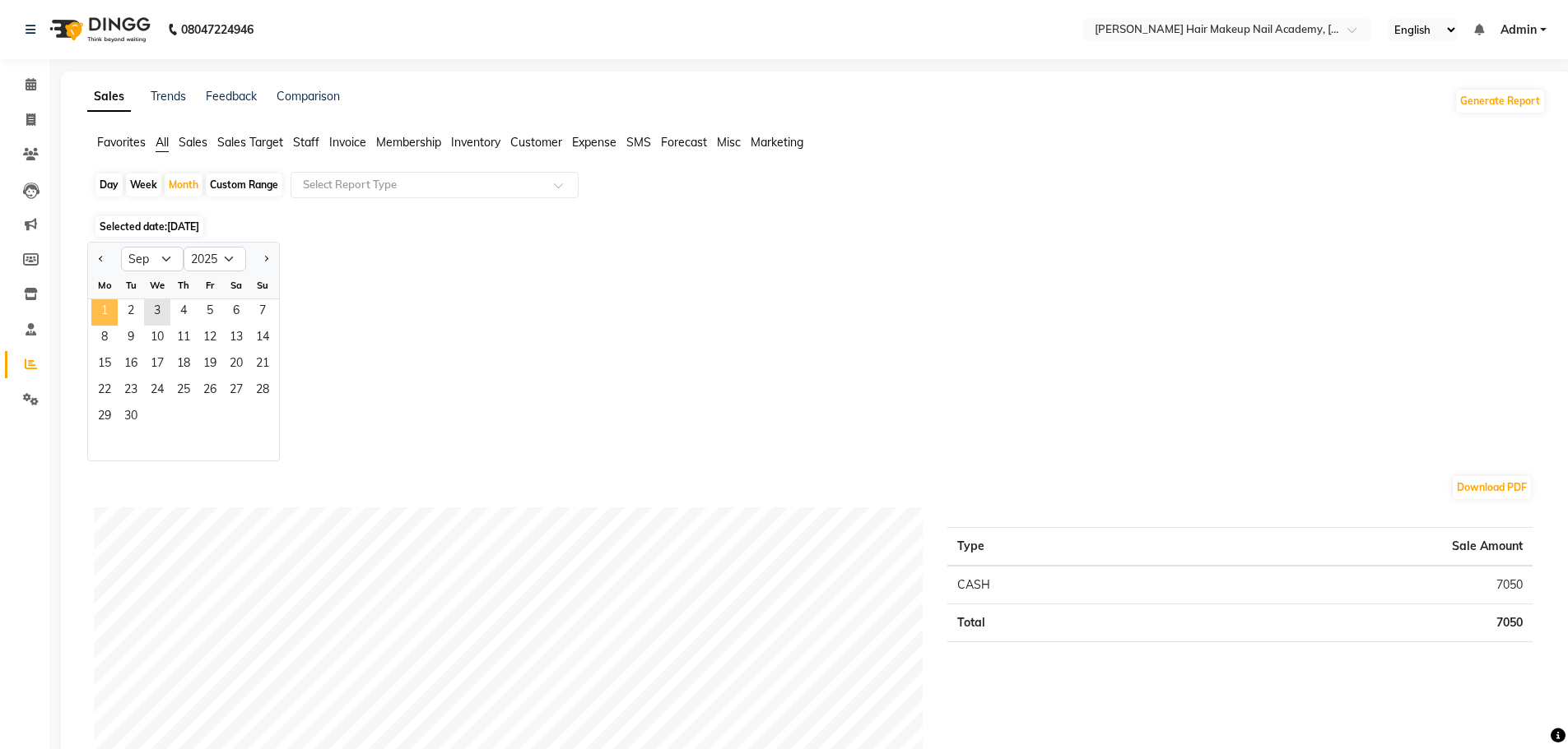
click at [108, 306] on span "1" at bounding box center [104, 312] width 26 height 26
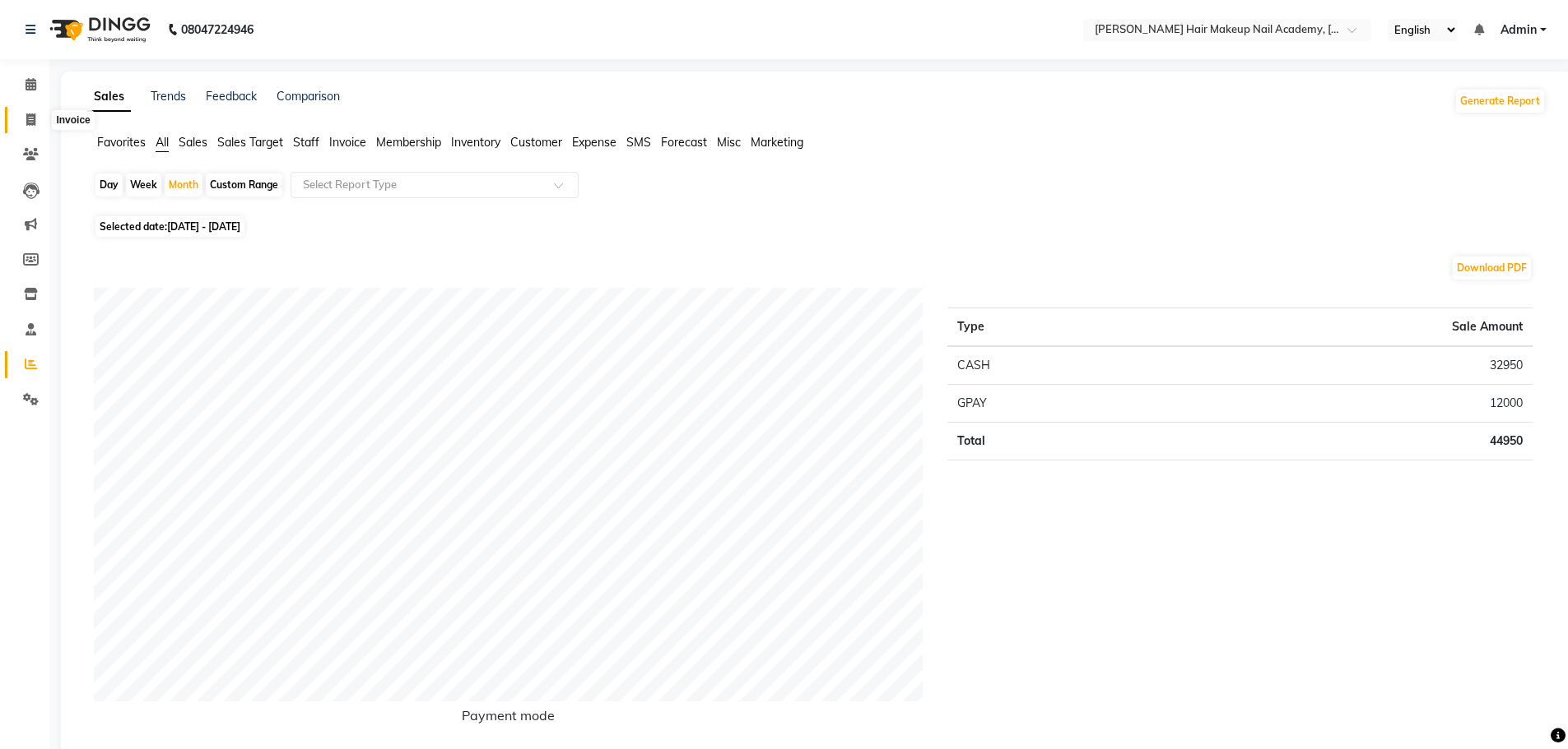
click at [45, 116] on span at bounding box center [30, 120] width 29 height 19
select select "service"
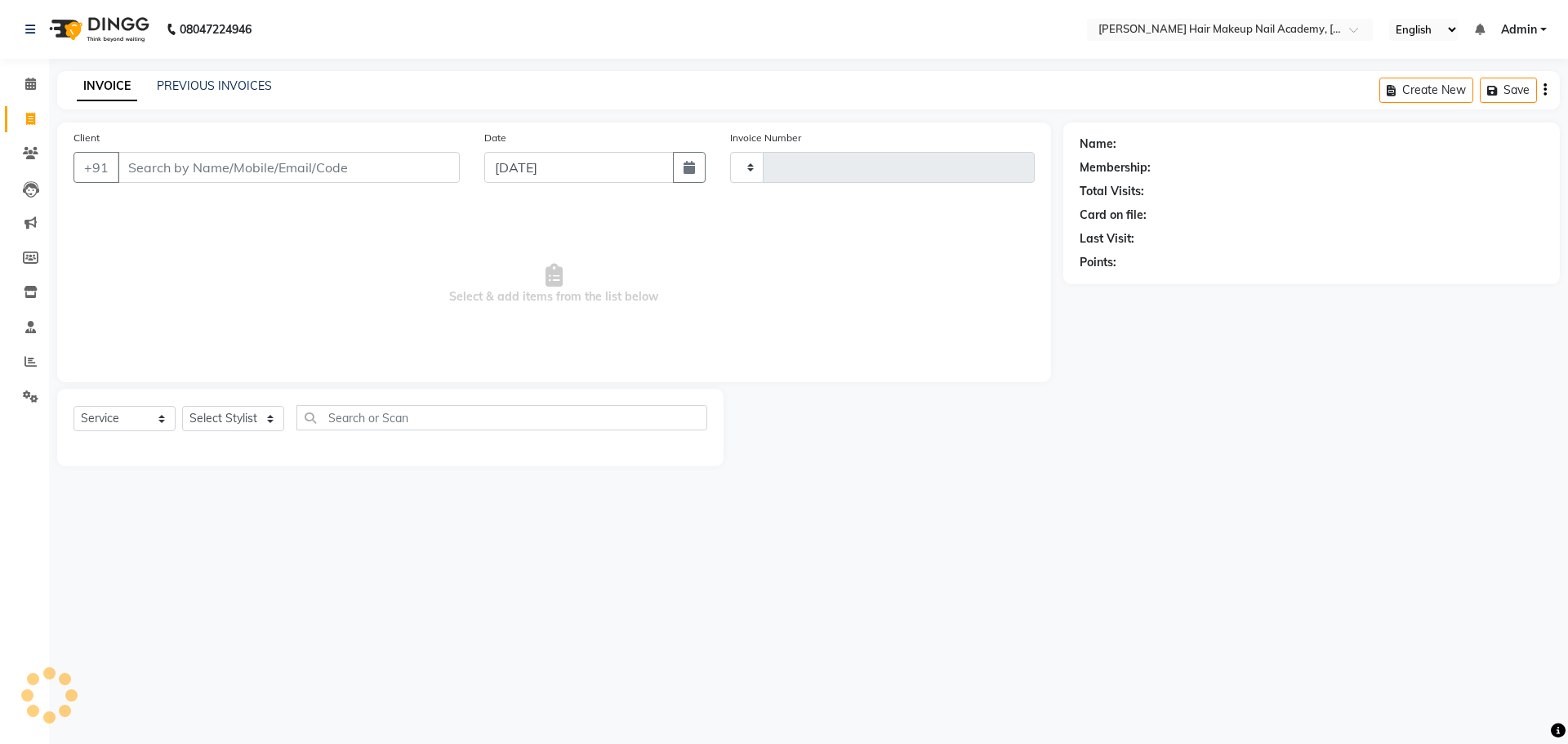
type input "0856"
select select "3468"
click at [168, 79] on link "PREVIOUS INVOICES" at bounding box center [213, 85] width 115 height 15
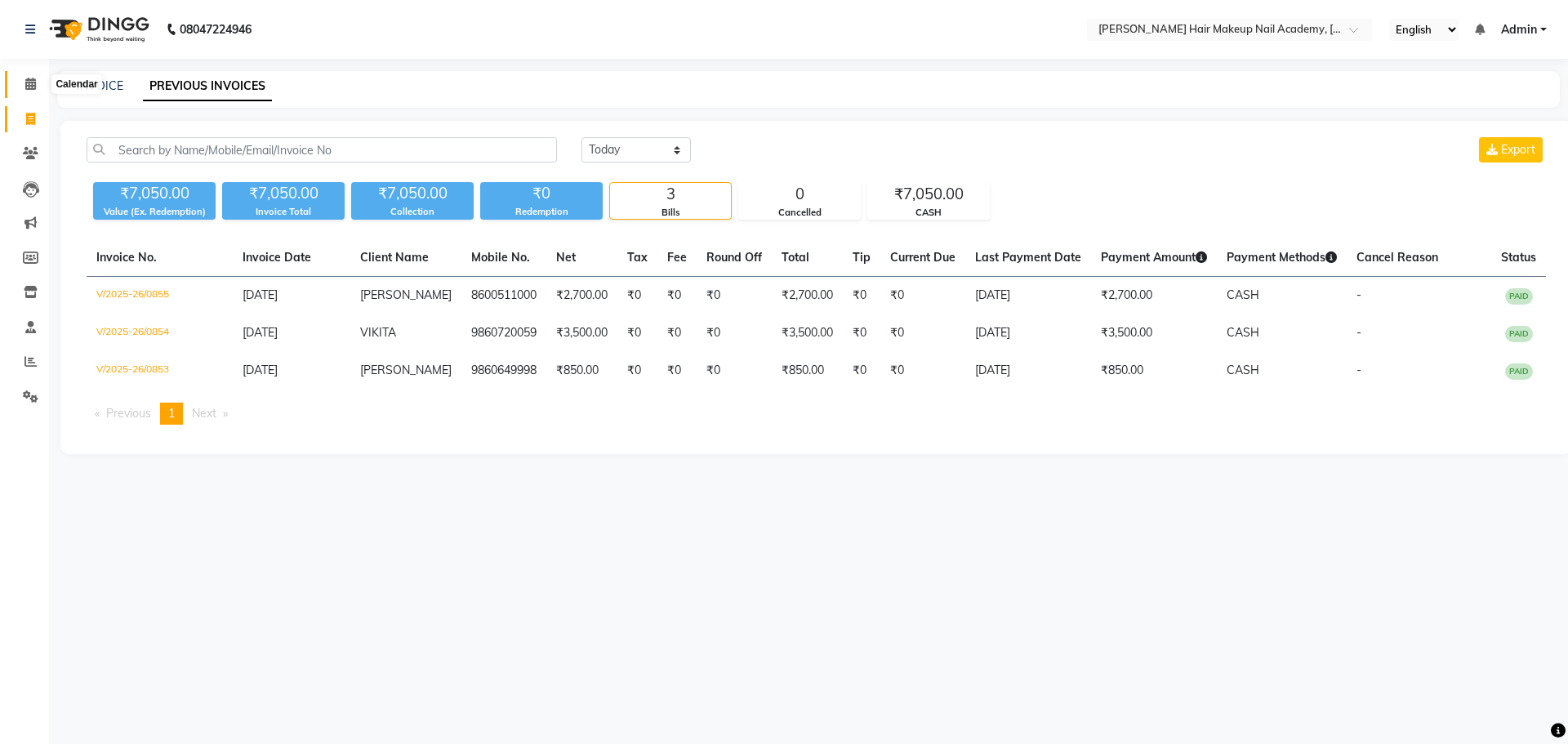
click at [33, 85] on icon at bounding box center [30, 84] width 11 height 12
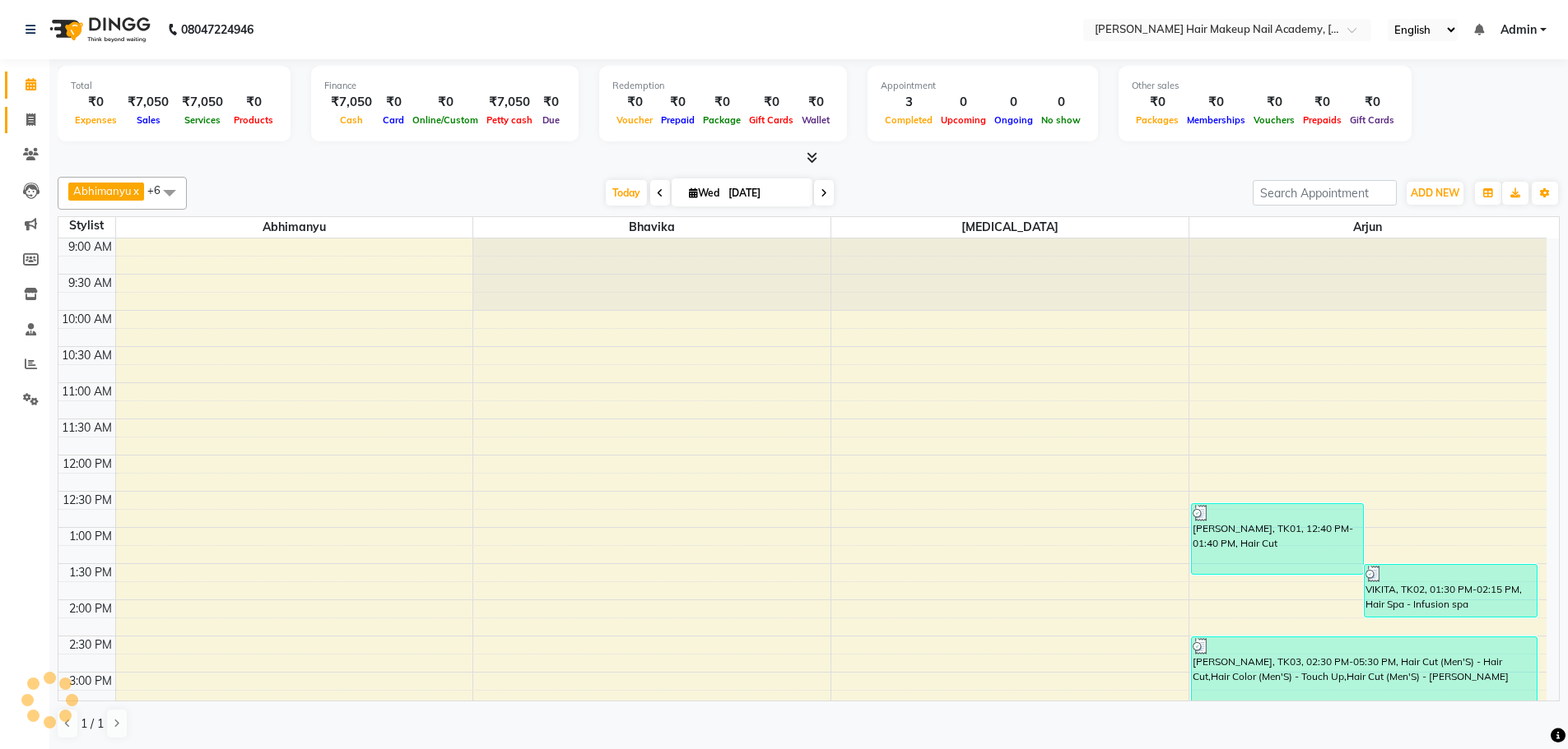
click at [26, 130] on link "Invoice" at bounding box center [25, 120] width 39 height 27
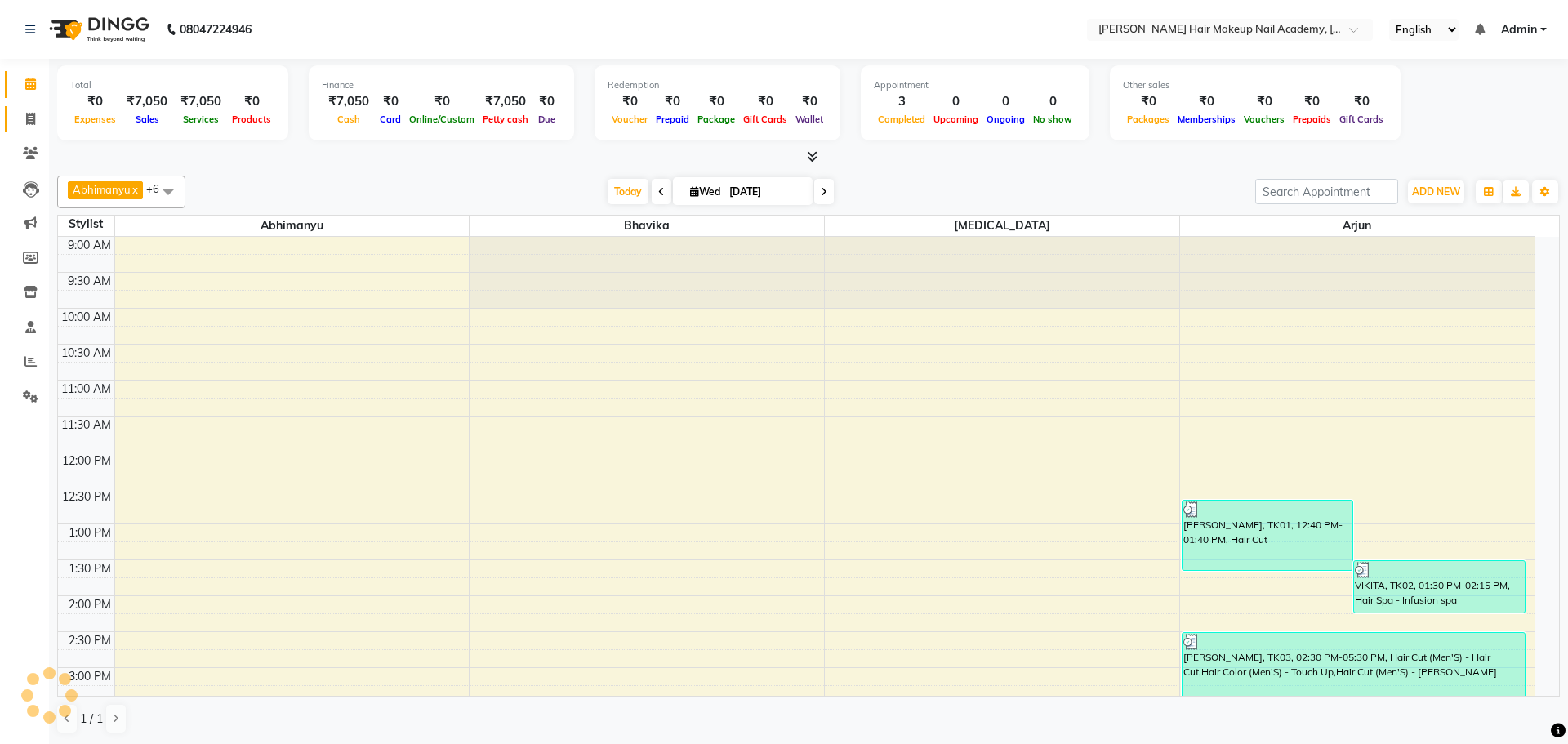
select select "3468"
select select "service"
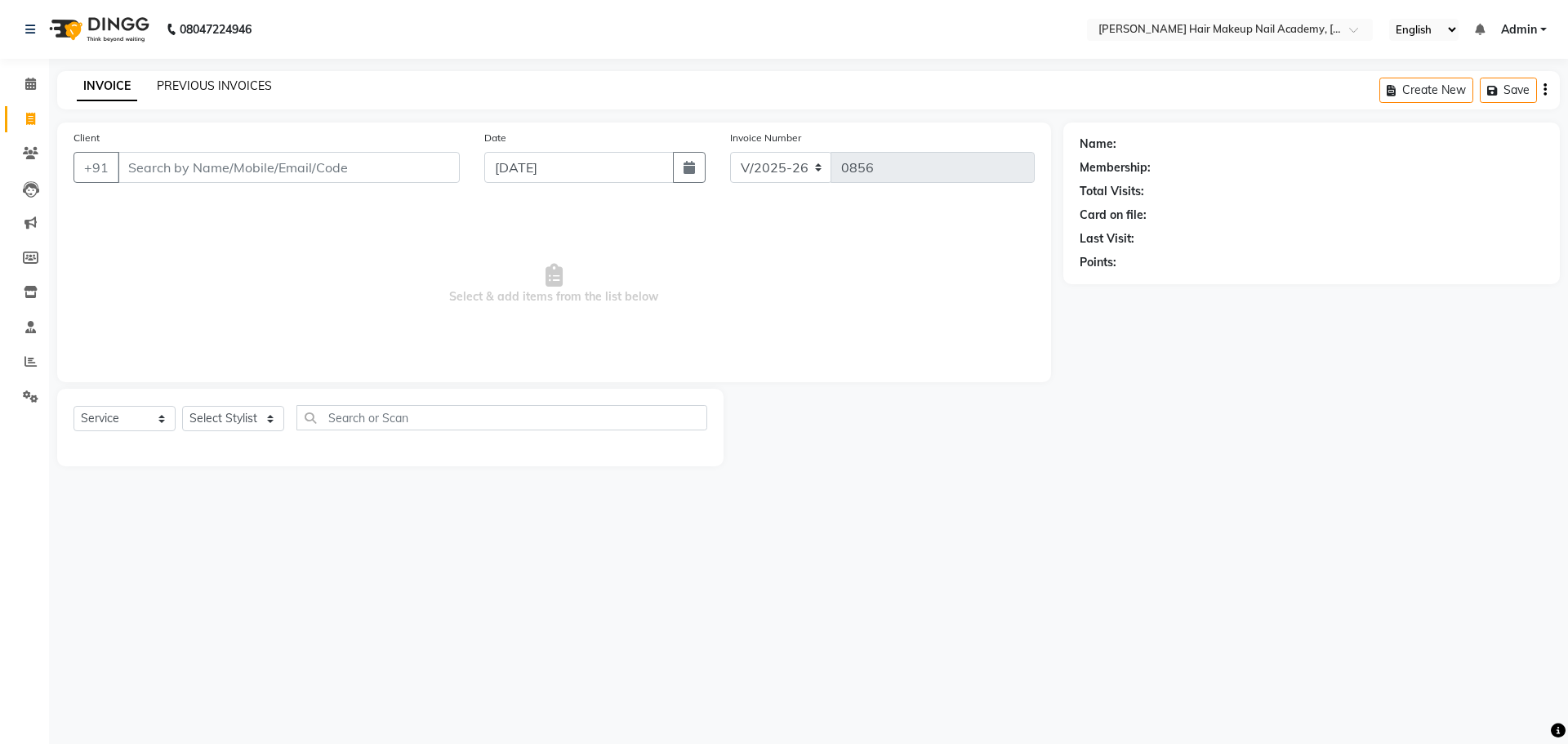
click at [261, 81] on link "PREVIOUS INVOICES" at bounding box center [213, 85] width 115 height 15
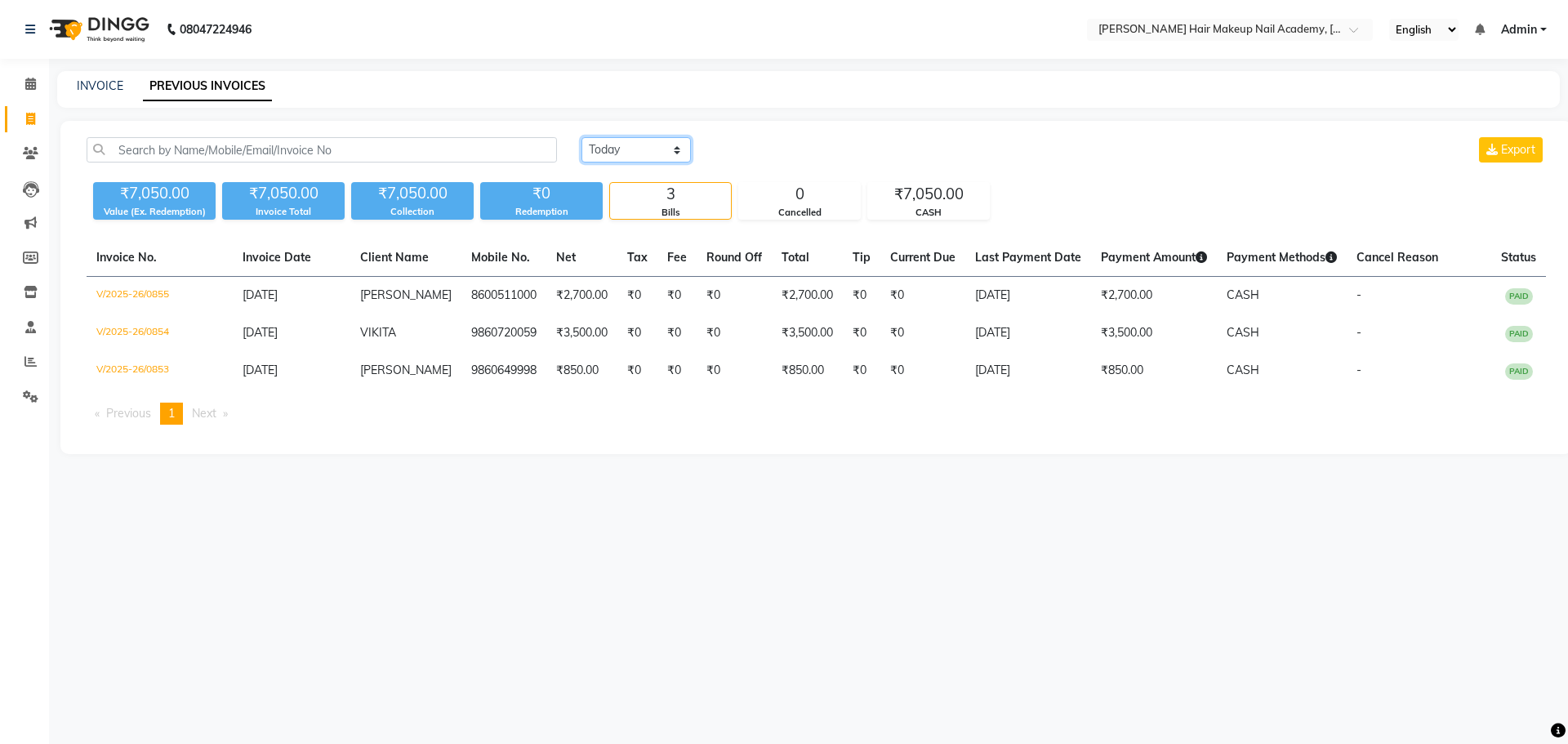
click at [638, 156] on select "[DATE] [DATE] Custom Range" at bounding box center [636, 150] width 109 height 25
click at [582, 137] on select "[DATE] [DATE] Custom Range" at bounding box center [636, 150] width 109 height 25
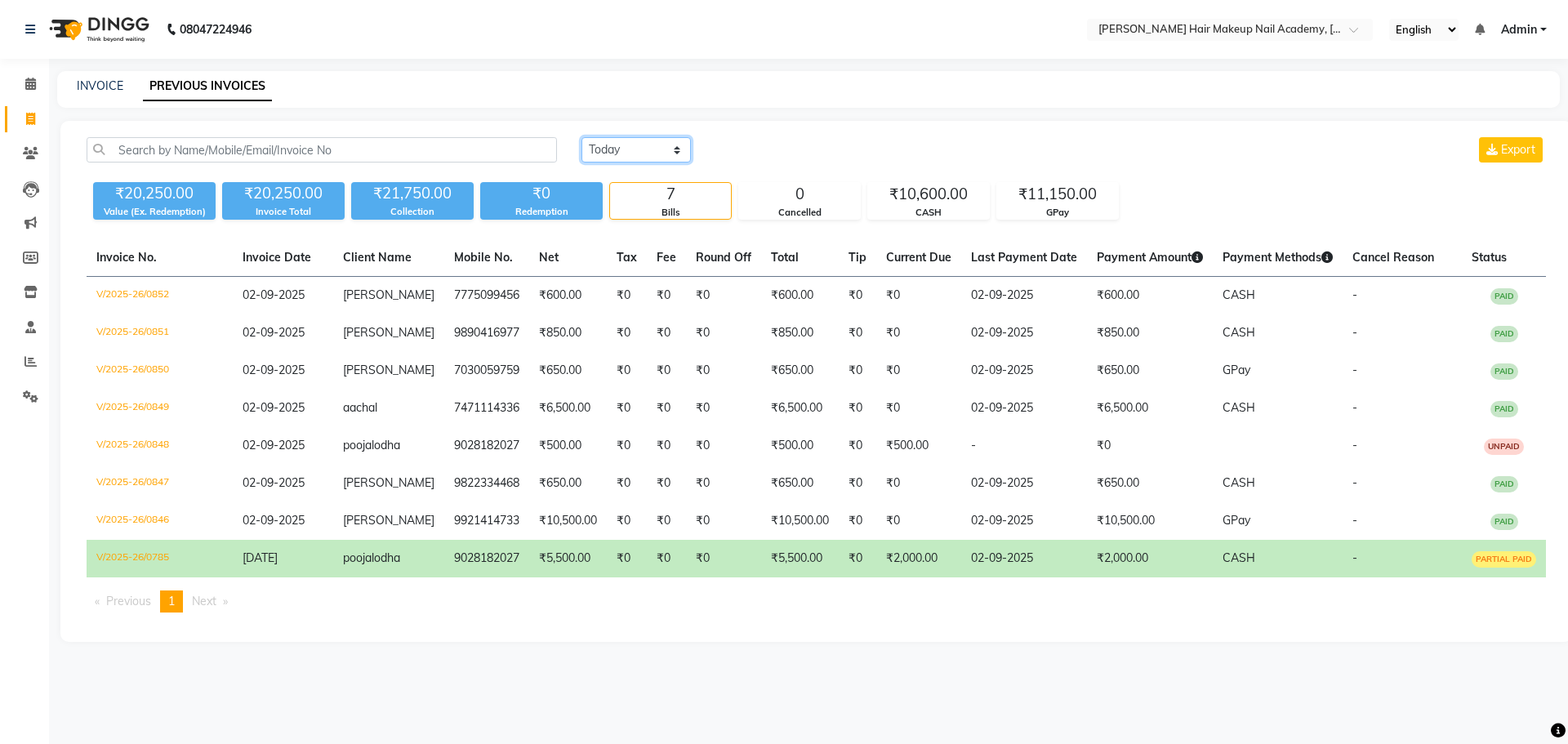
click at [633, 153] on select "[DATE] [DATE] Custom Range" at bounding box center [636, 150] width 109 height 25
select select "[DATE]"
click at [582, 137] on select "[DATE] [DATE] Custom Range" at bounding box center [636, 150] width 109 height 25
